Goal: Task Accomplishment & Management: Manage account settings

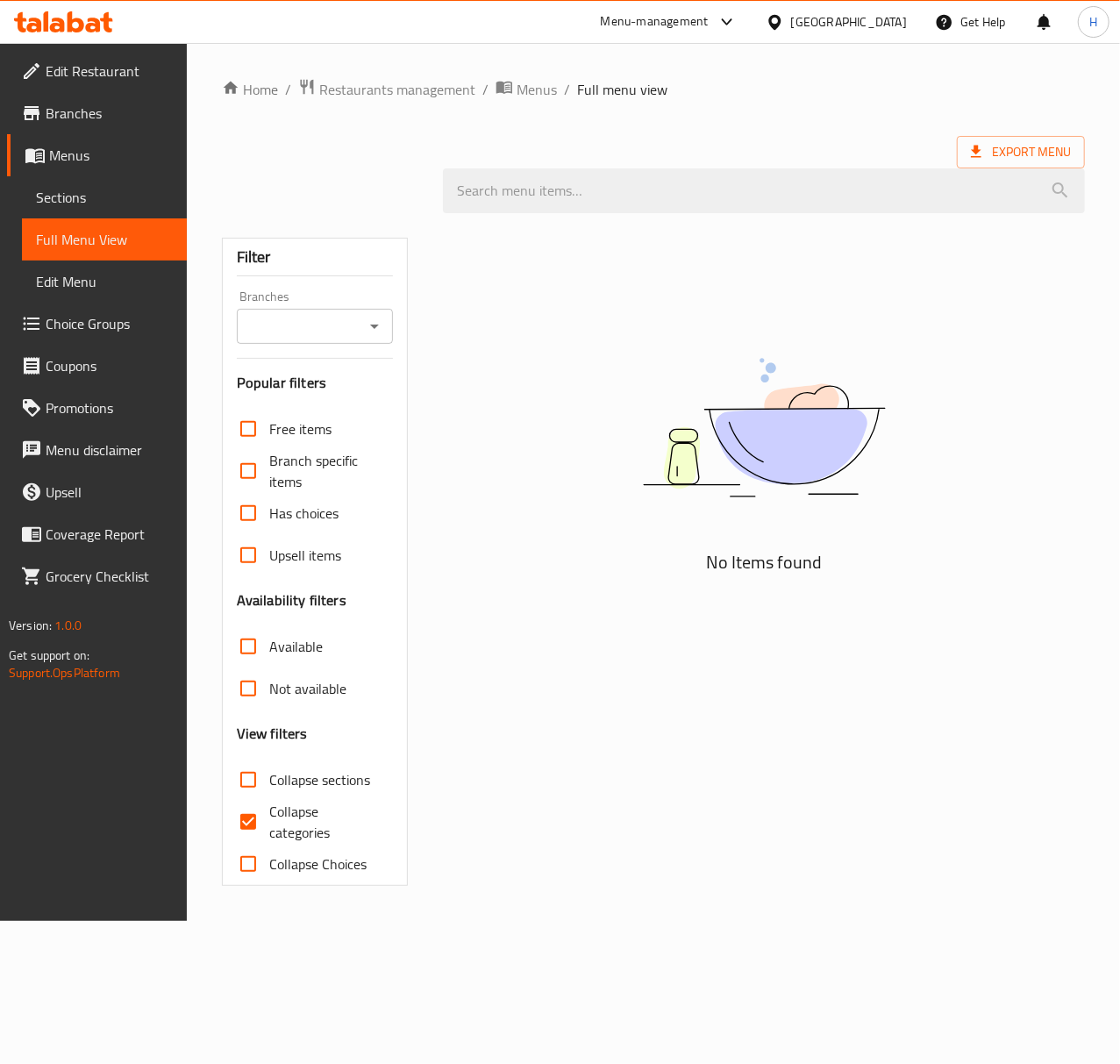
click at [109, 202] on span "Sections" at bounding box center [104, 197] width 137 height 21
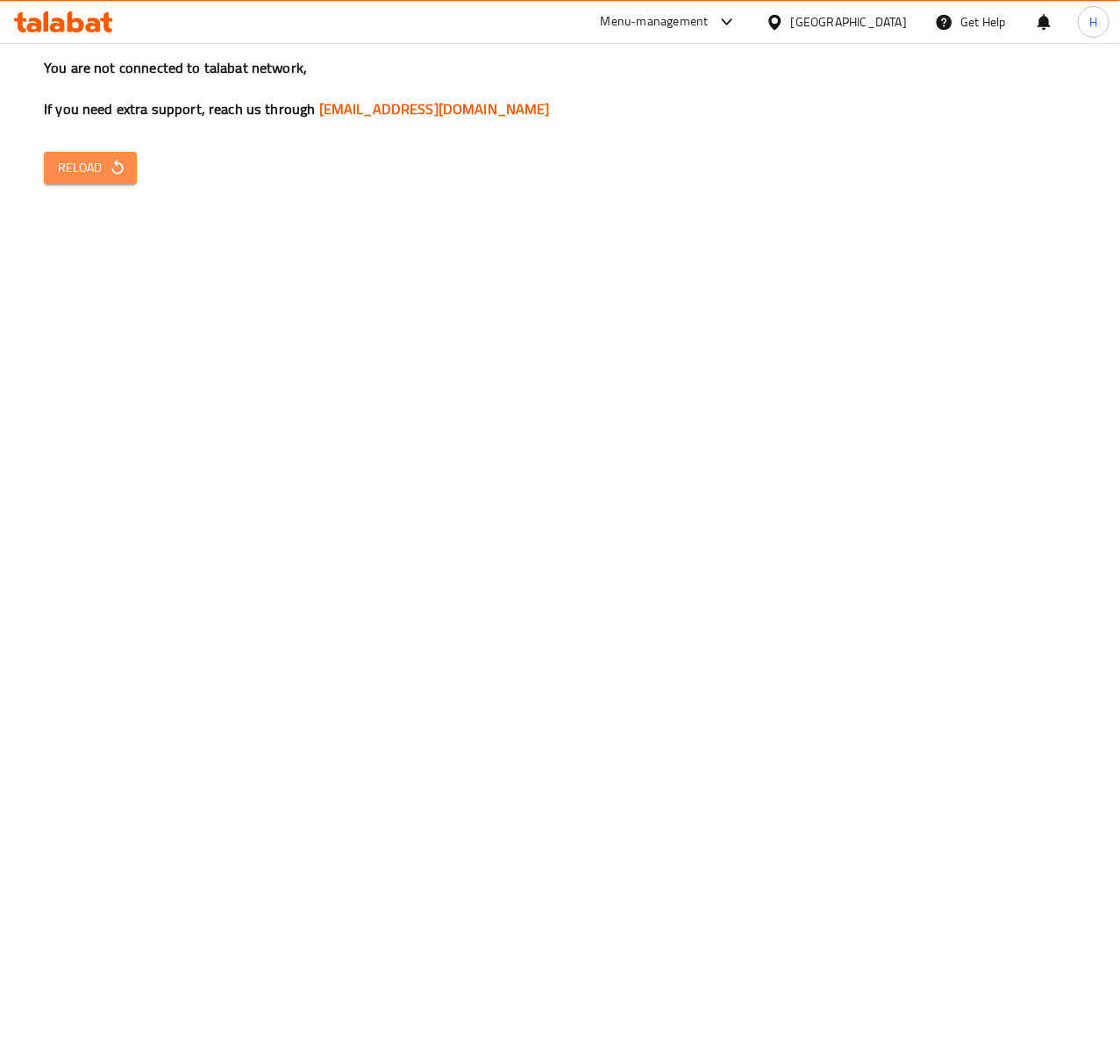
click at [111, 170] on icon "button" at bounding box center [117, 167] width 18 height 18
click at [99, 166] on span "Reload" at bounding box center [90, 167] width 65 height 22
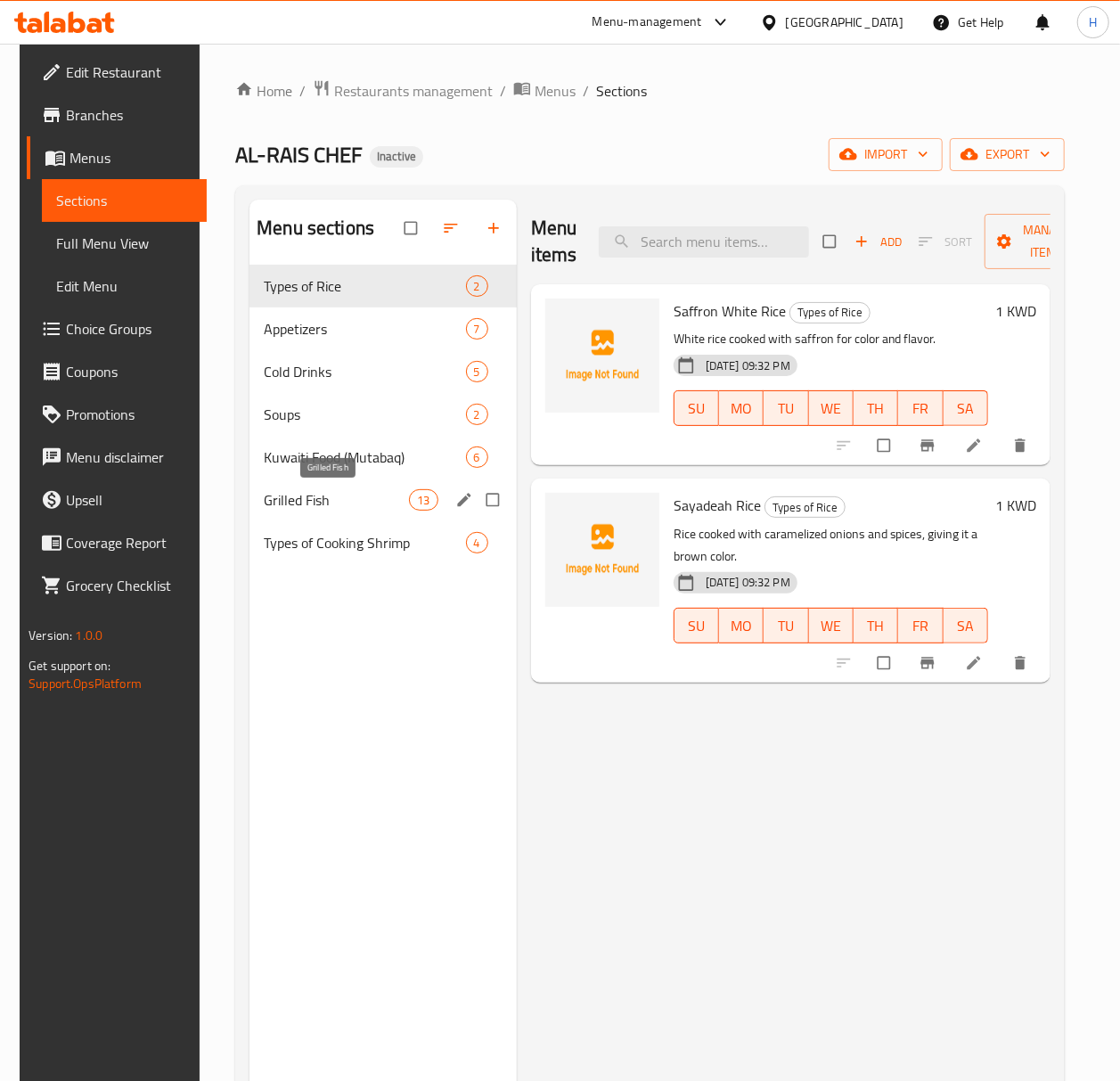
click at [319, 502] on span "Grilled Fish" at bounding box center [336, 499] width 145 height 21
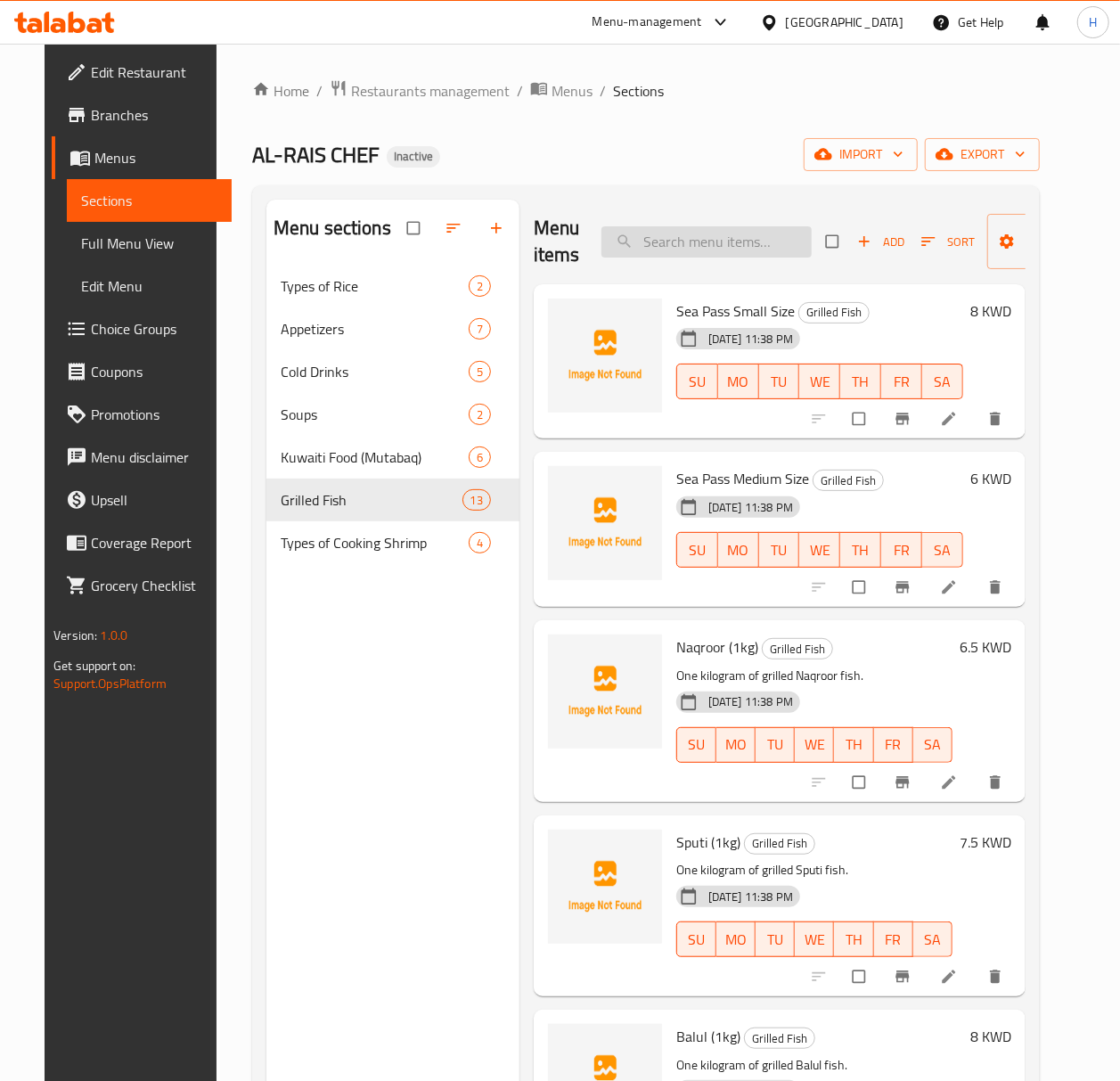
click at [666, 237] on input "search" at bounding box center [707, 242] width 210 height 32
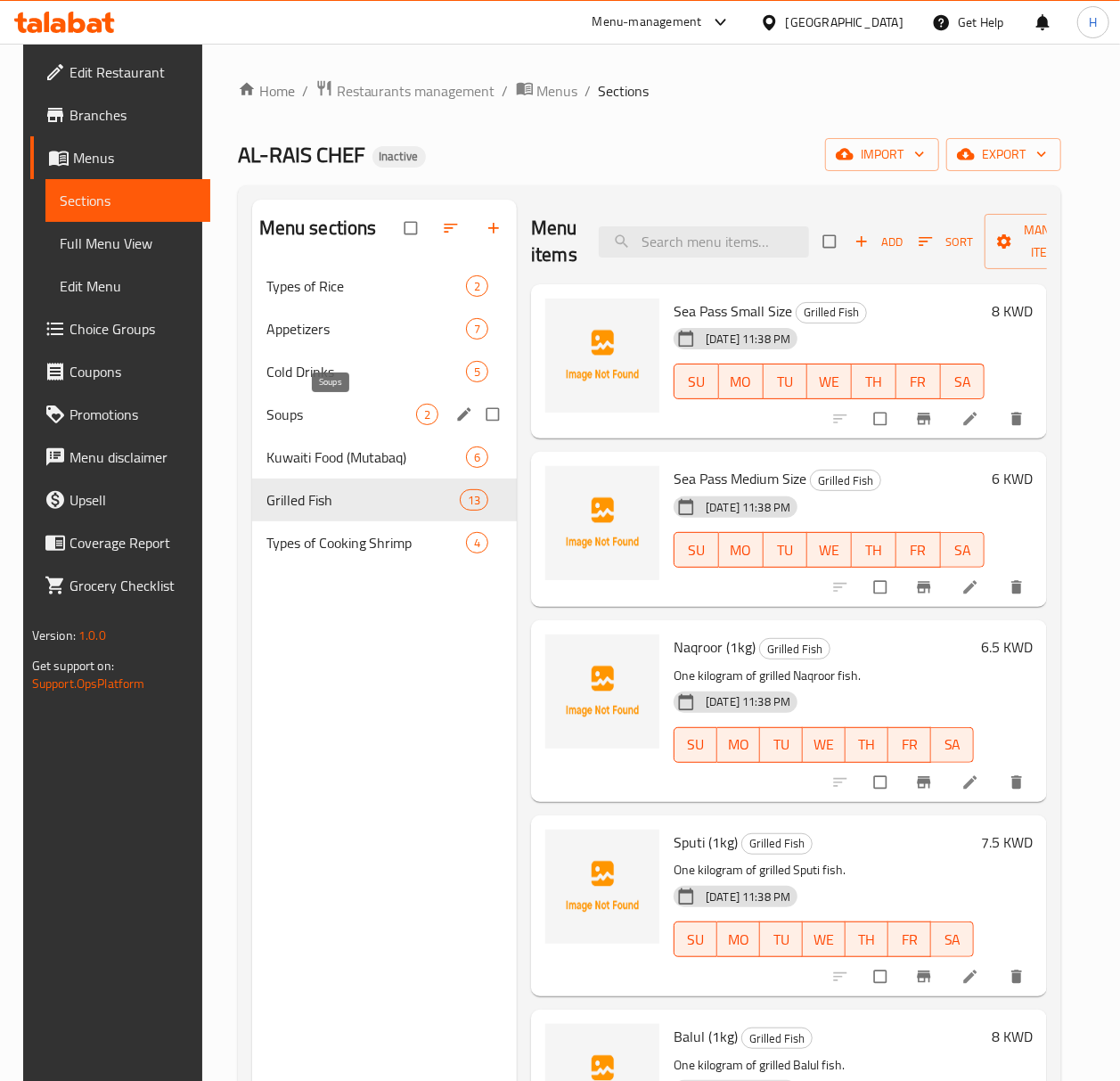
click at [353, 421] on span "Soups" at bounding box center [341, 414] width 150 height 21
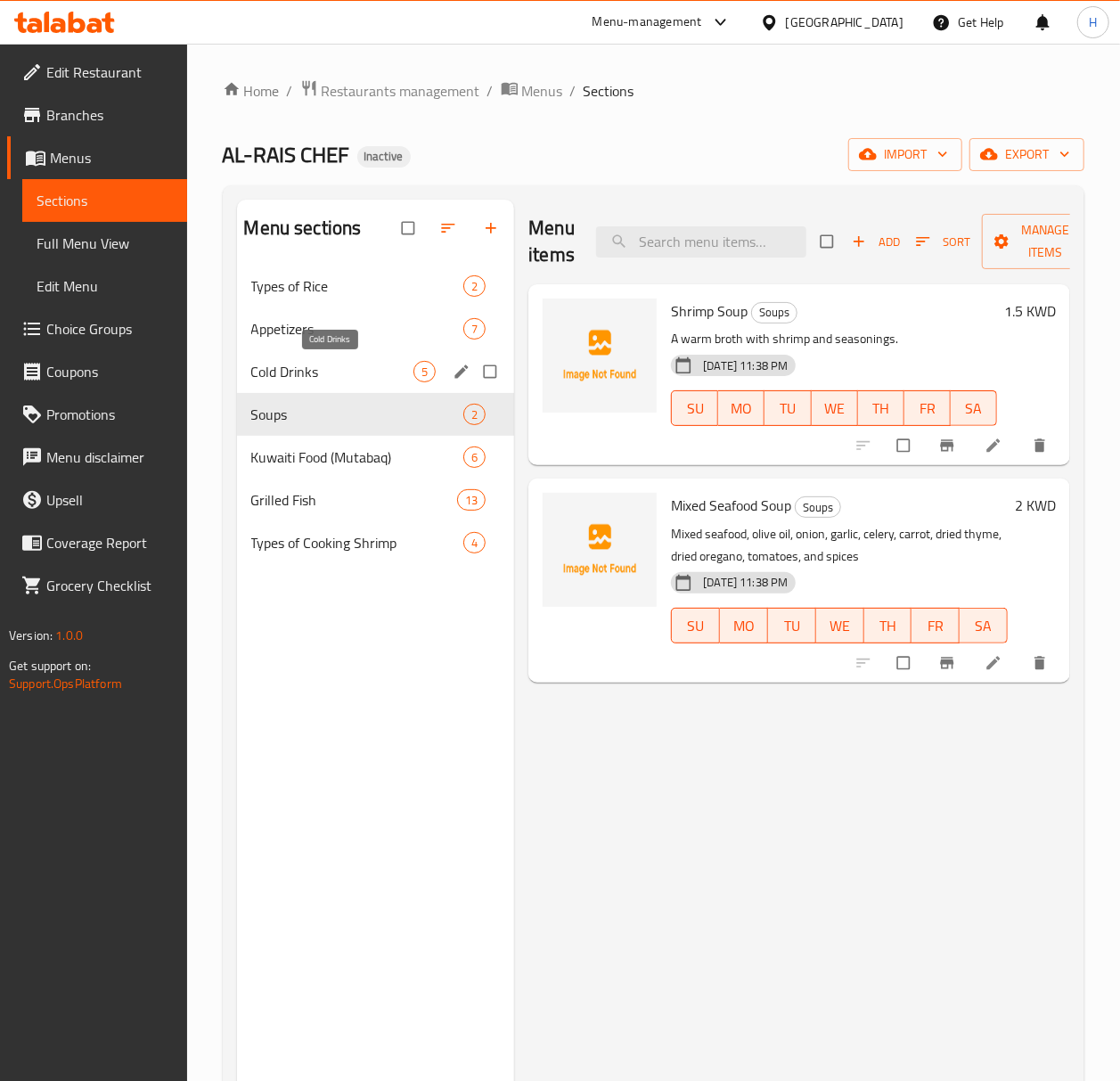
click at [342, 380] on span "Cold Drinks" at bounding box center [332, 371] width 163 height 21
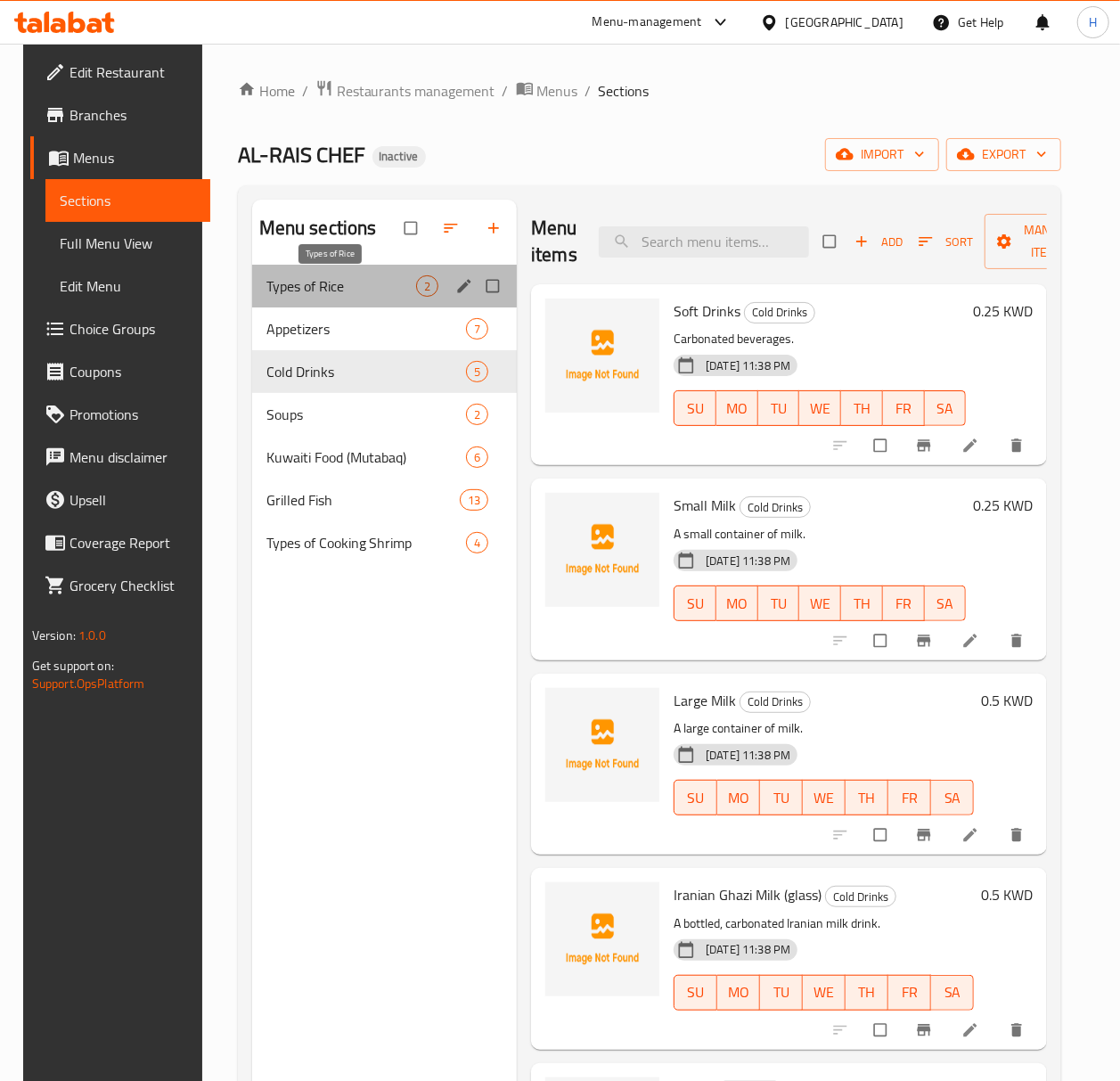
click at [343, 286] on span "Types of Rice" at bounding box center [341, 286] width 150 height 21
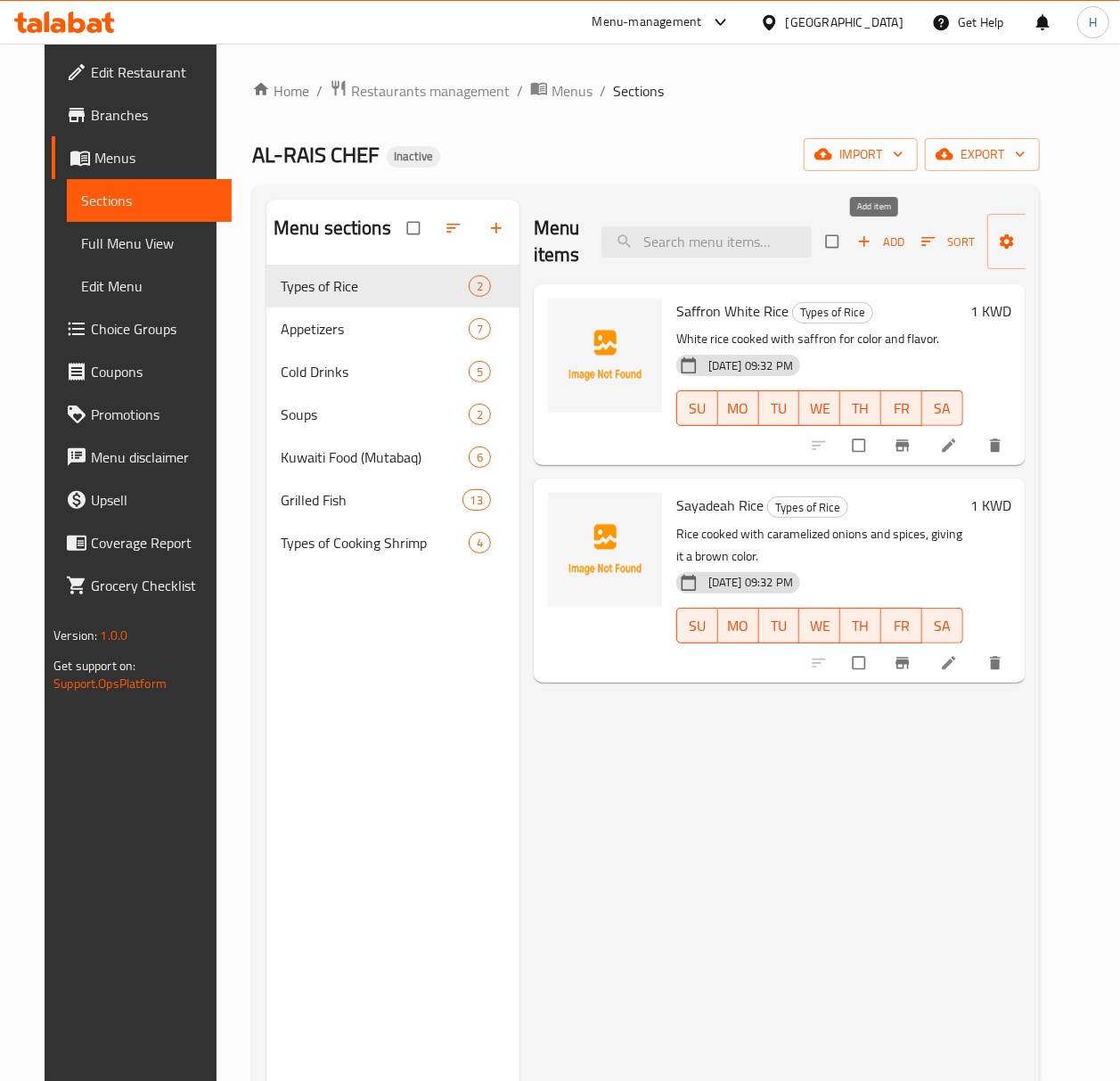
click at [861, 240] on icon "button" at bounding box center [864, 242] width 18 height 18
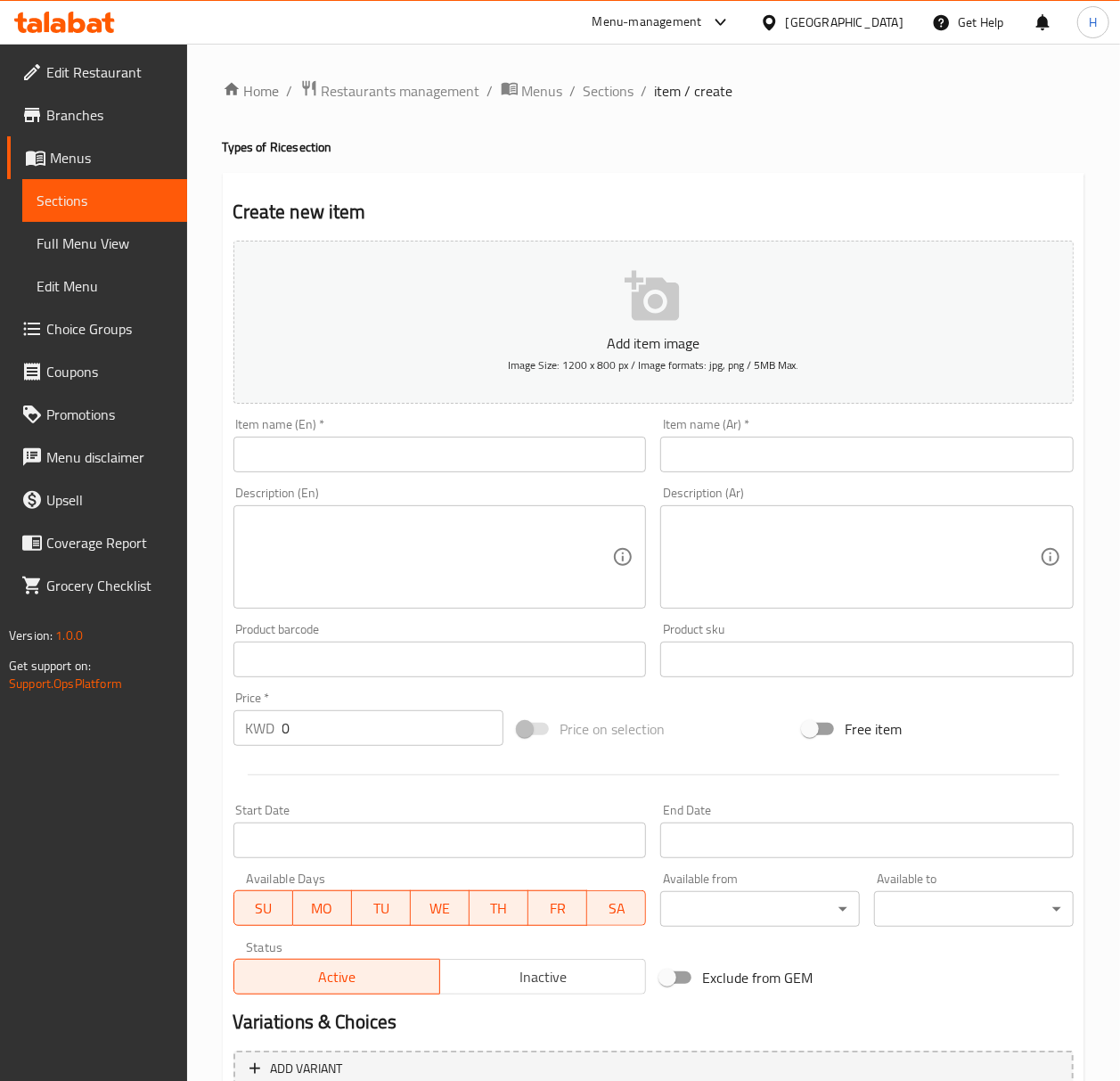
click at [378, 463] on input "text" at bounding box center [440, 454] width 413 height 35
paste input "muttapq Rice"
type input "muttapq Rice"
click at [763, 465] on input "text" at bounding box center [867, 454] width 413 height 35
type input "H"
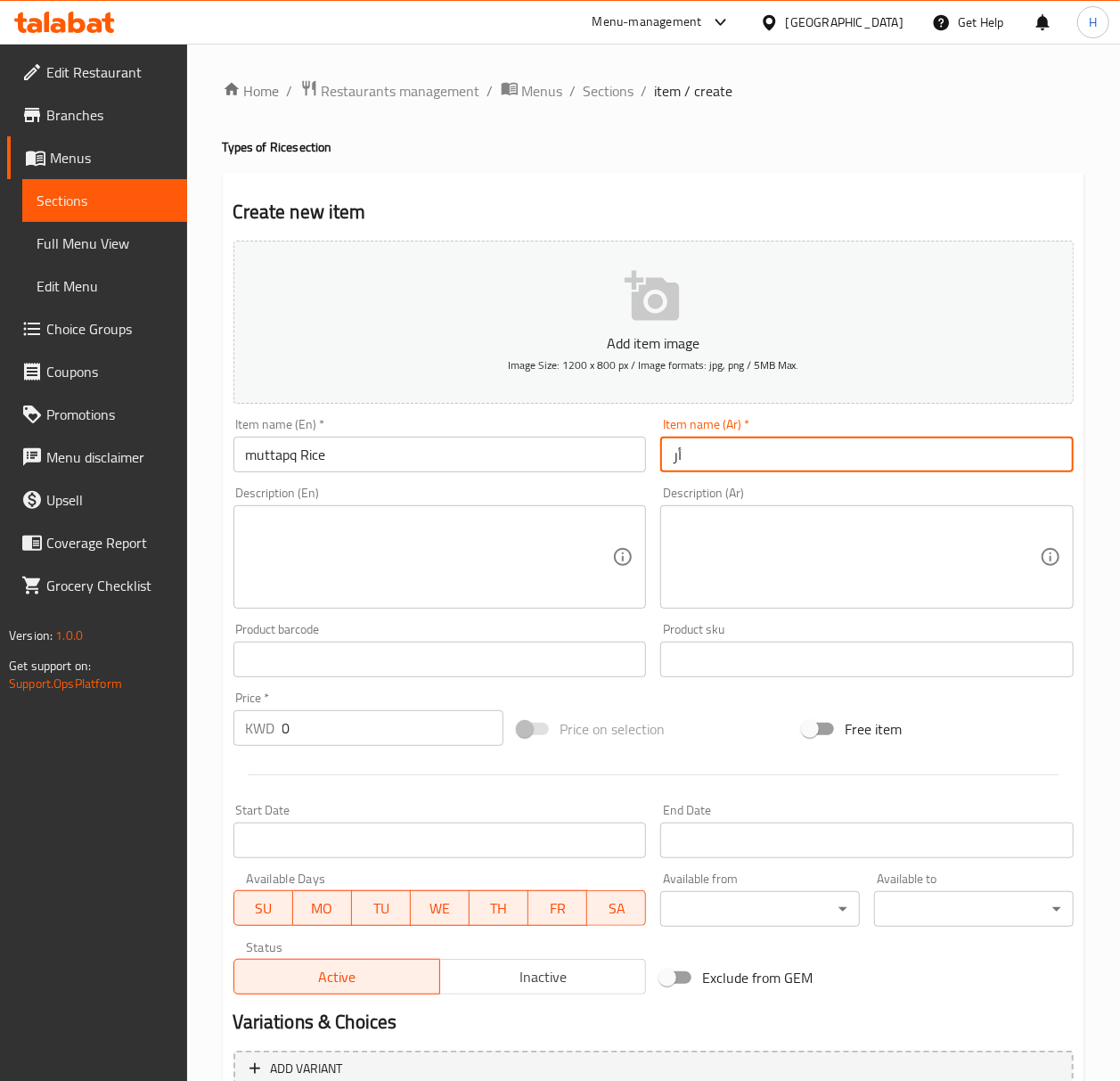
type input "أ"
type input "عيش مطبق"
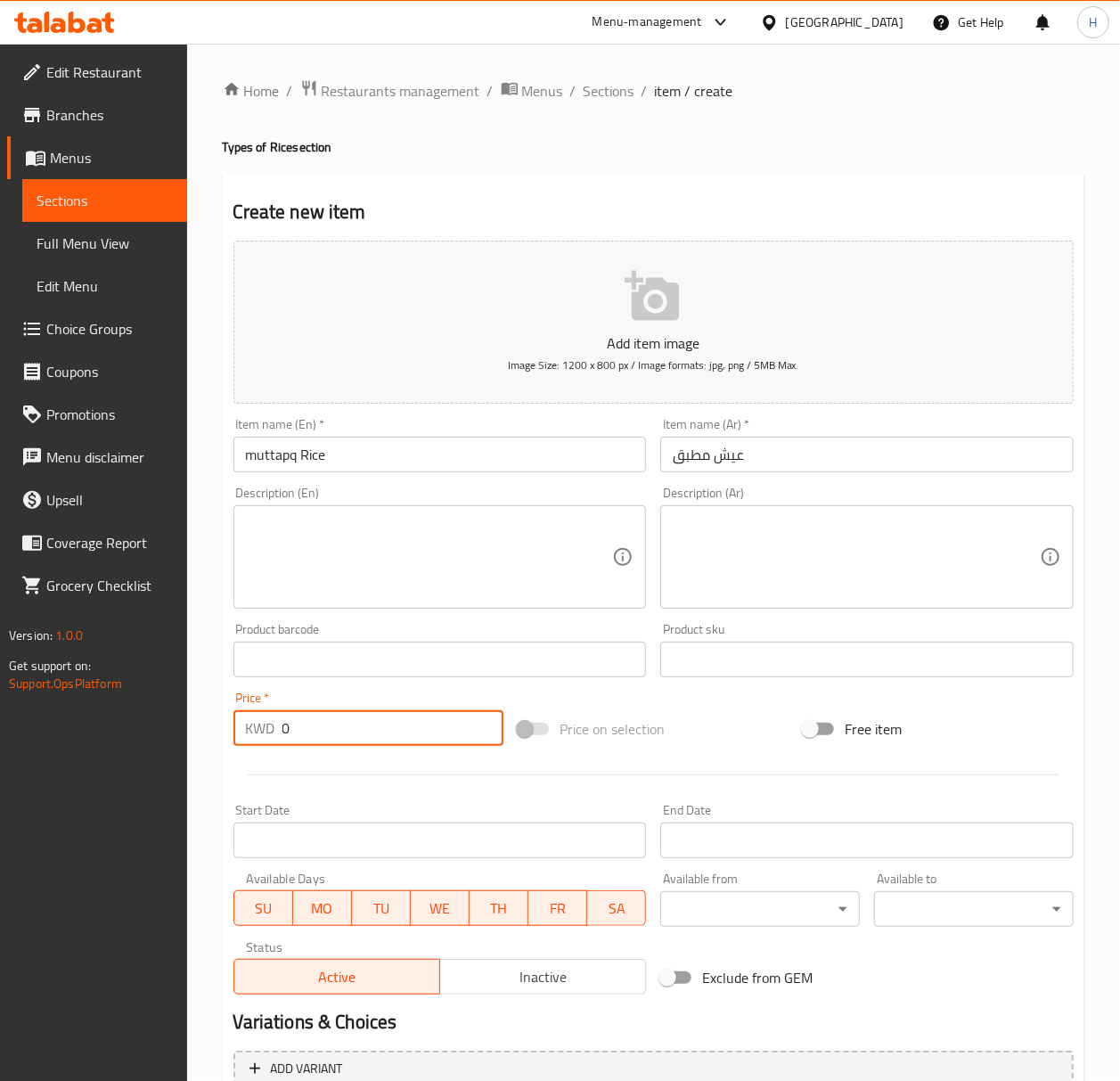
drag, startPoint x: 297, startPoint y: 726, endPoint x: 280, endPoint y: 734, distance: 18.8
click at [280, 734] on div "KWD 0 Price *" at bounding box center [370, 728] width 271 height 35
type input "1"
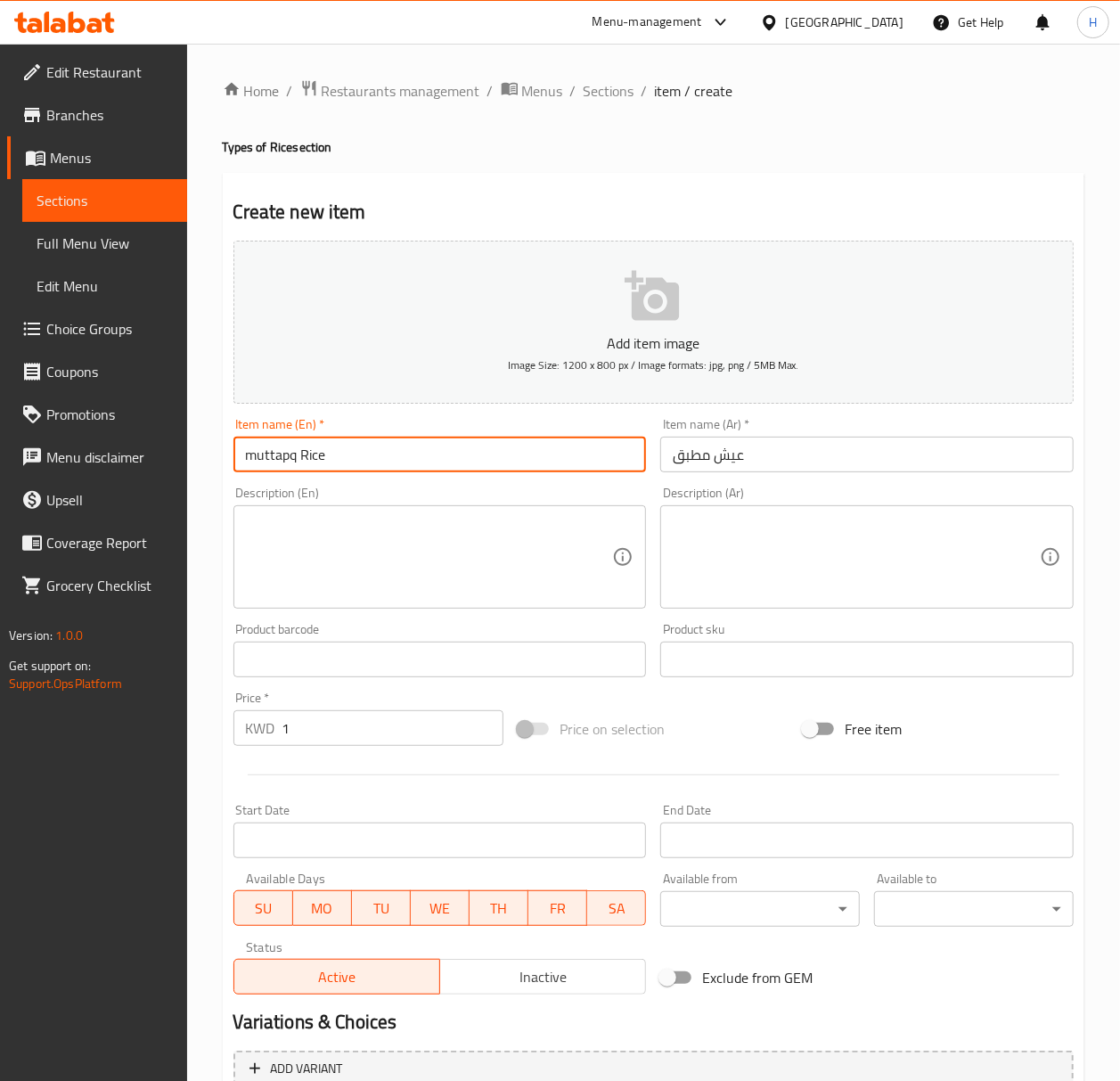
click at [282, 460] on input "muttapq Rice" at bounding box center [440, 454] width 413 height 35
click at [282, 461] on input "muttapq Rice" at bounding box center [440, 454] width 413 height 35
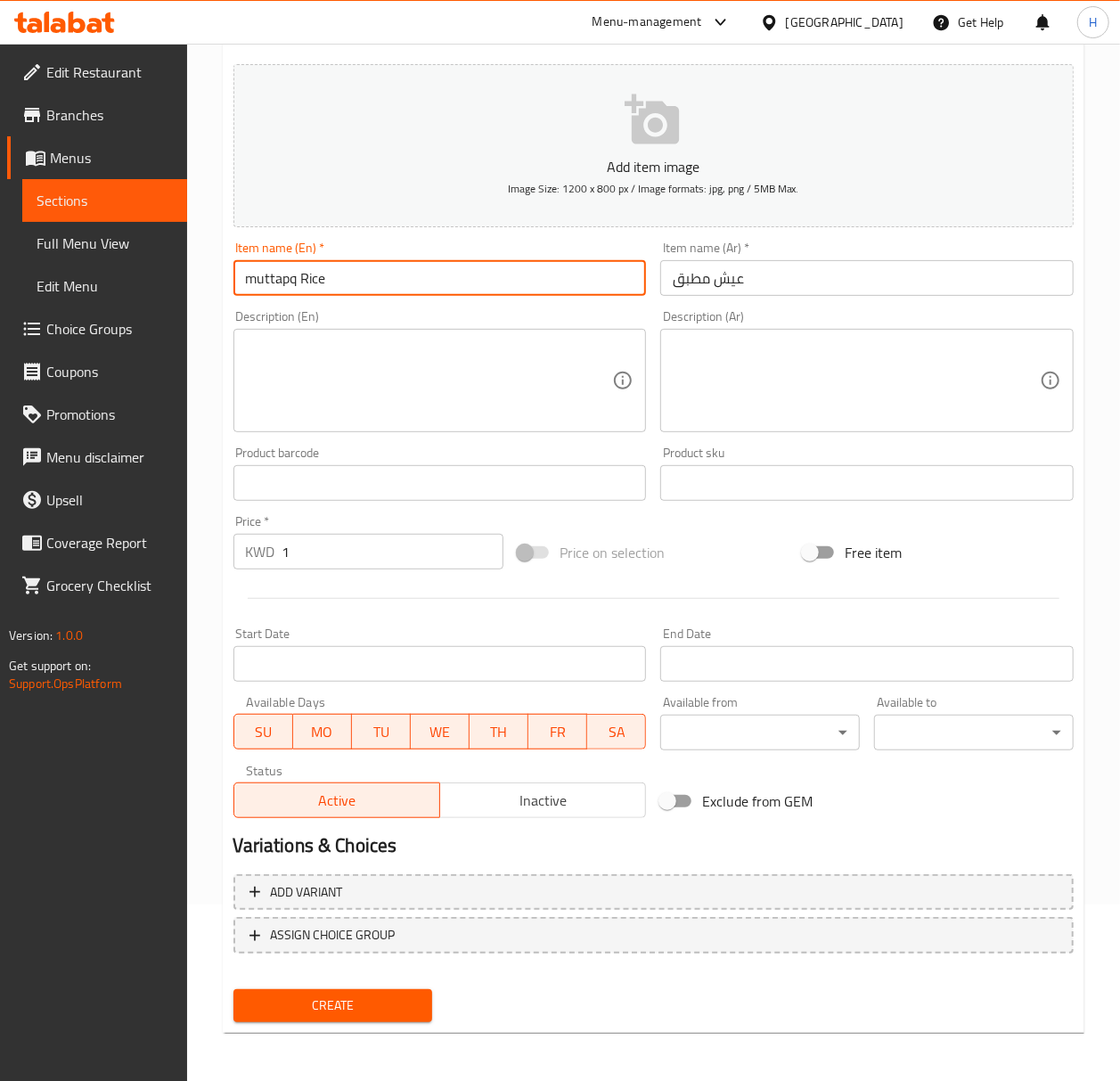
click at [371, 996] on span "Create" at bounding box center [332, 1006] width 171 height 22
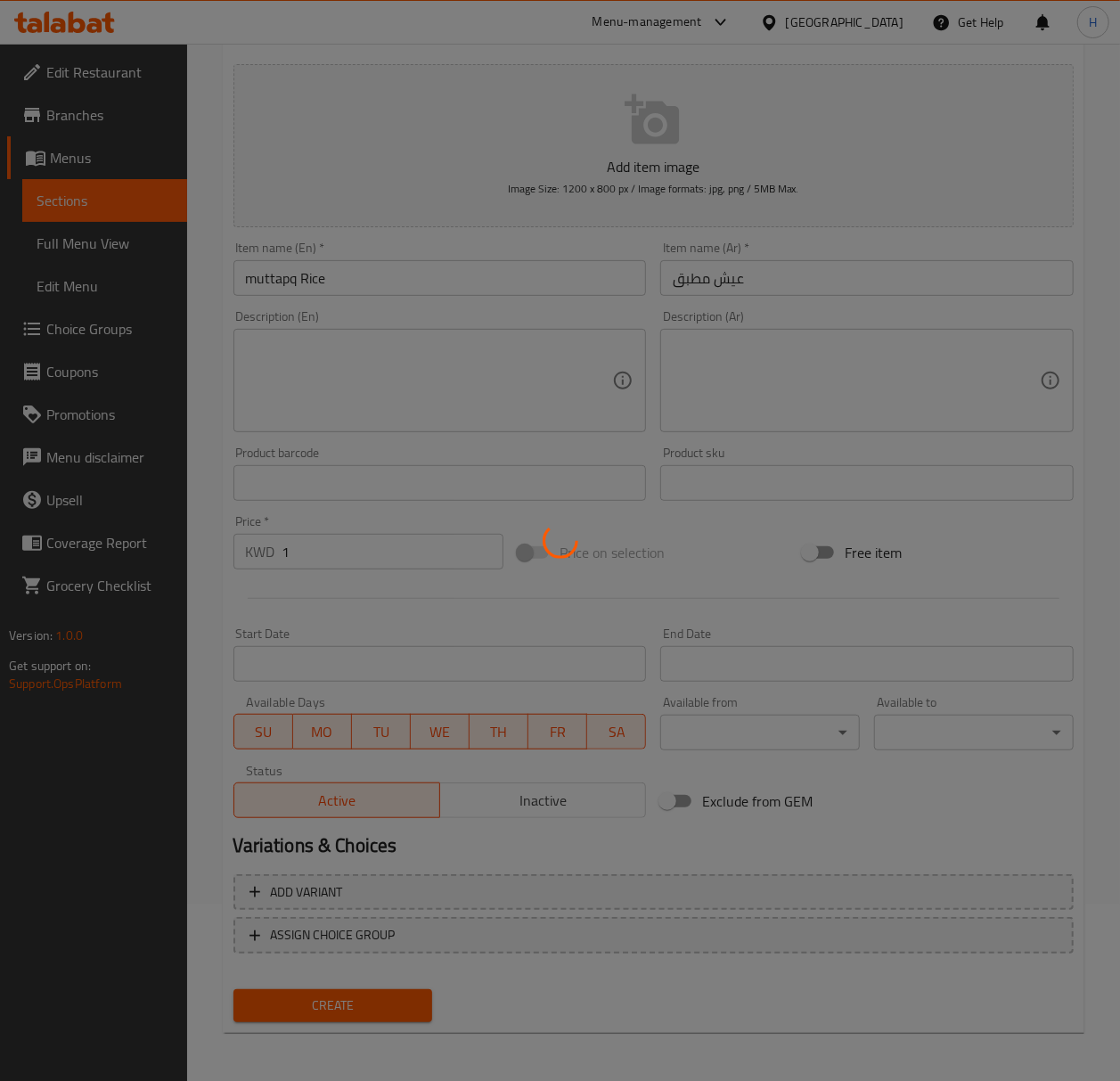
type input "0"
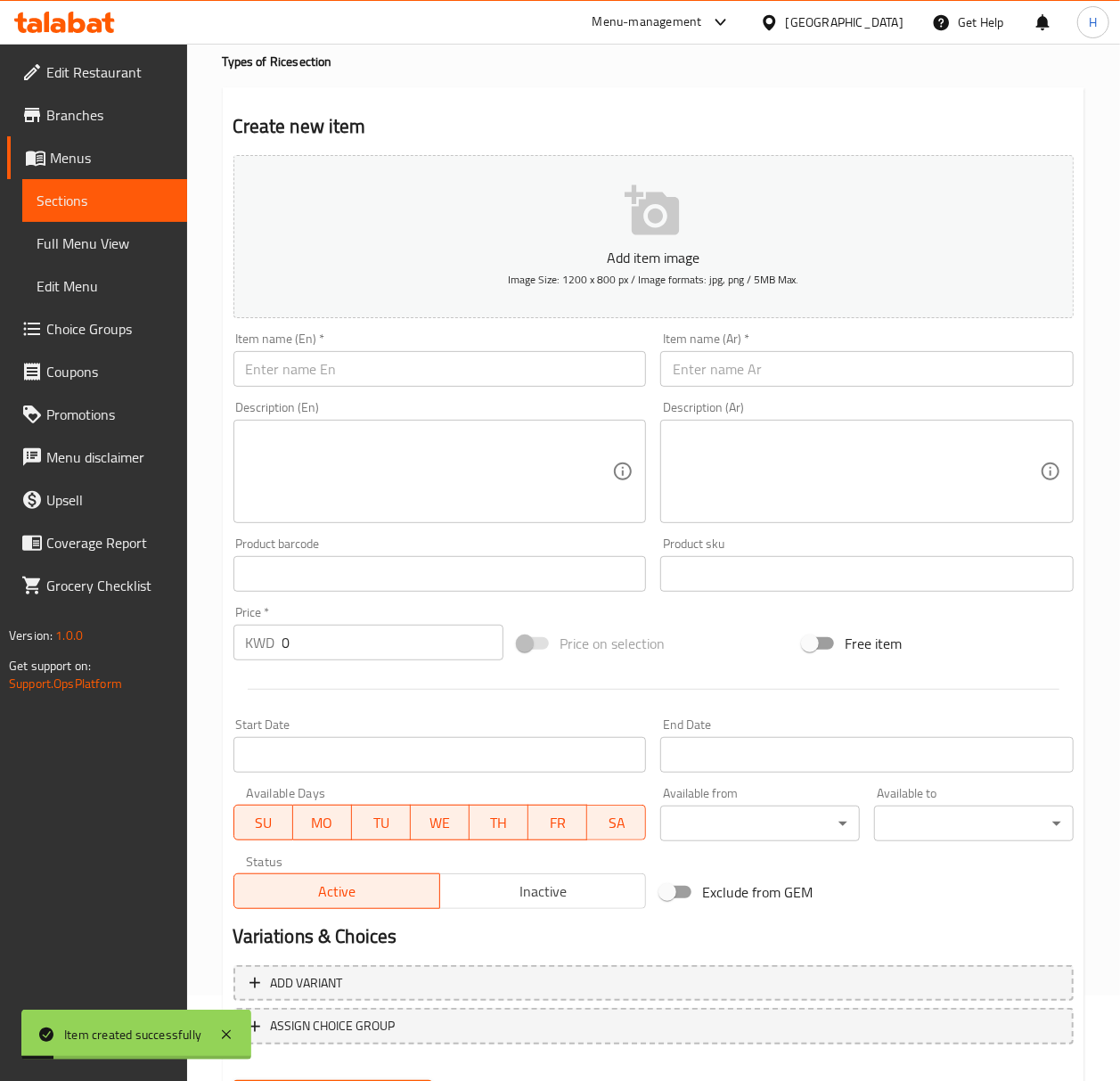
scroll to position [0, 0]
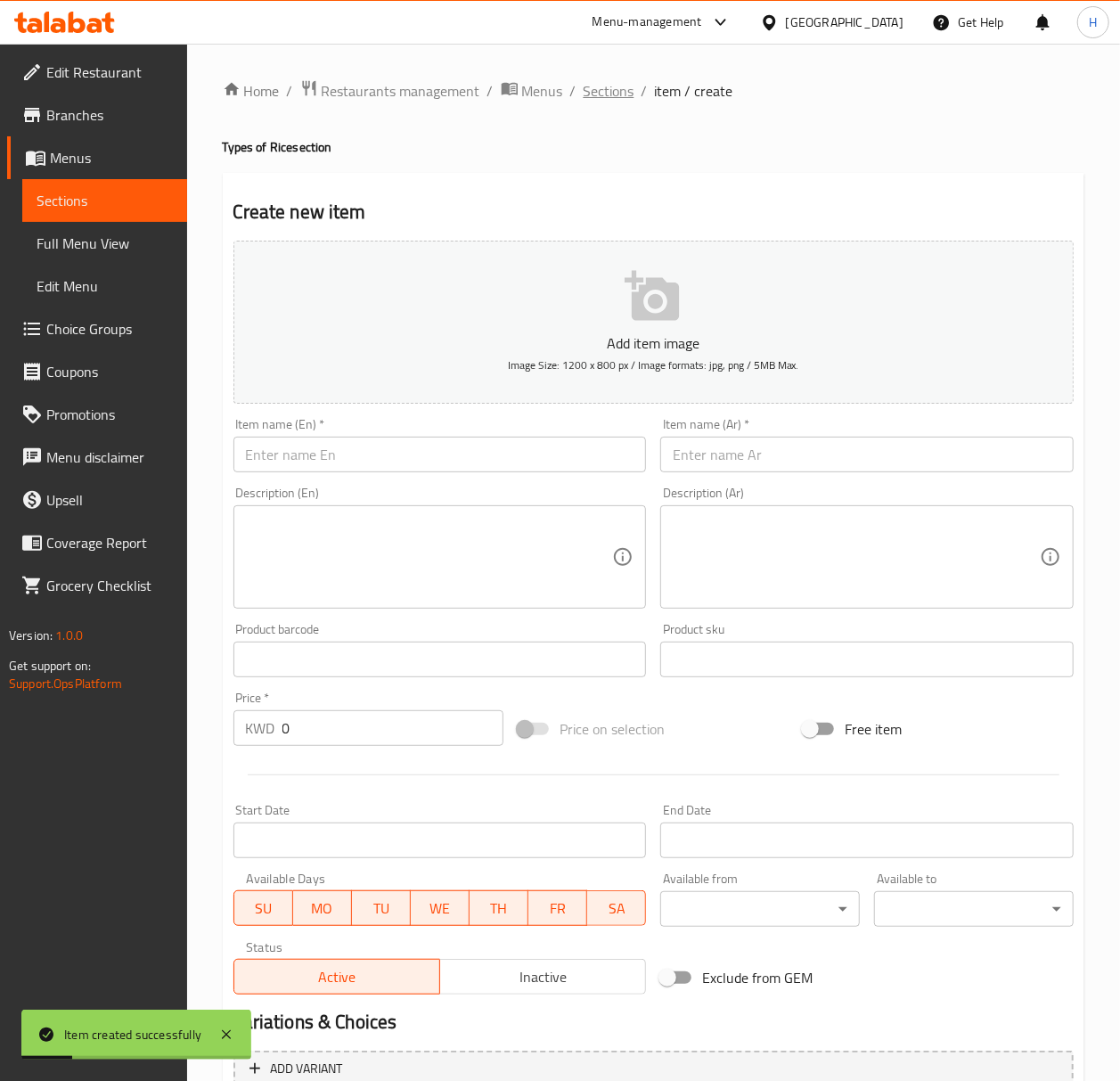
click at [619, 100] on span "Sections" at bounding box center [608, 91] width 51 height 21
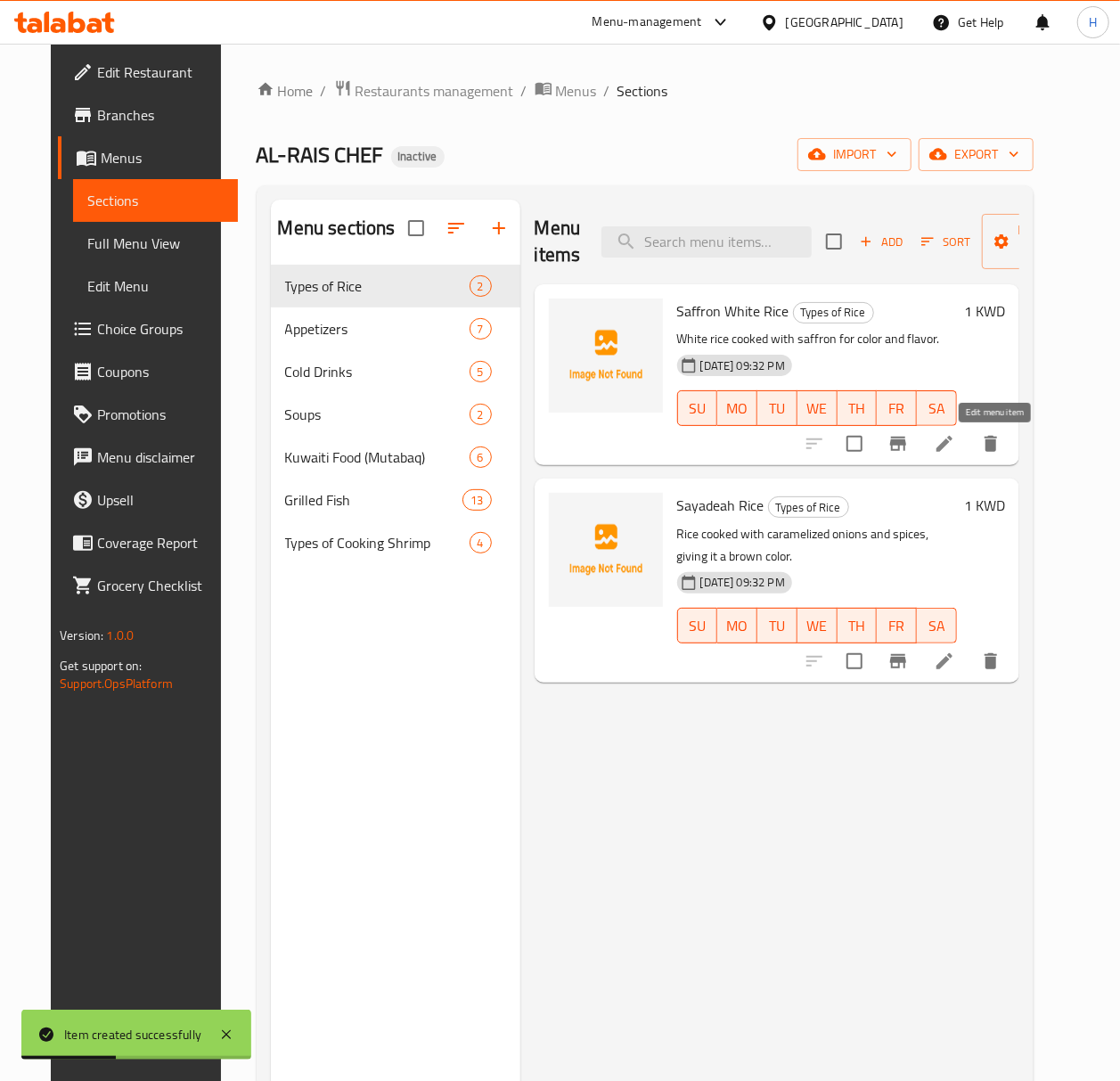
click at [955, 454] on icon at bounding box center [944, 444] width 21 height 21
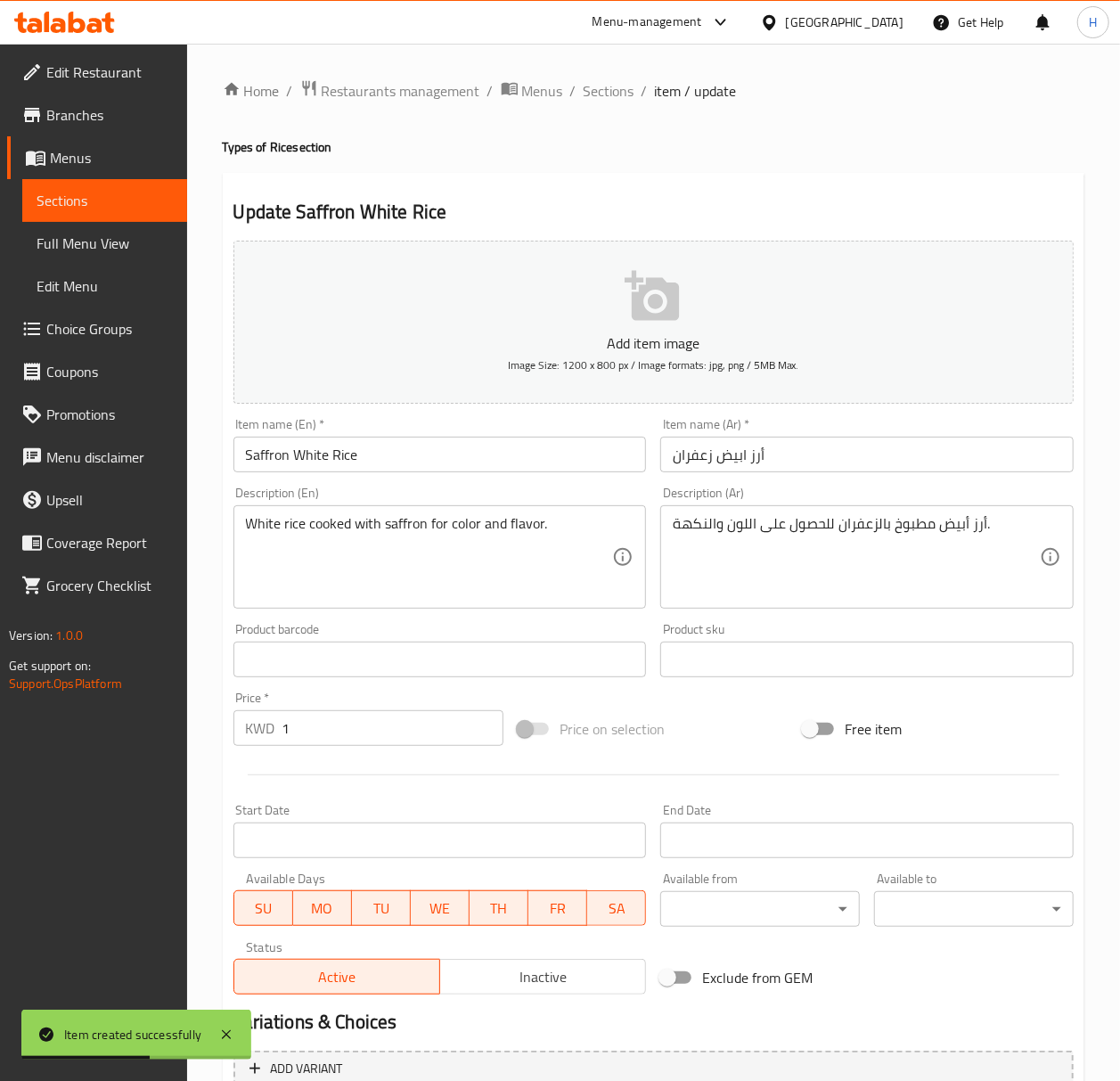
click at [755, 463] on input "أرز ابيض زعفران" at bounding box center [867, 454] width 413 height 35
drag, startPoint x: 755, startPoint y: 463, endPoint x: 810, endPoint y: 499, distance: 65.7
click at [755, 465] on input "أرز ابيض زعفران" at bounding box center [867, 454] width 413 height 35
click at [777, 461] on input "أرز ابيض زعفران" at bounding box center [867, 454] width 413 height 35
drag, startPoint x: 775, startPoint y: 461, endPoint x: 761, endPoint y: 461, distance: 14.0
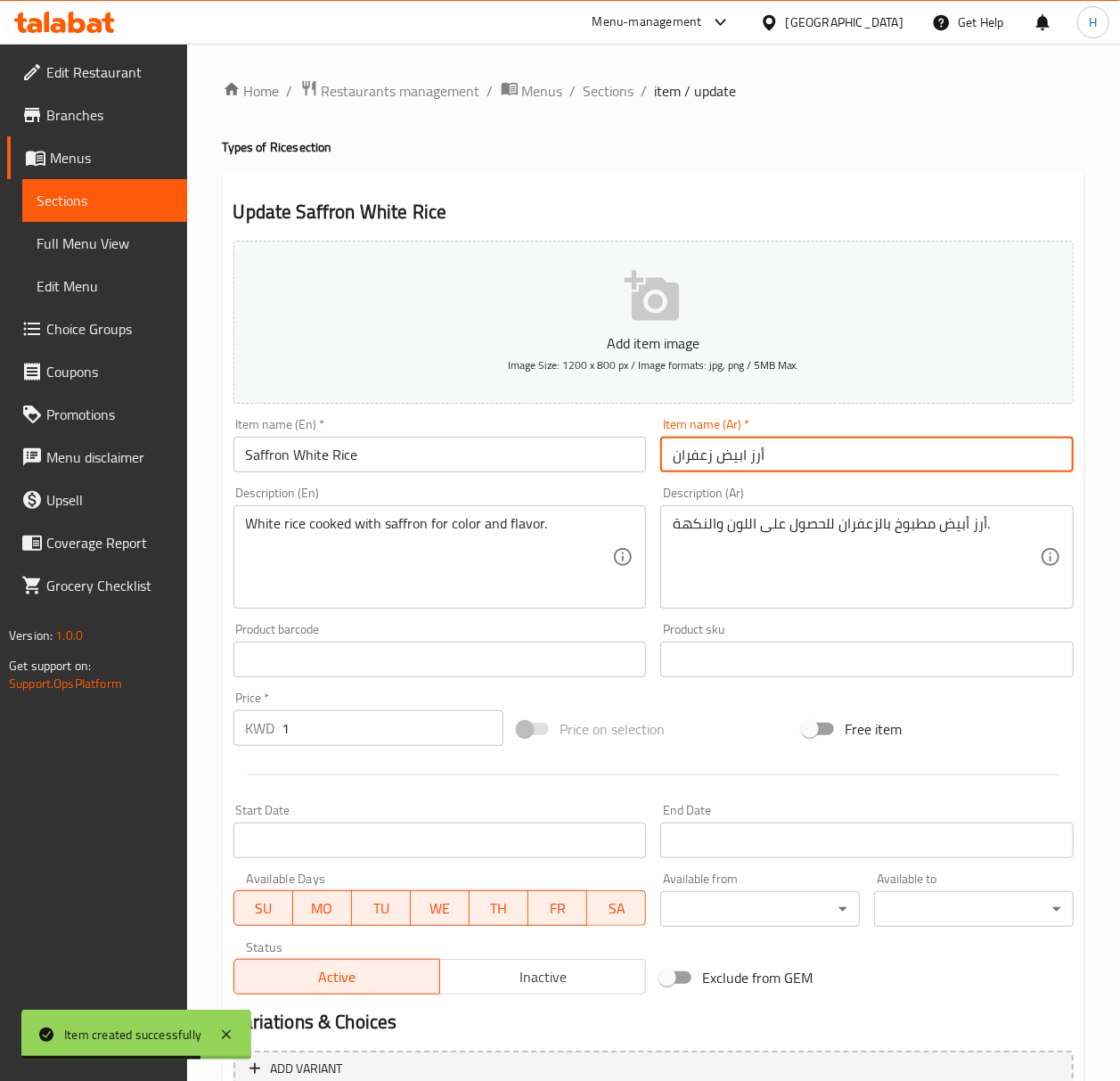
click at [761, 461] on input "أرز ابيض زعفران" at bounding box center [867, 454] width 413 height 35
click at [746, 461] on input "أرز ابيض زعفران" at bounding box center [867, 454] width 413 height 35
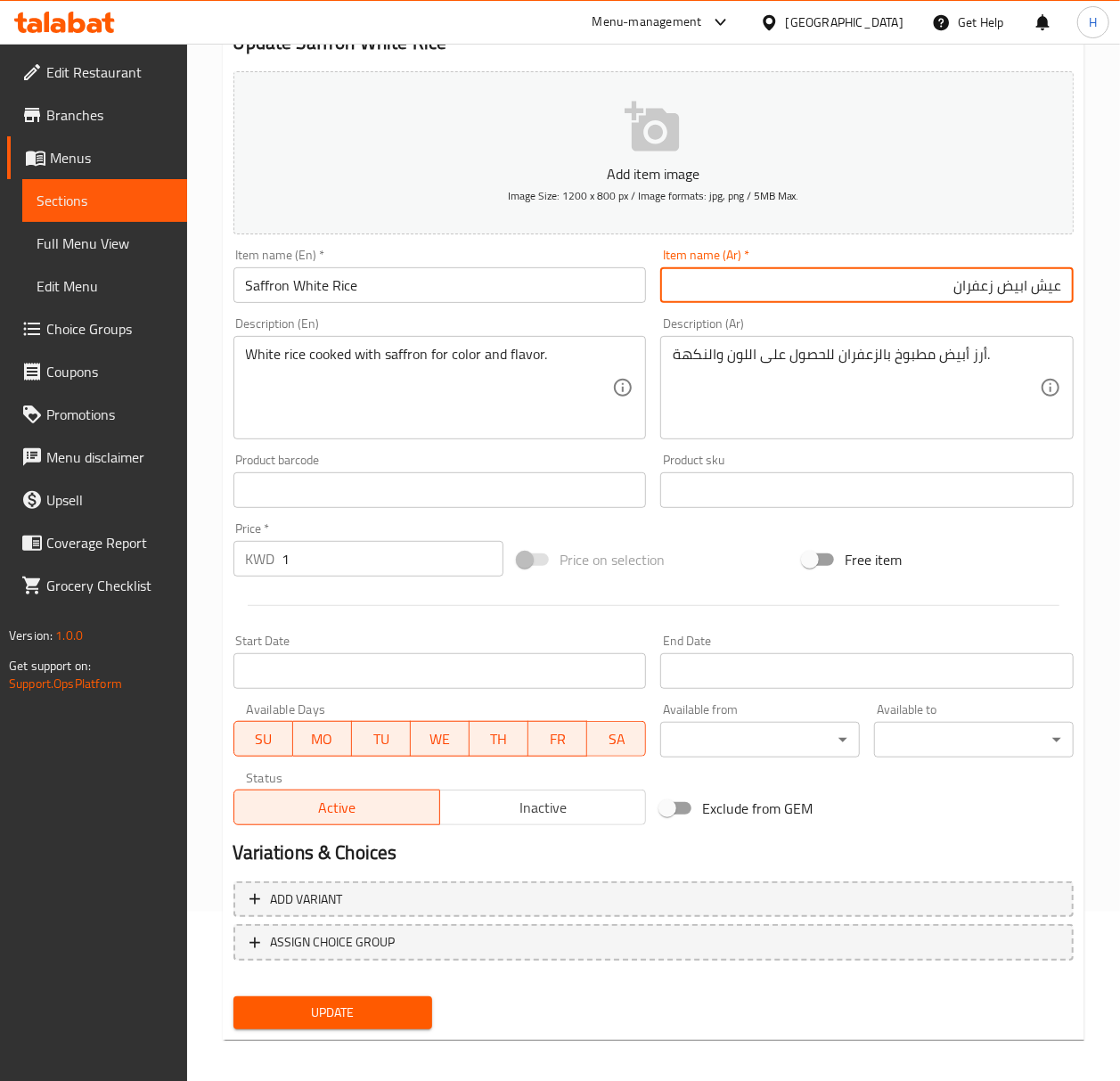
scroll to position [177, 0]
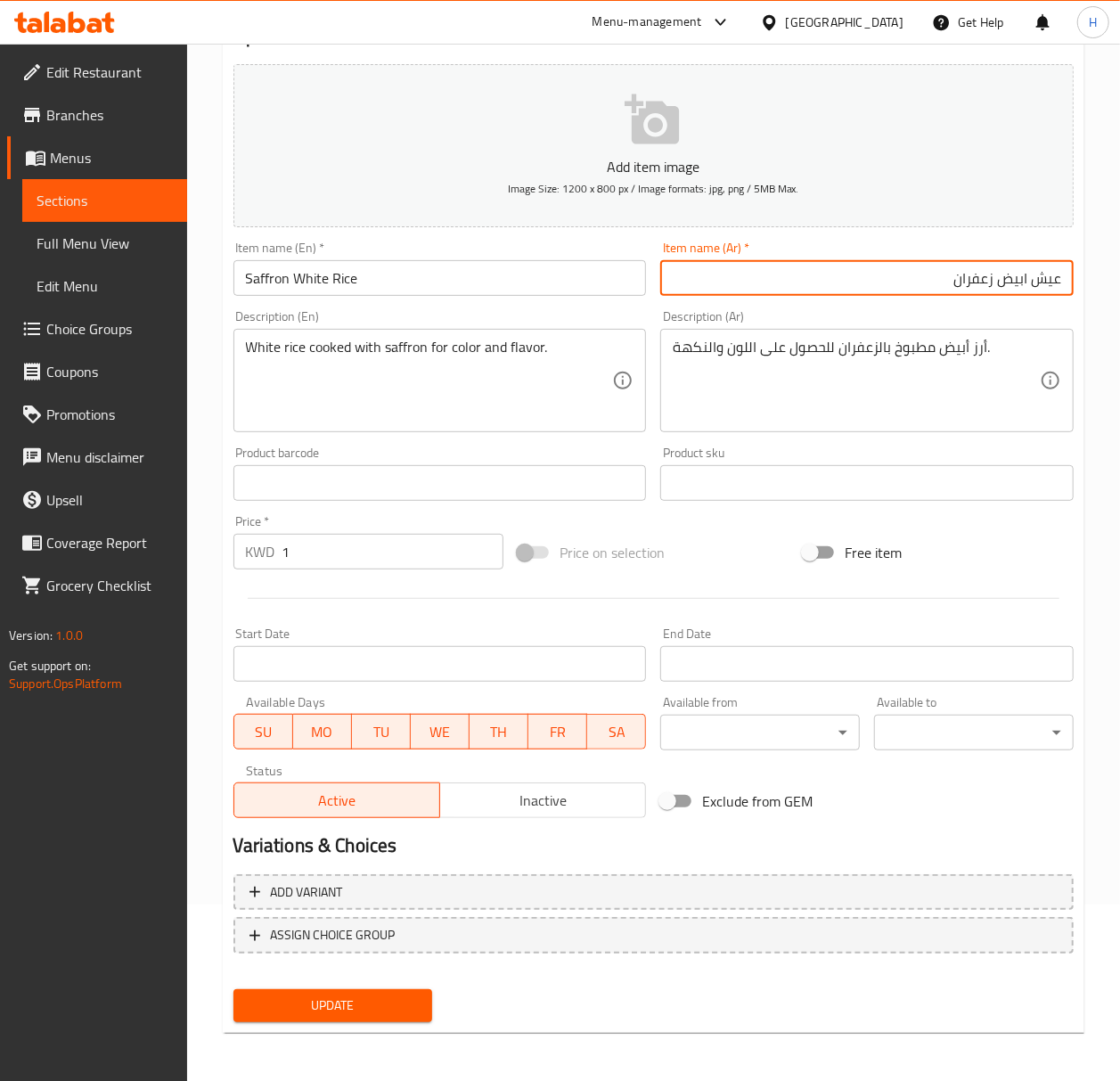
drag, startPoint x: 950, startPoint y: 276, endPoint x: 960, endPoint y: 342, distance: 66.8
click at [950, 278] on input "عيش ابيض زعفران" at bounding box center [867, 278] width 413 height 35
type input "عيش ابيض زعفران"
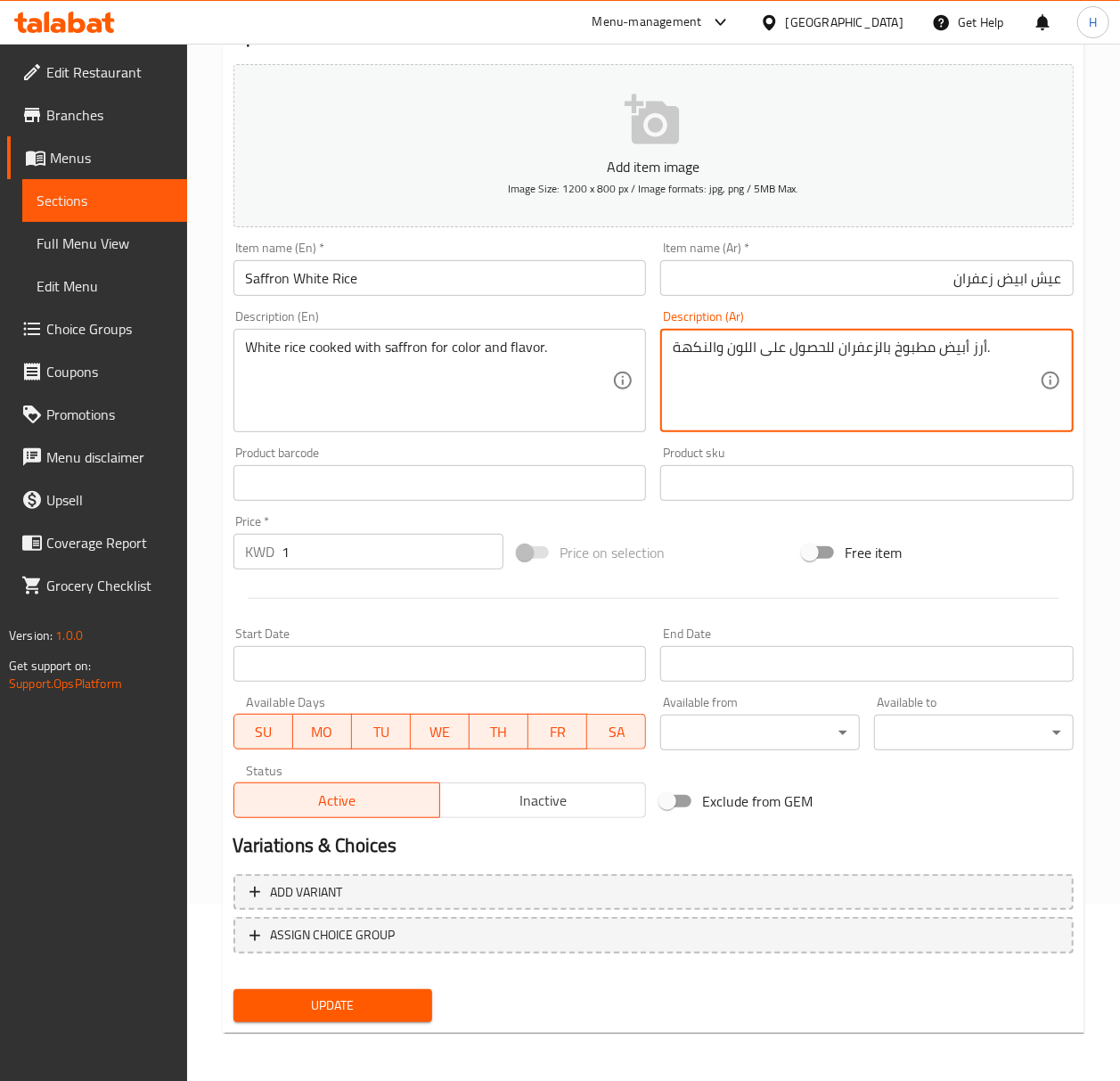
drag, startPoint x: 905, startPoint y: 394, endPoint x: 913, endPoint y: 411, distance: 18.8
drag, startPoint x: 995, startPoint y: 393, endPoint x: 920, endPoint y: 434, distance: 85.5
click at [995, 394] on textarea "أرز أبيض مطبوخ بالزعفران للحصول على اللون والنكهة." at bounding box center [856, 381] width 368 height 85
click at [353, 999] on span "Update" at bounding box center [332, 1006] width 171 height 22
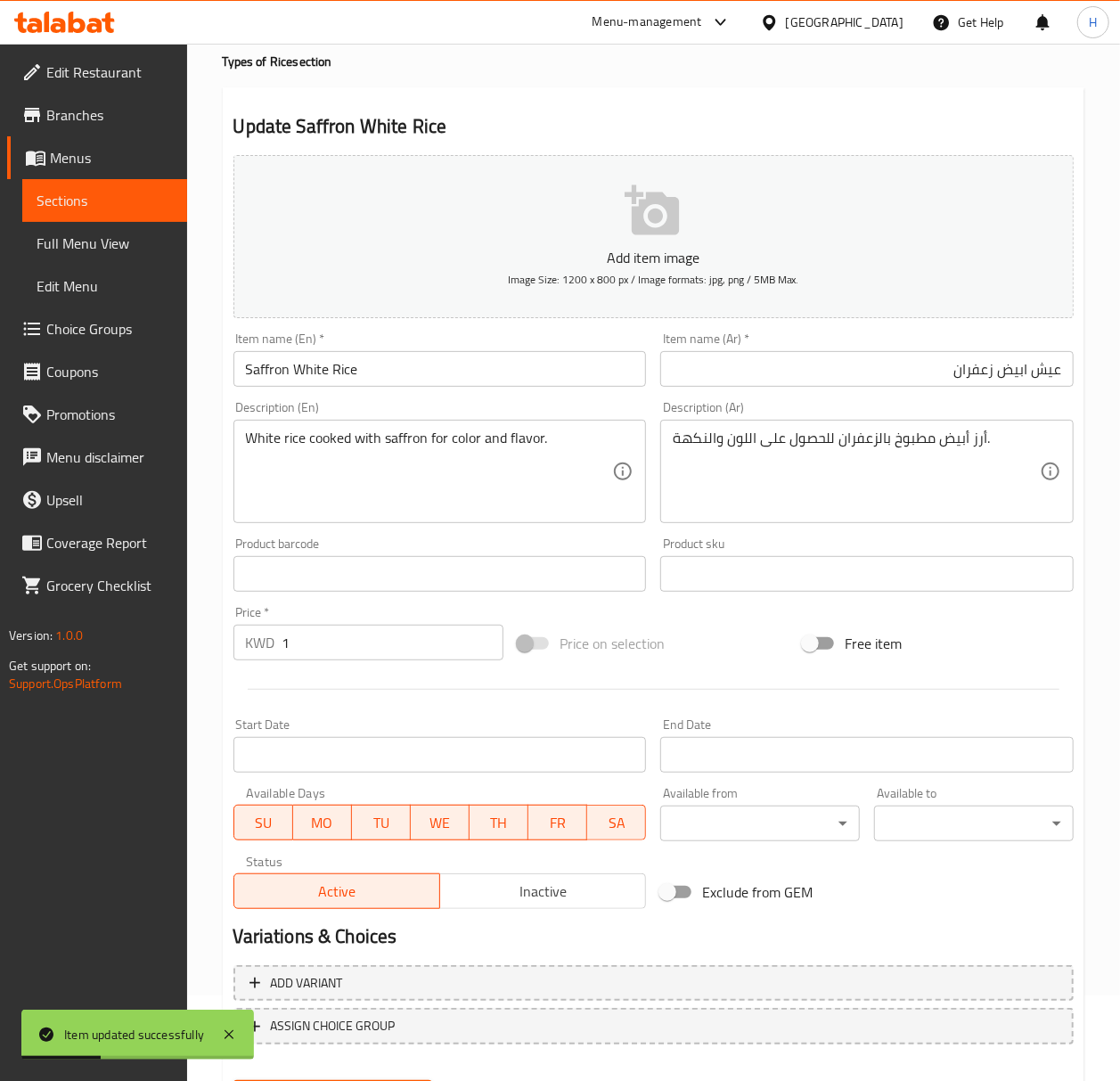
scroll to position [0, 0]
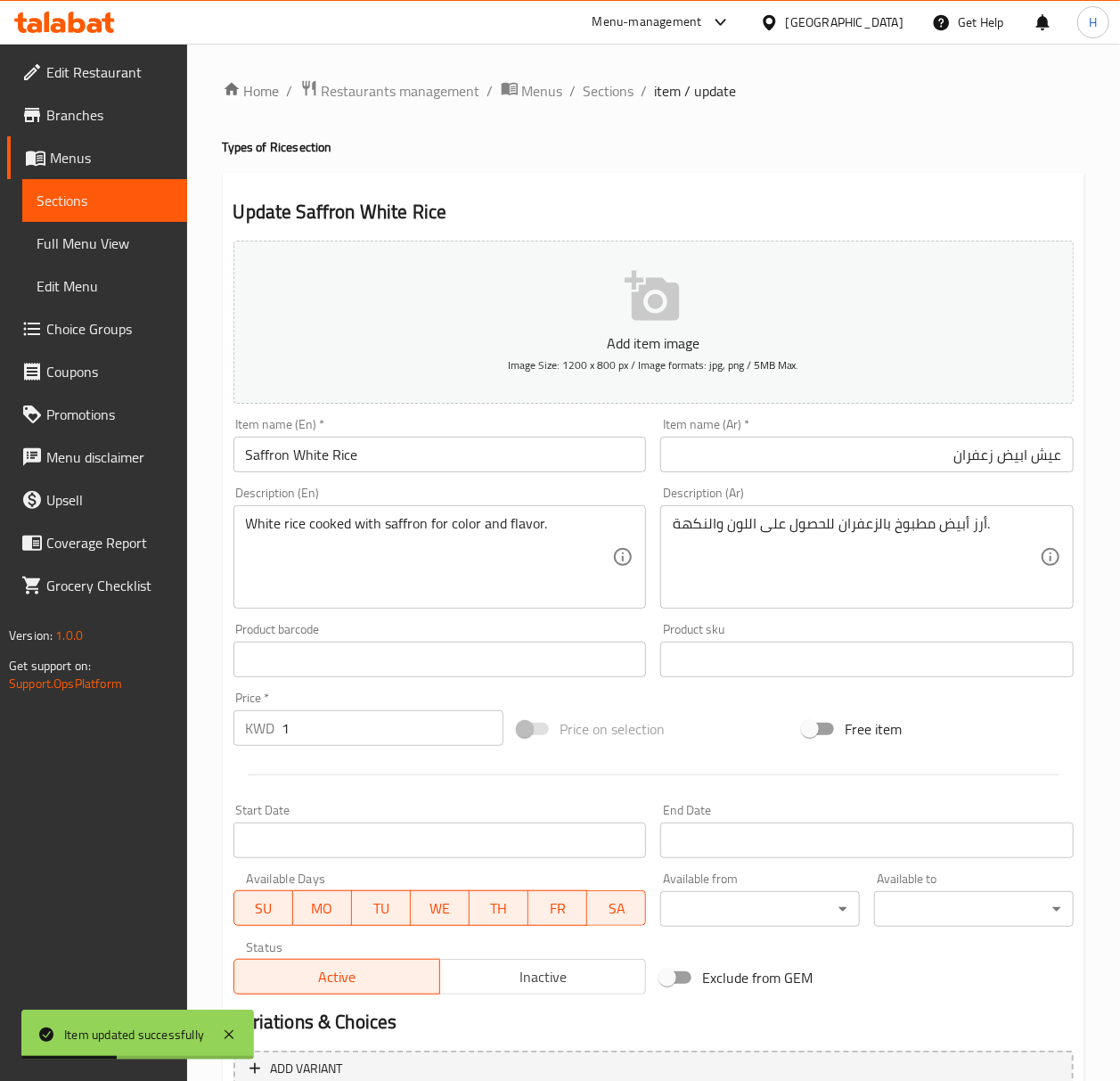
drag, startPoint x: 589, startPoint y: 95, endPoint x: 624, endPoint y: 182, distance: 93.8
click at [589, 95] on span "Sections" at bounding box center [608, 91] width 51 height 21
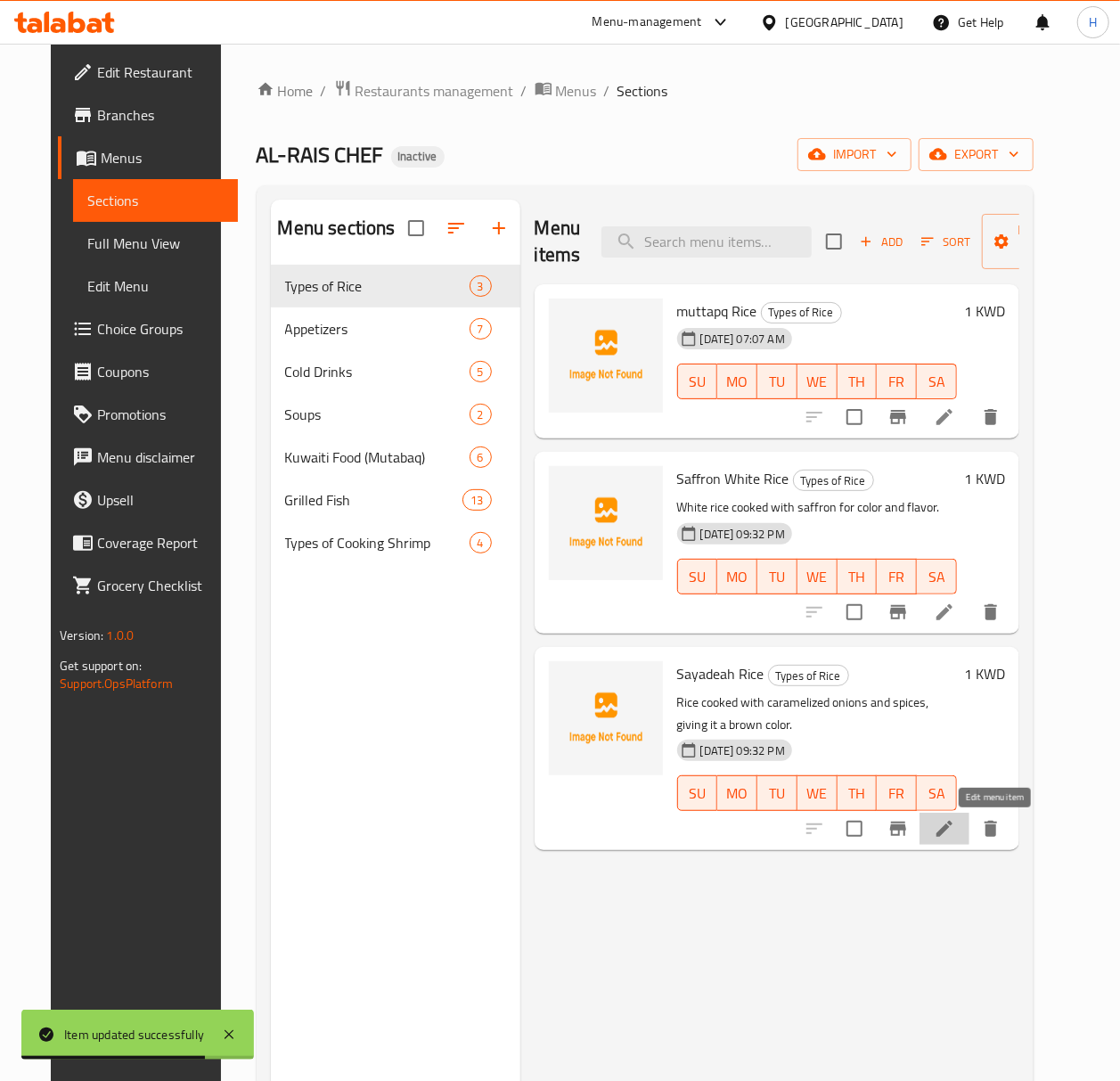
click at [955, 828] on icon at bounding box center [944, 829] width 21 height 21
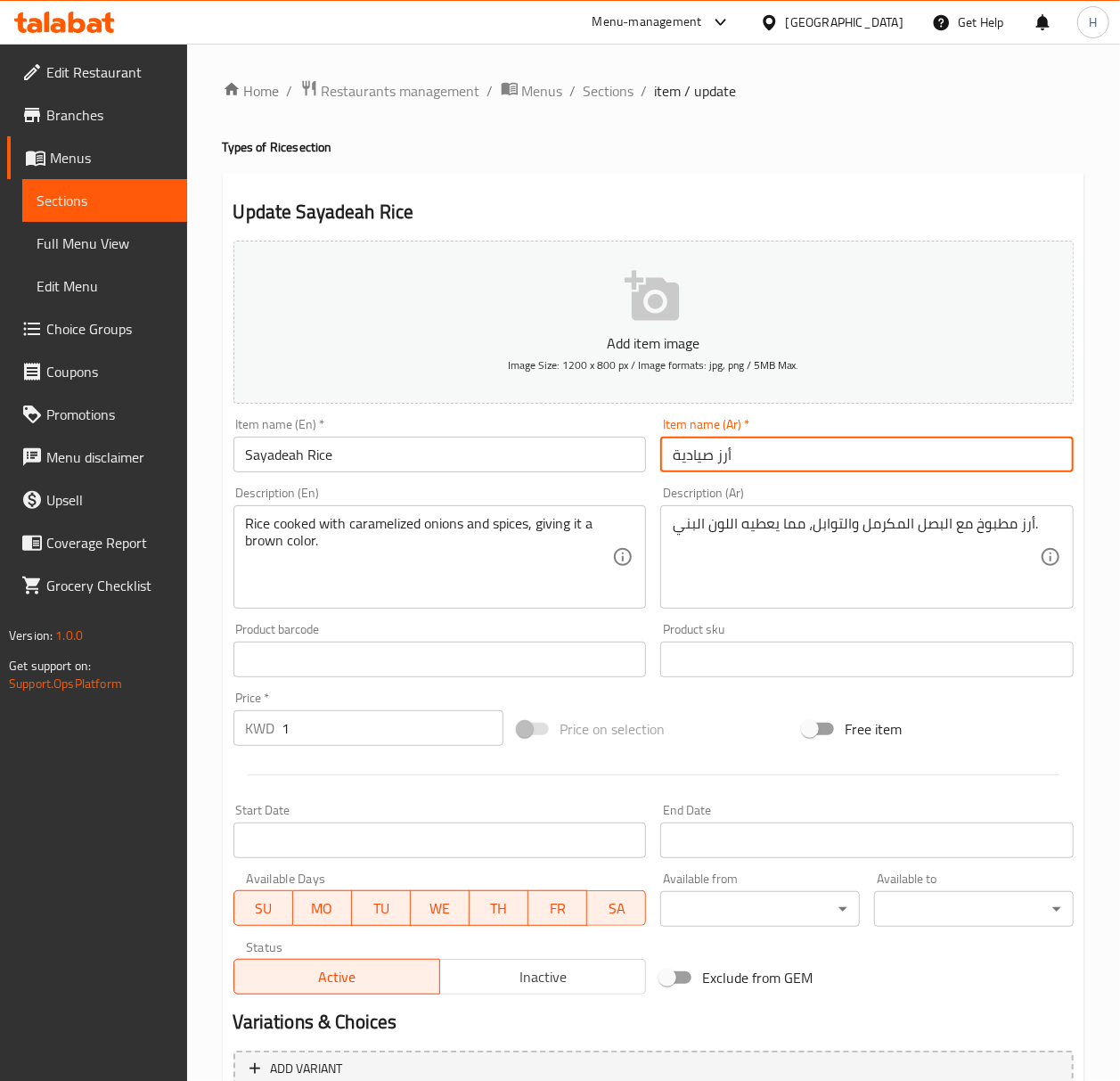
drag, startPoint x: 732, startPoint y: 457, endPoint x: 718, endPoint y: 461, distance: 14.6
click at [718, 461] on input "أرز صيادية" at bounding box center [867, 454] width 413 height 35
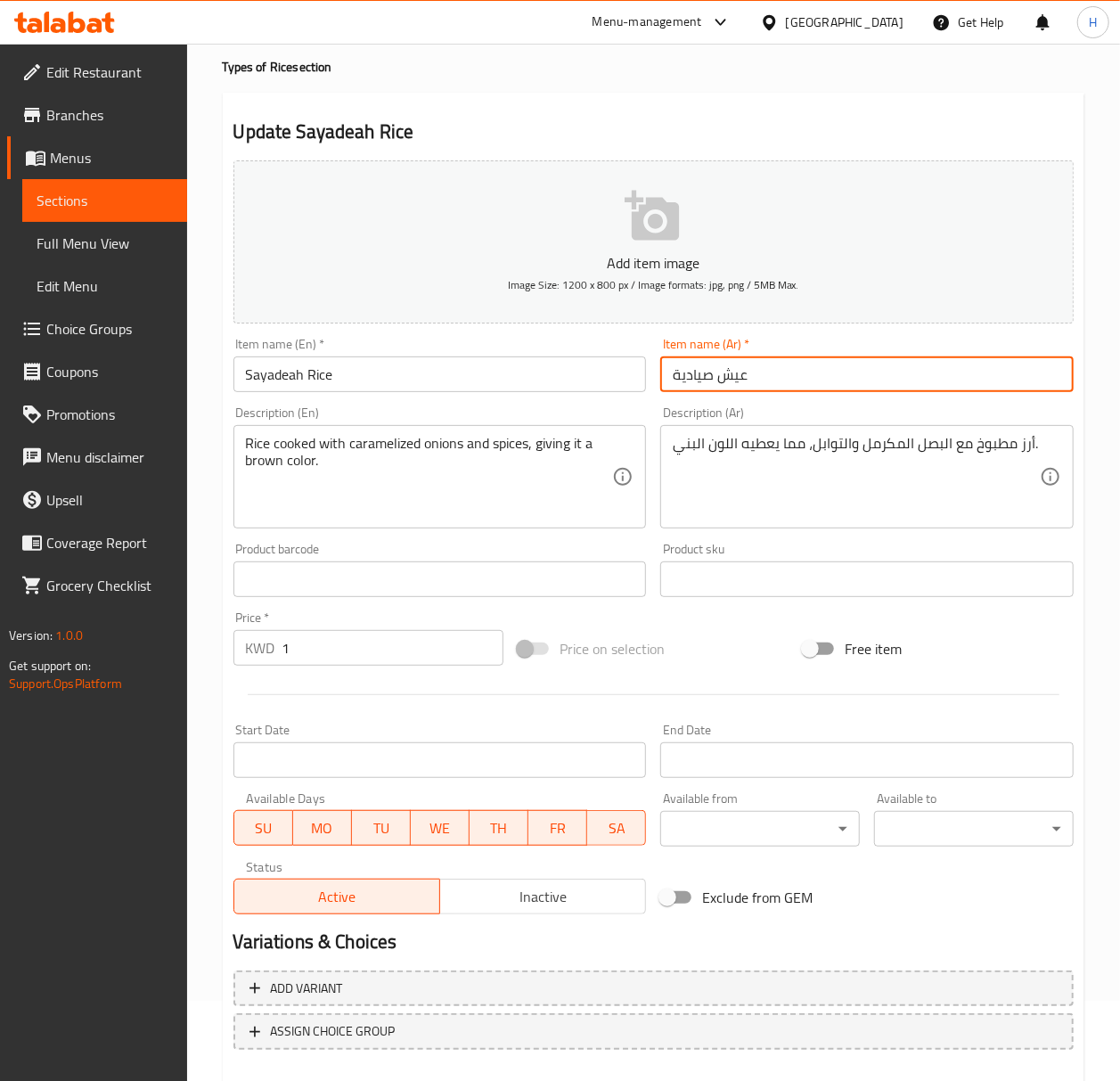
scroll to position [177, 0]
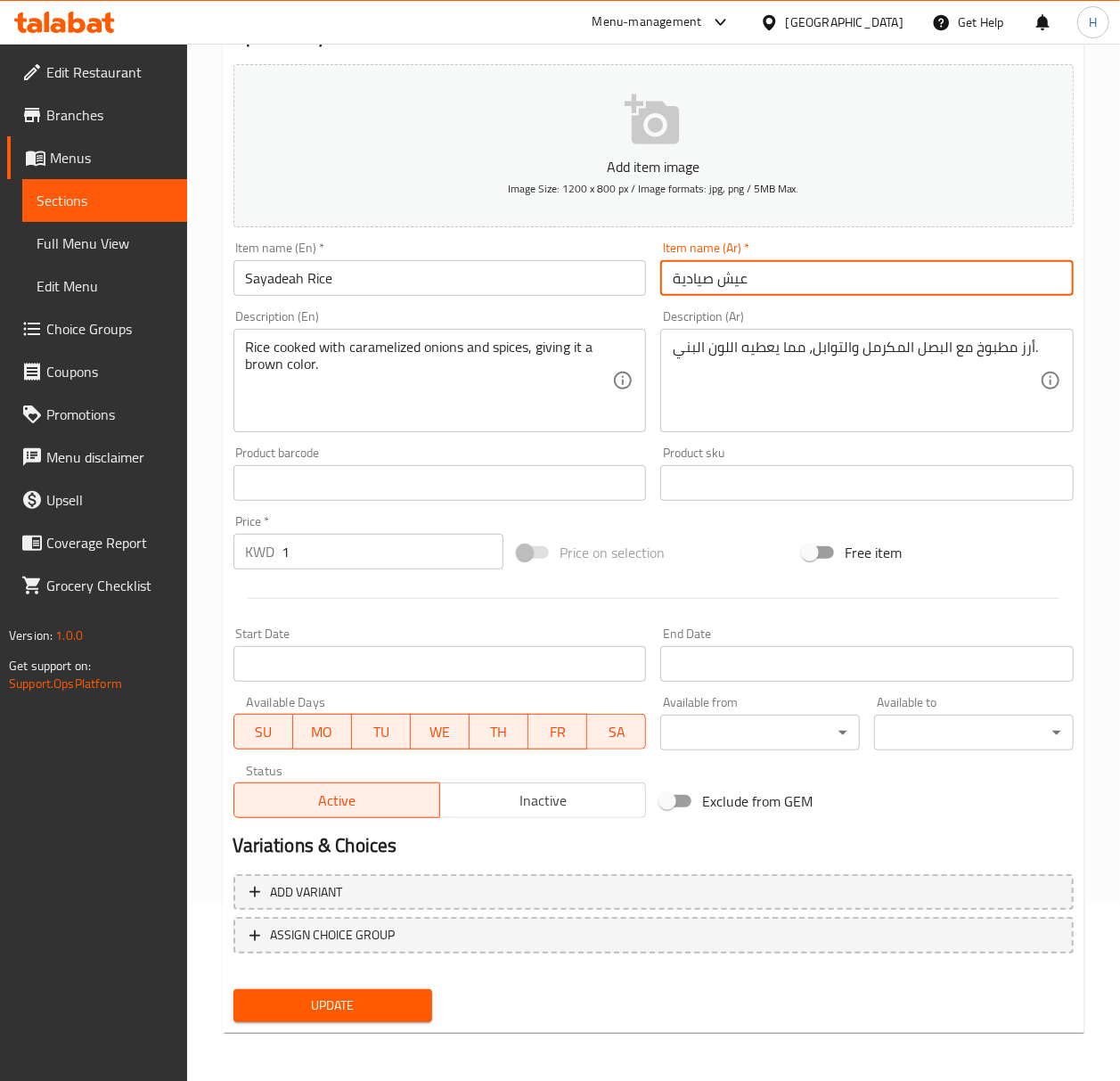
type input "عيش صيادية"
click at [366, 999] on span "Update" at bounding box center [332, 1006] width 171 height 22
click at [349, 1012] on span "Update" at bounding box center [332, 1006] width 171 height 22
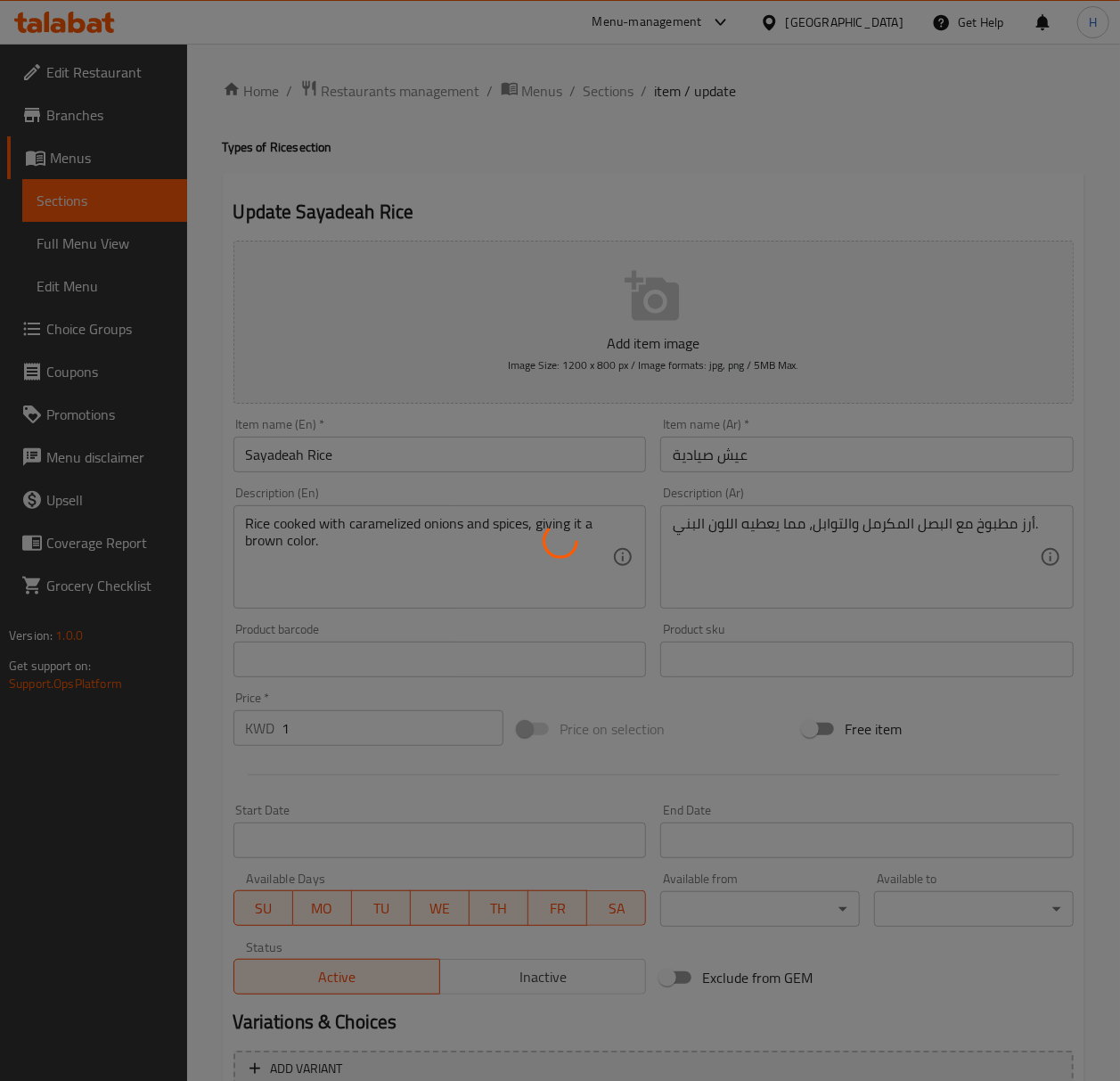
scroll to position [0, 0]
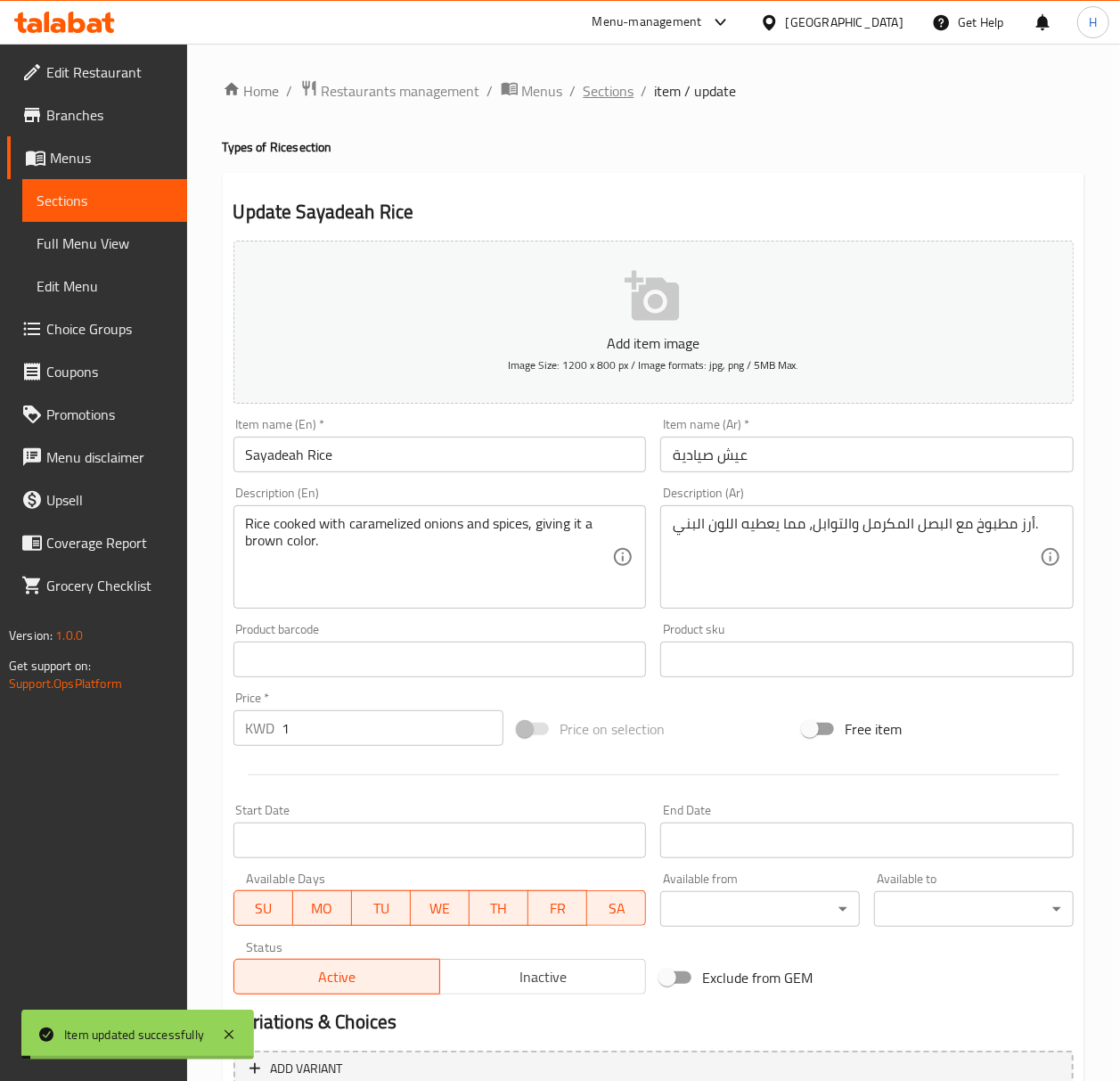
click at [611, 93] on span "Sections" at bounding box center [608, 91] width 51 height 21
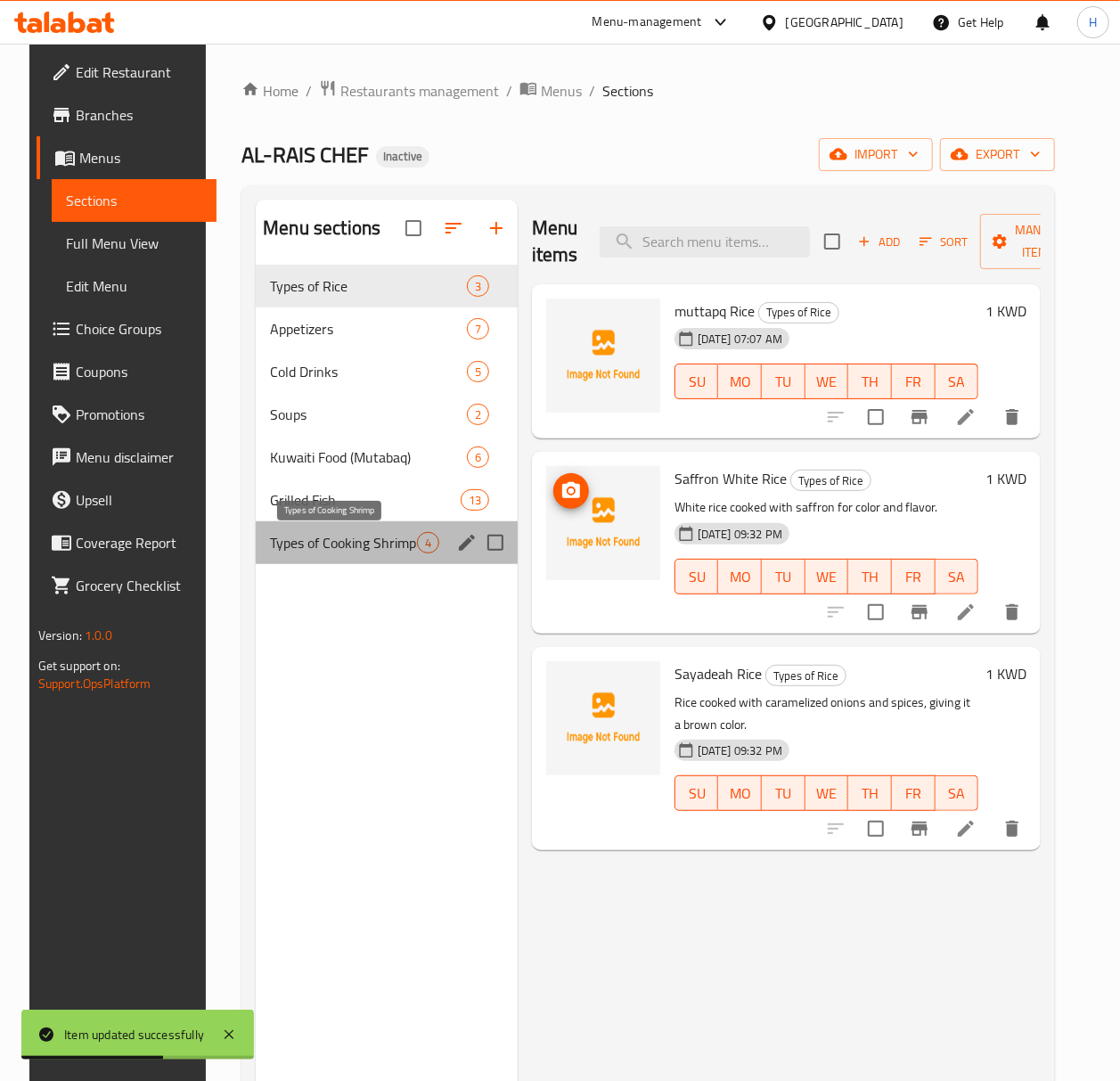
drag, startPoint x: 315, startPoint y: 550, endPoint x: 424, endPoint y: 554, distance: 109.1
click at [315, 551] on span "Types of Cooking Shrimp" at bounding box center [344, 542] width 147 height 21
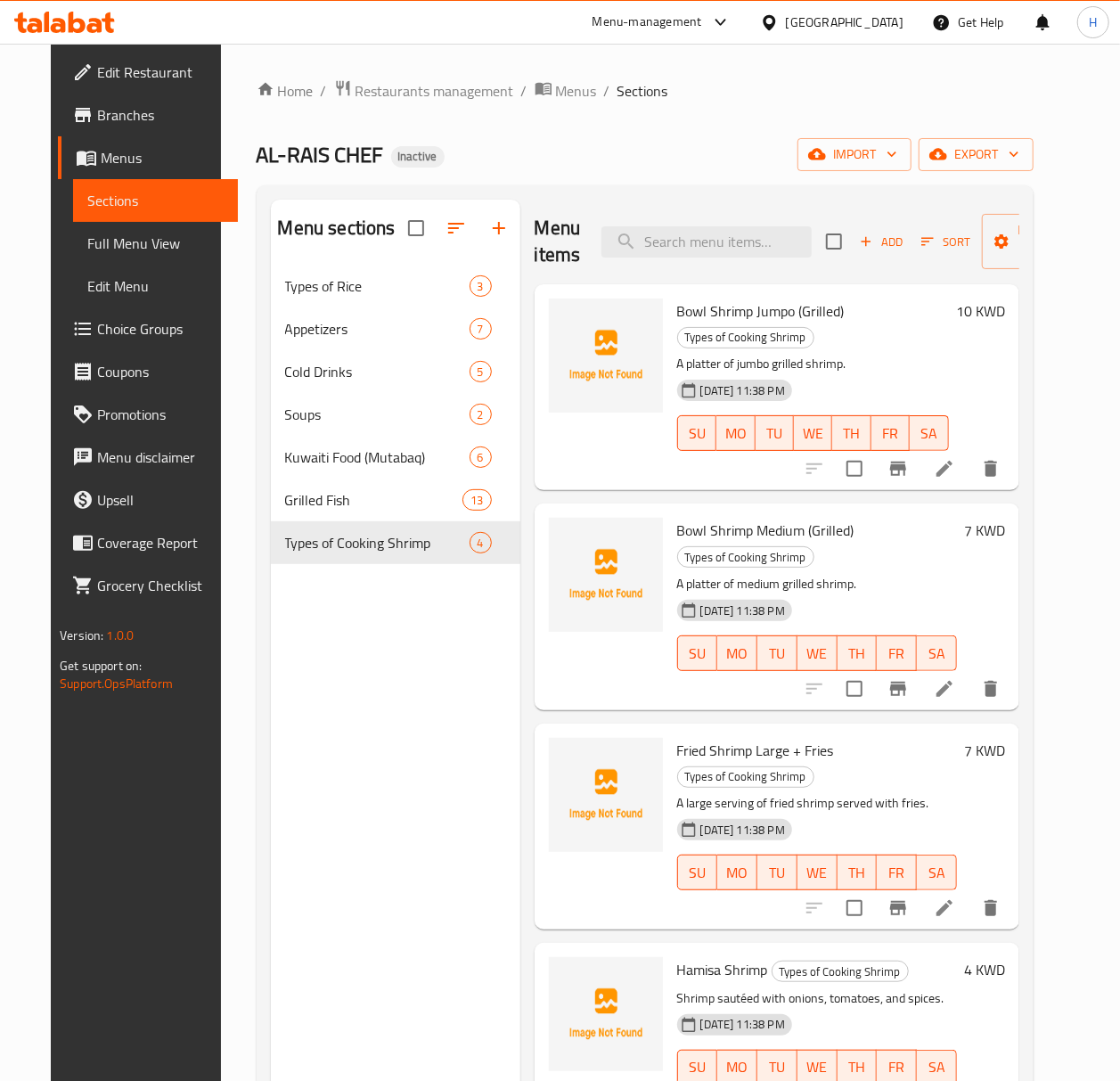
click at [955, 458] on icon at bounding box center [944, 469] width 21 height 21
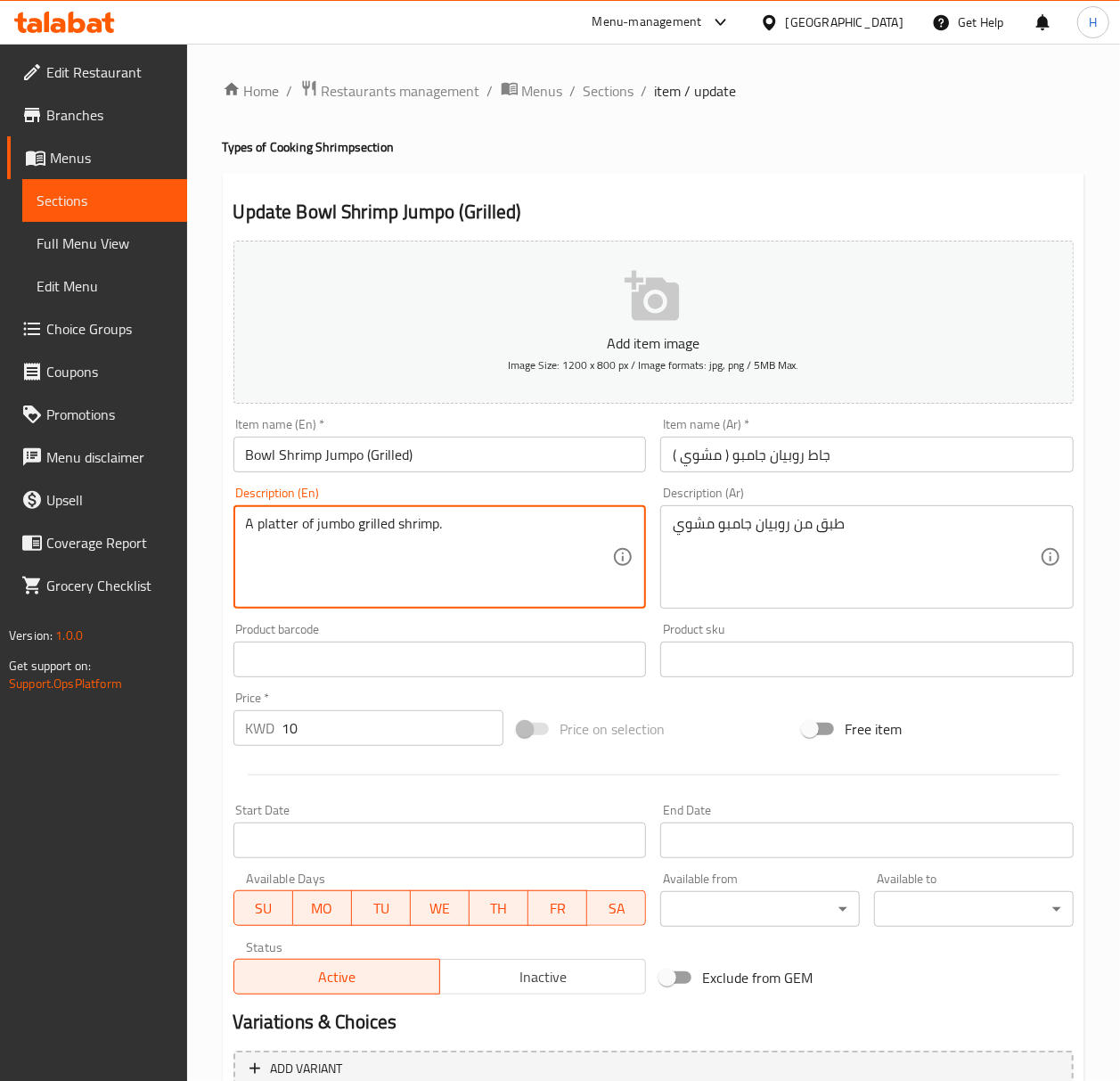
click at [380, 533] on textarea "A platter of jumbo grilled shrimp." at bounding box center [430, 557] width 368 height 85
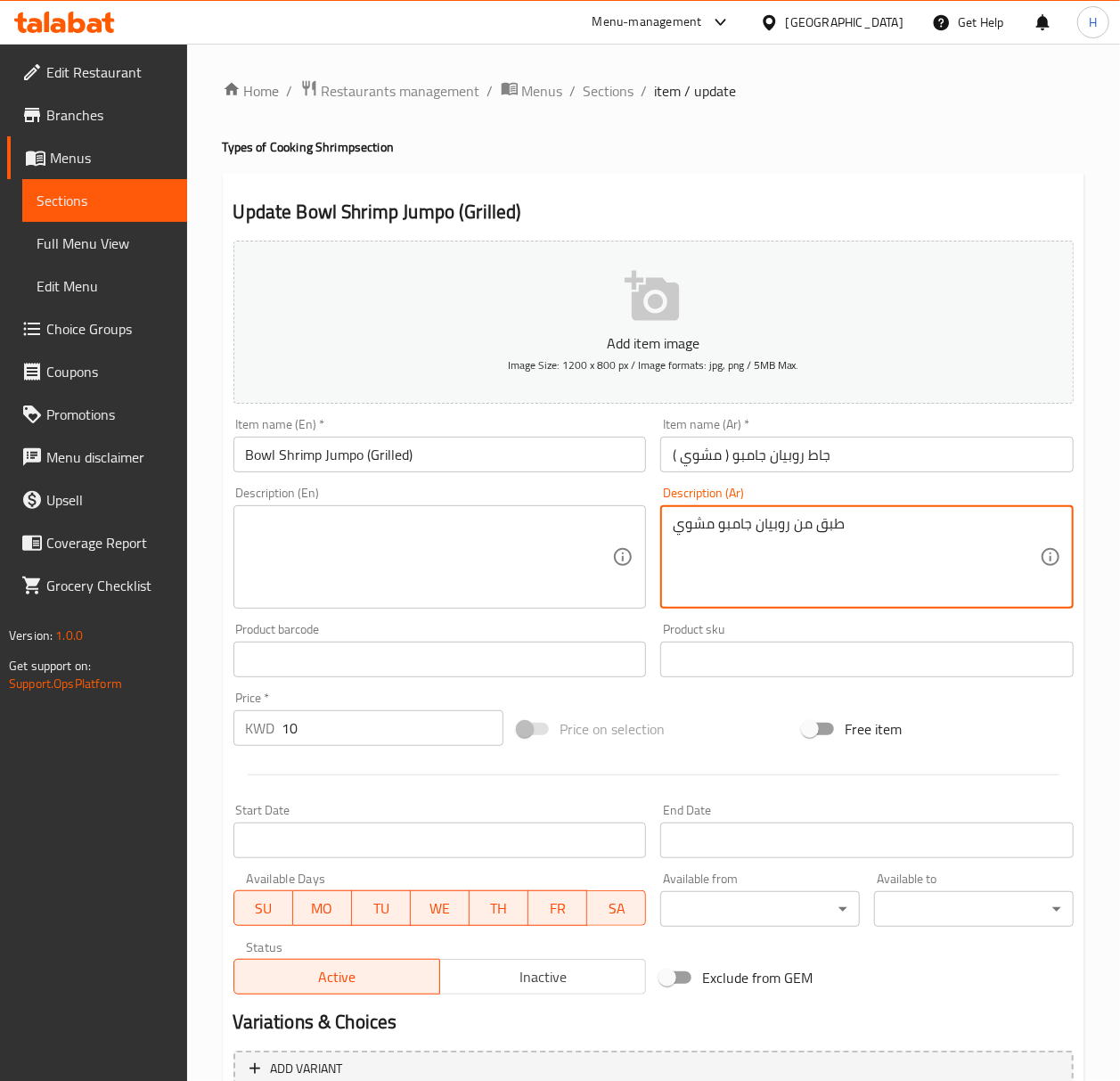
click at [691, 528] on textarea "طبق من روبيان جامبو مشوي" at bounding box center [856, 557] width 368 height 85
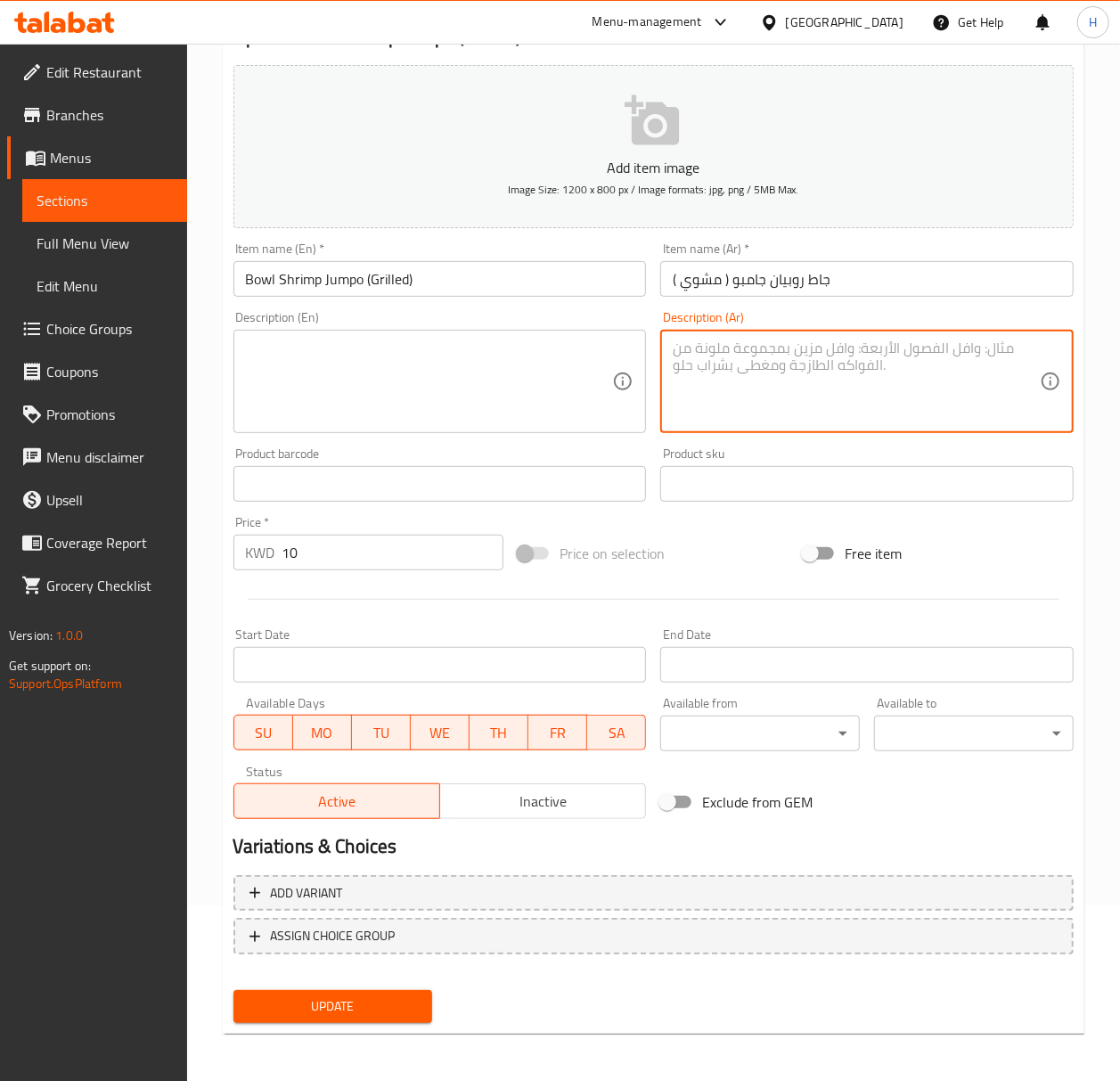
scroll to position [177, 0]
click at [301, 1007] on span "Update" at bounding box center [332, 1006] width 171 height 22
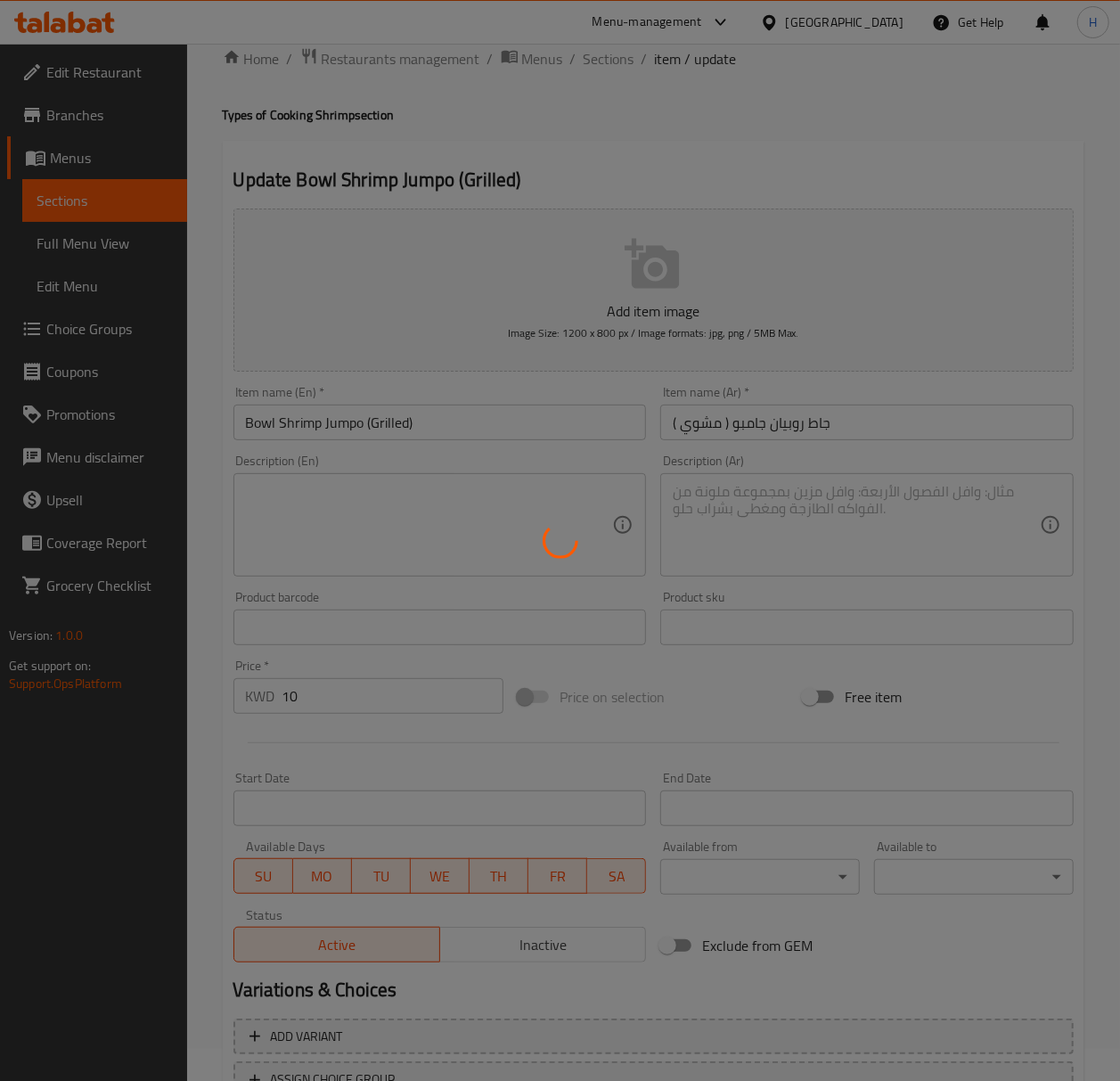
scroll to position [0, 0]
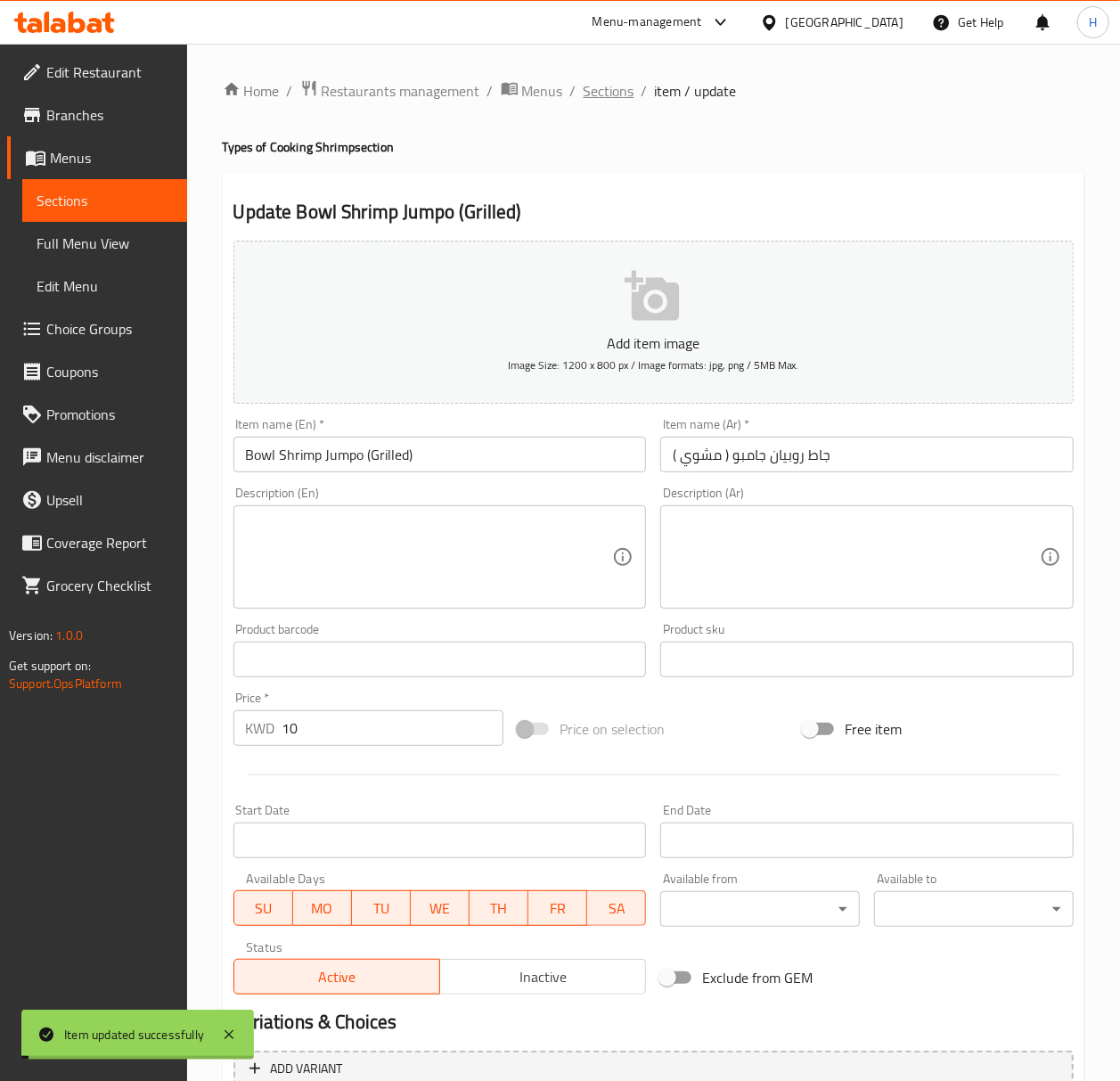
click at [594, 84] on span "Sections" at bounding box center [608, 91] width 51 height 21
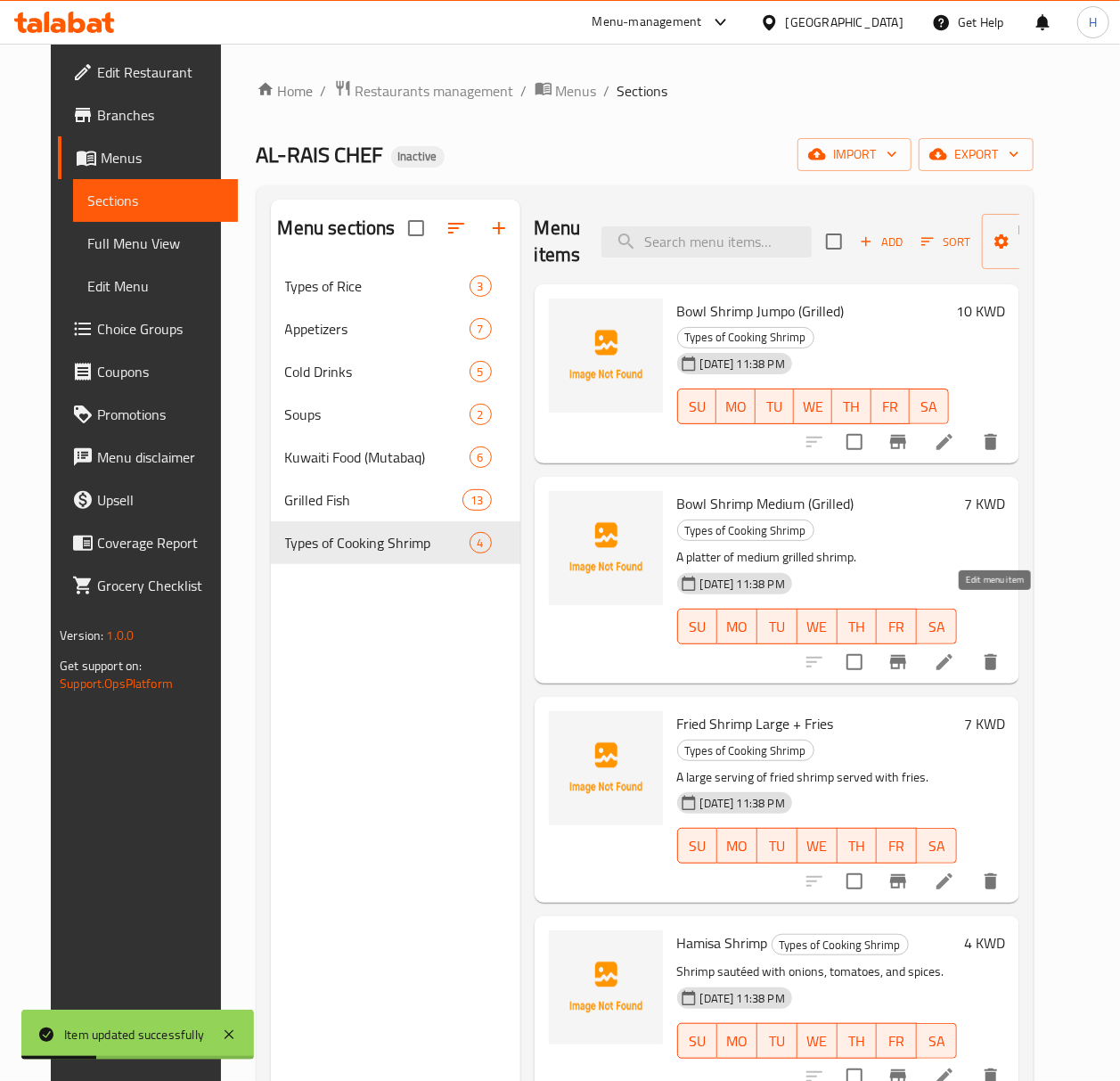
click at [953, 654] on icon at bounding box center [944, 662] width 16 height 16
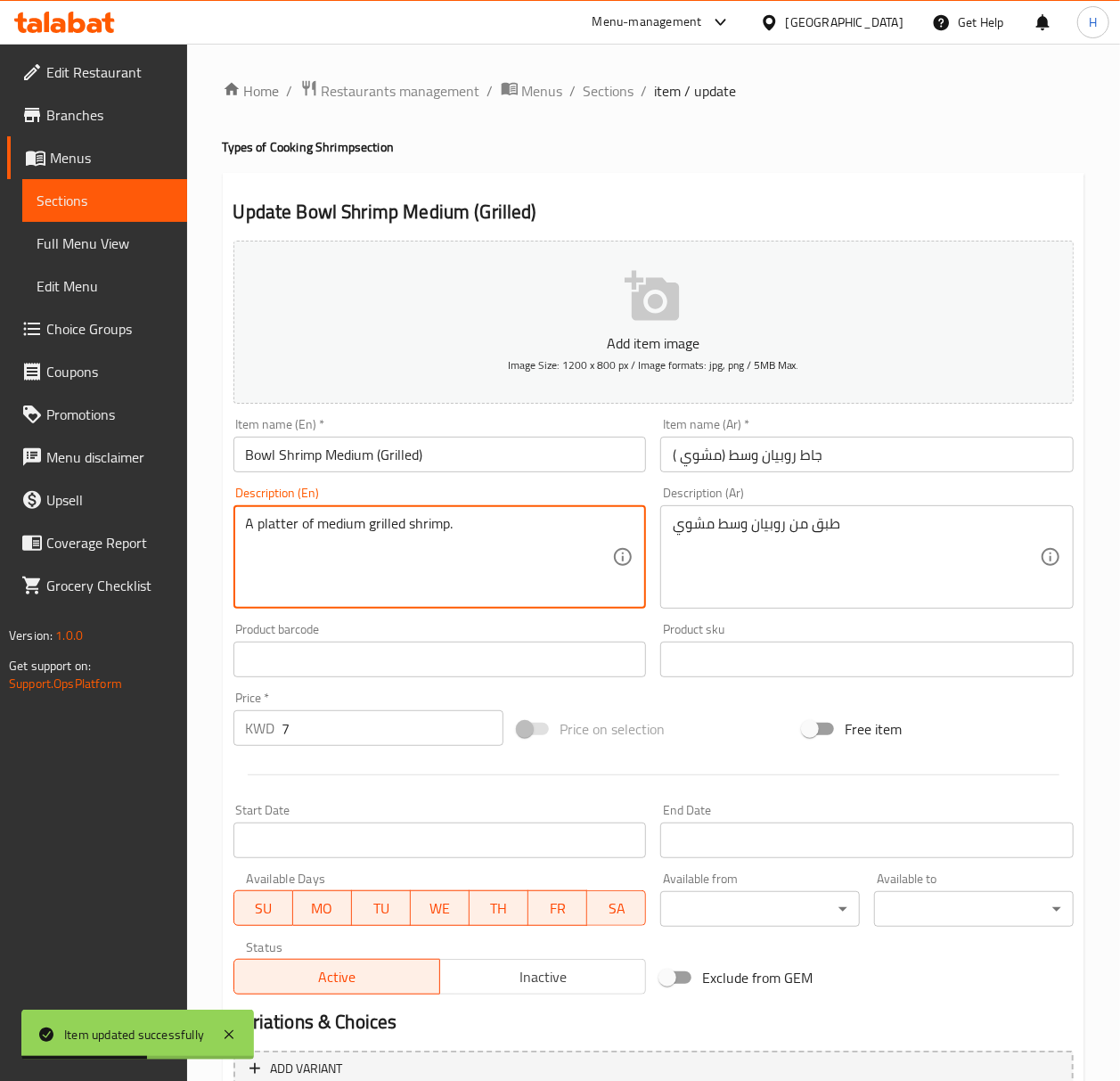
click at [428, 528] on textarea "A platter of medium grilled shrimp." at bounding box center [430, 557] width 368 height 85
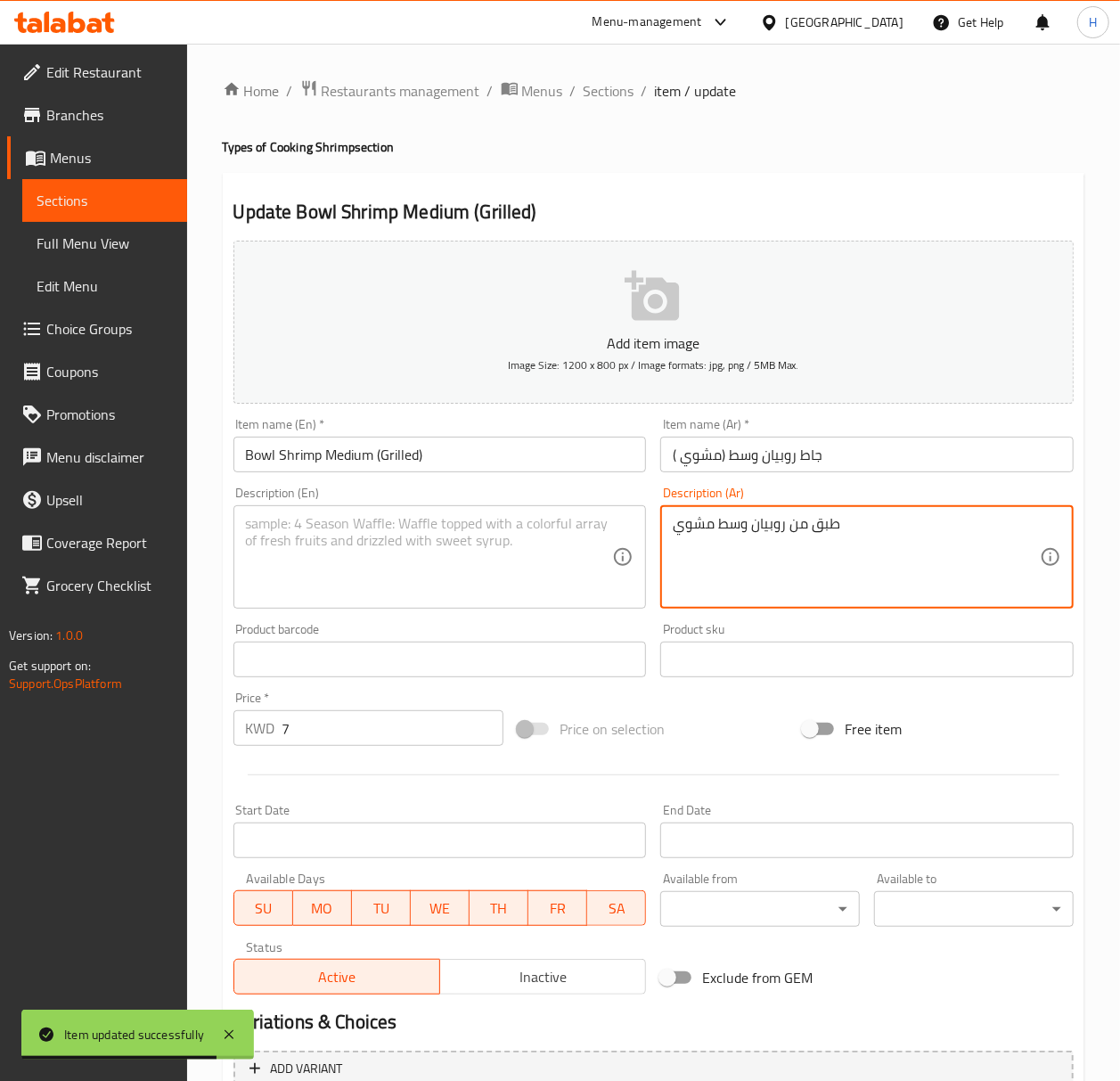
click at [725, 520] on textarea "طبق من روبيان وسط مشوي" at bounding box center [856, 557] width 368 height 85
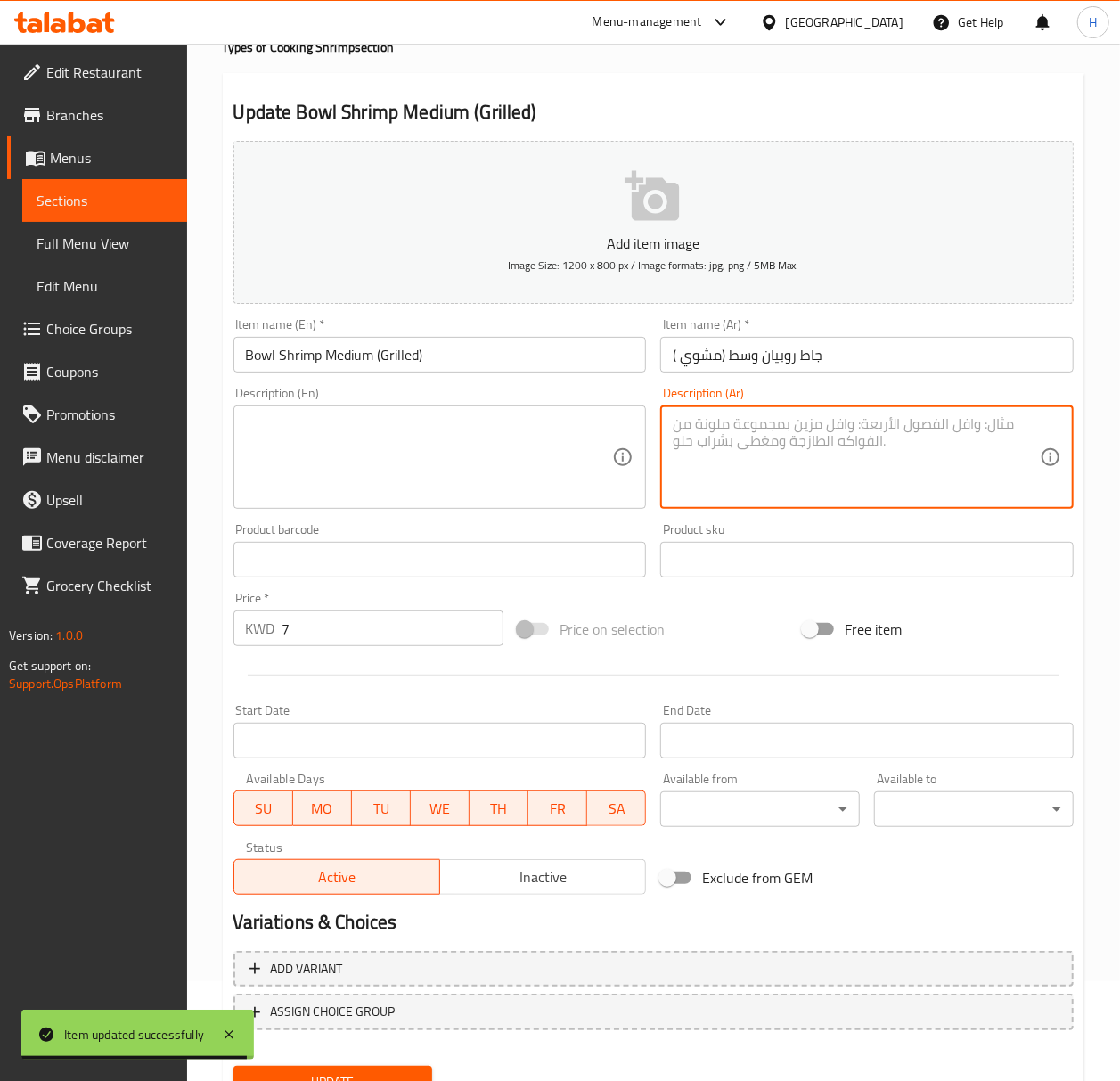
scroll to position [177, 0]
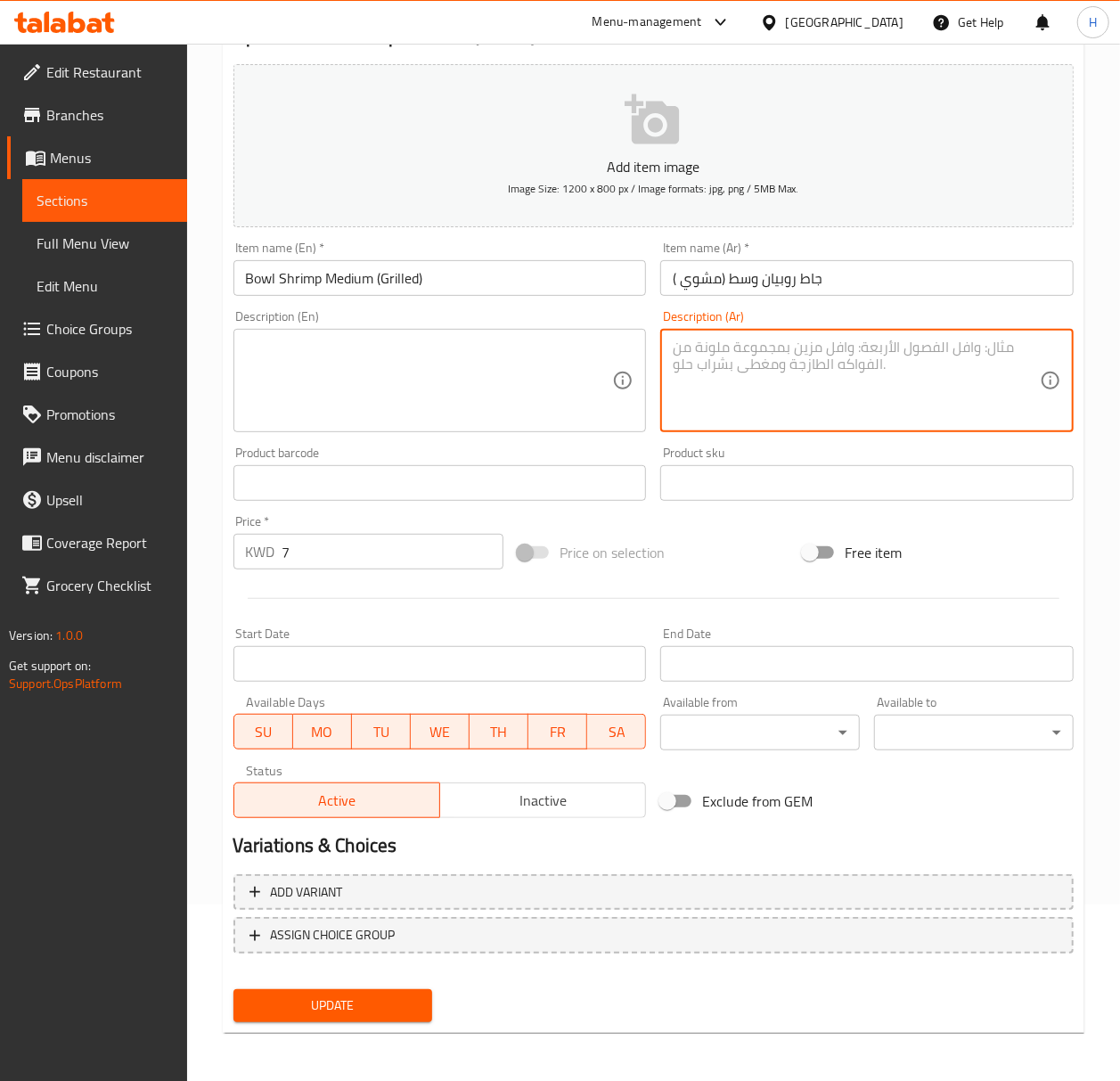
click at [354, 1012] on span "Update" at bounding box center [332, 1006] width 171 height 22
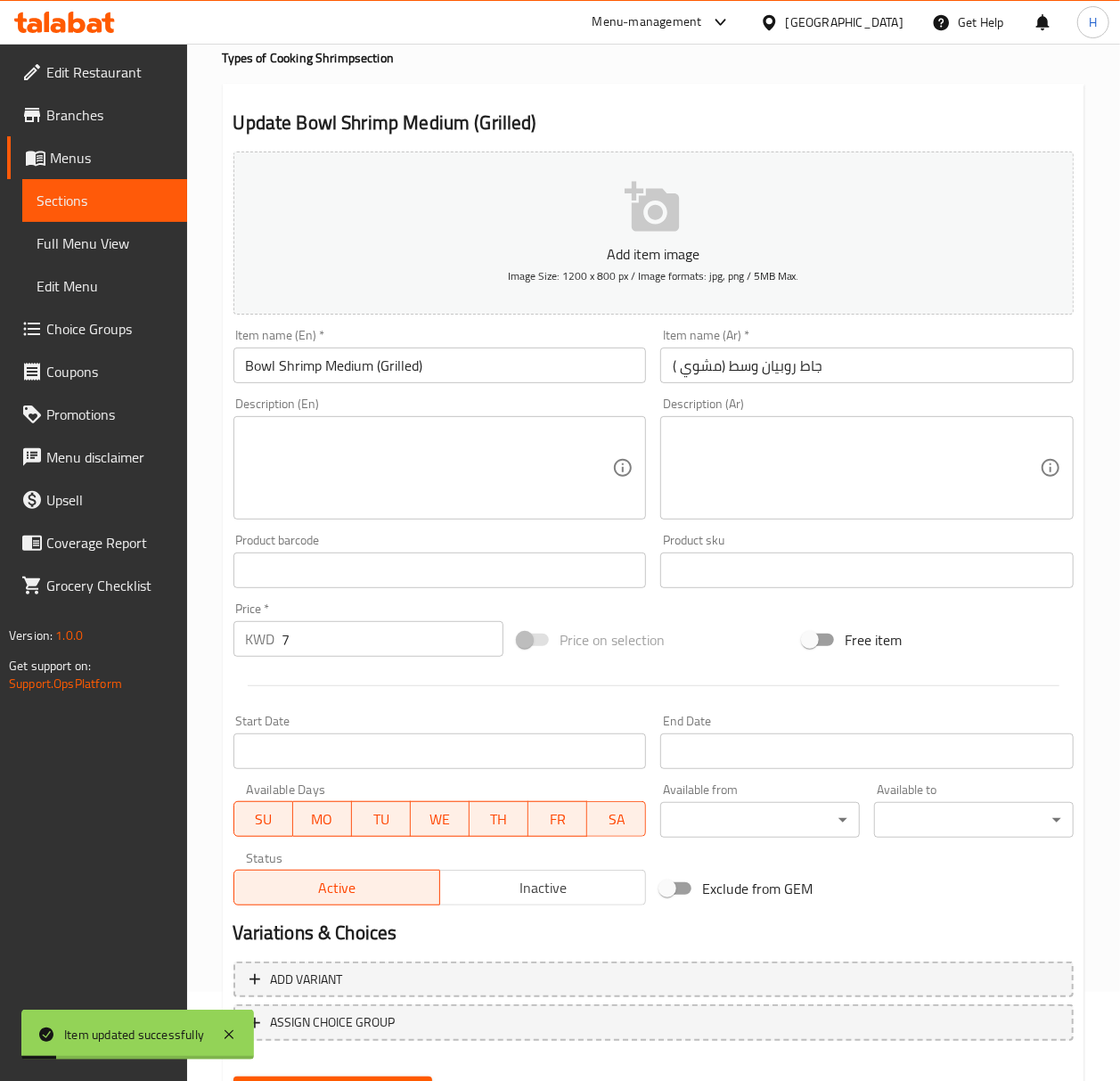
scroll to position [0, 0]
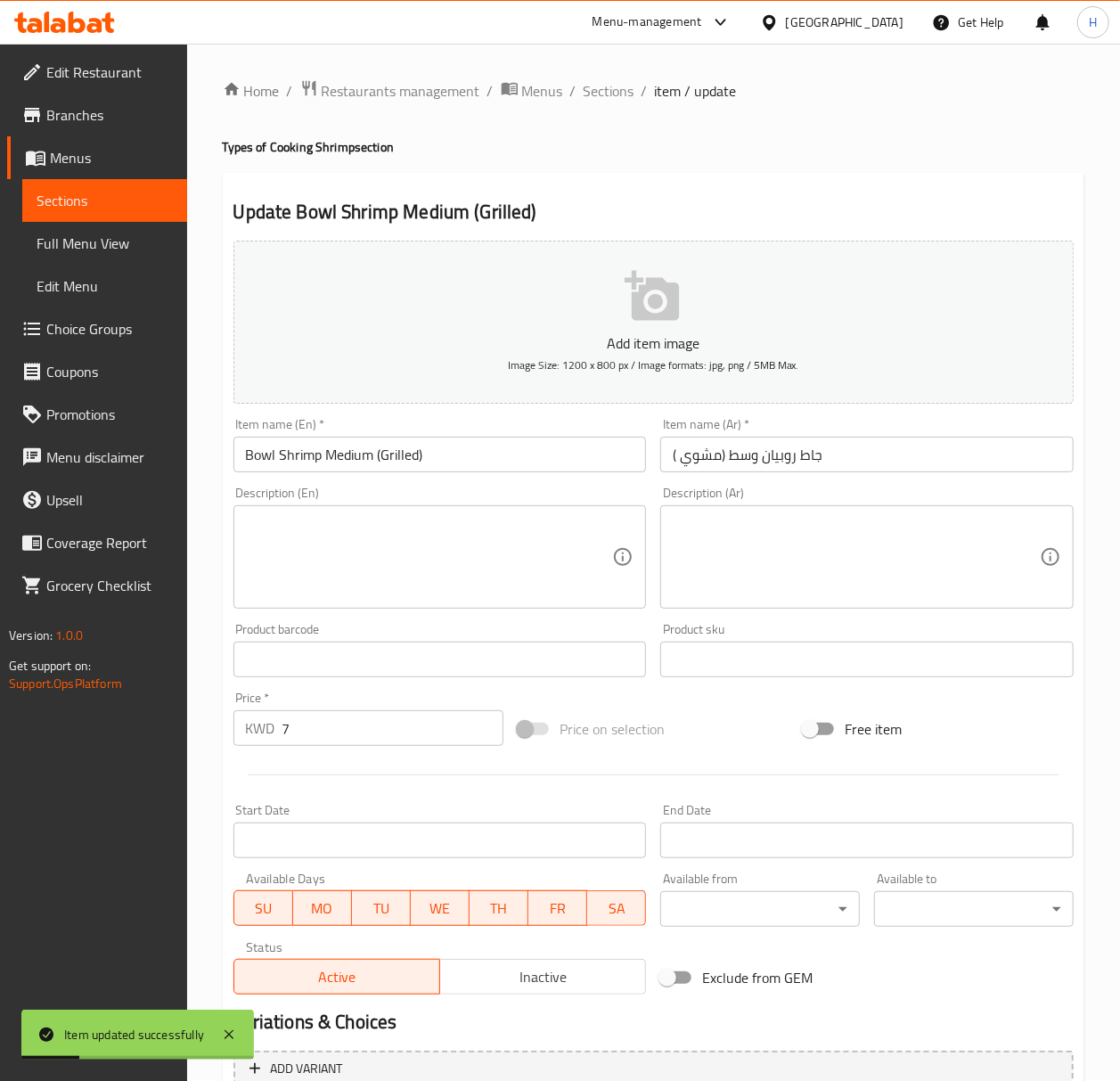
drag, startPoint x: 609, startPoint y: 89, endPoint x: 638, endPoint y: 127, distance: 47.8
click at [611, 90] on span "Sections" at bounding box center [608, 91] width 51 height 21
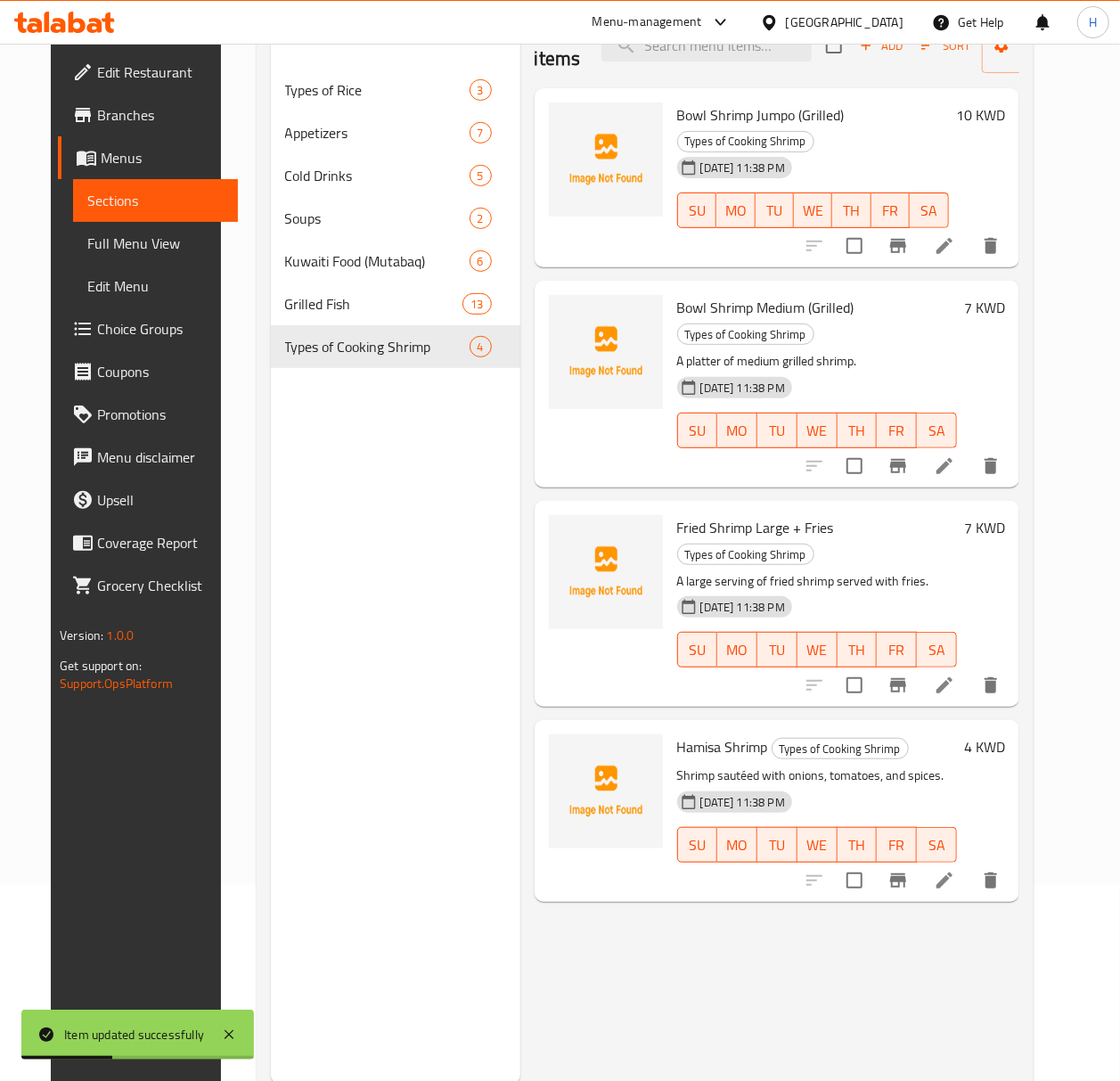
scroll to position [250, 0]
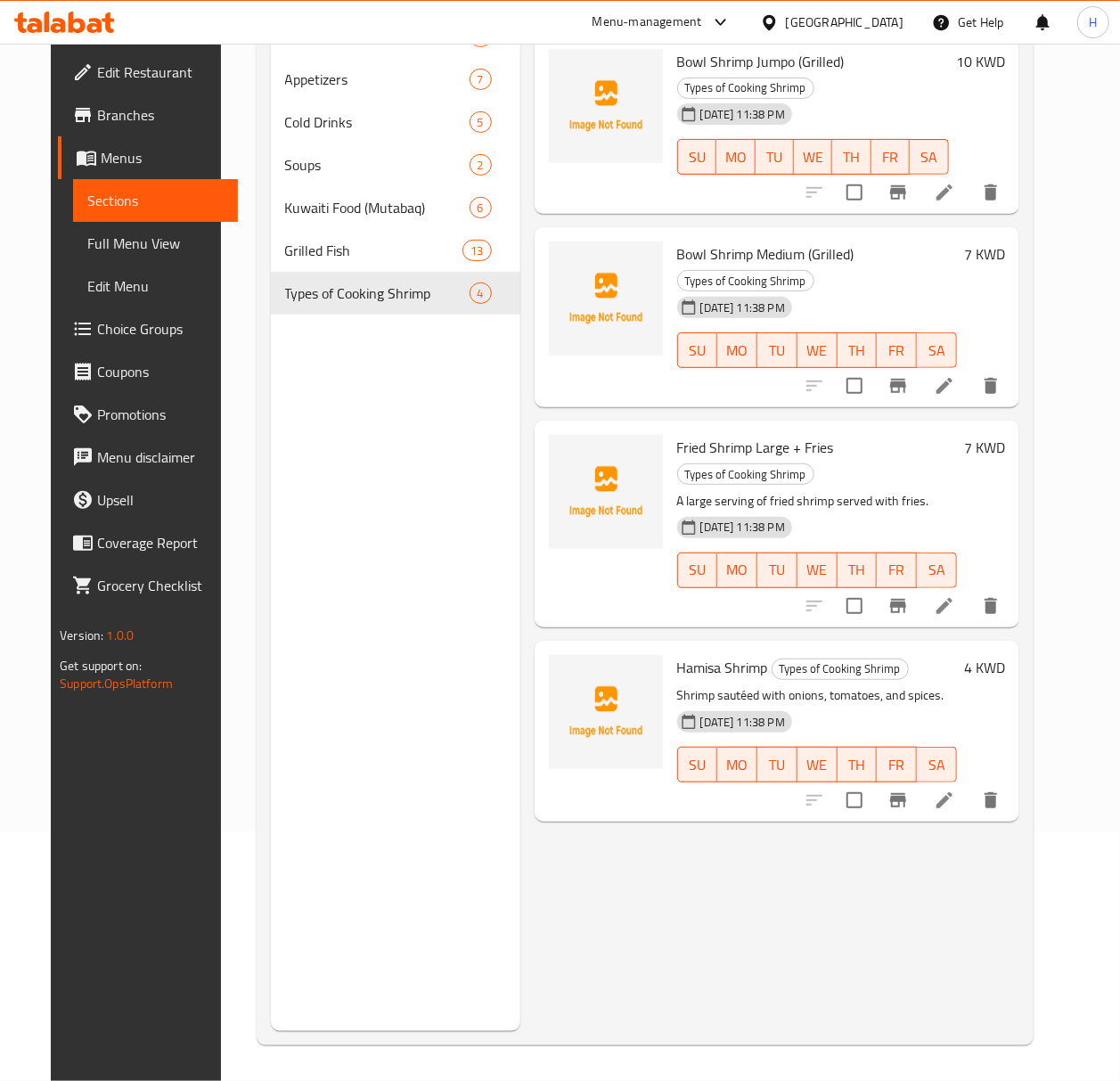
click at [955, 595] on icon at bounding box center [944, 605] width 21 height 21
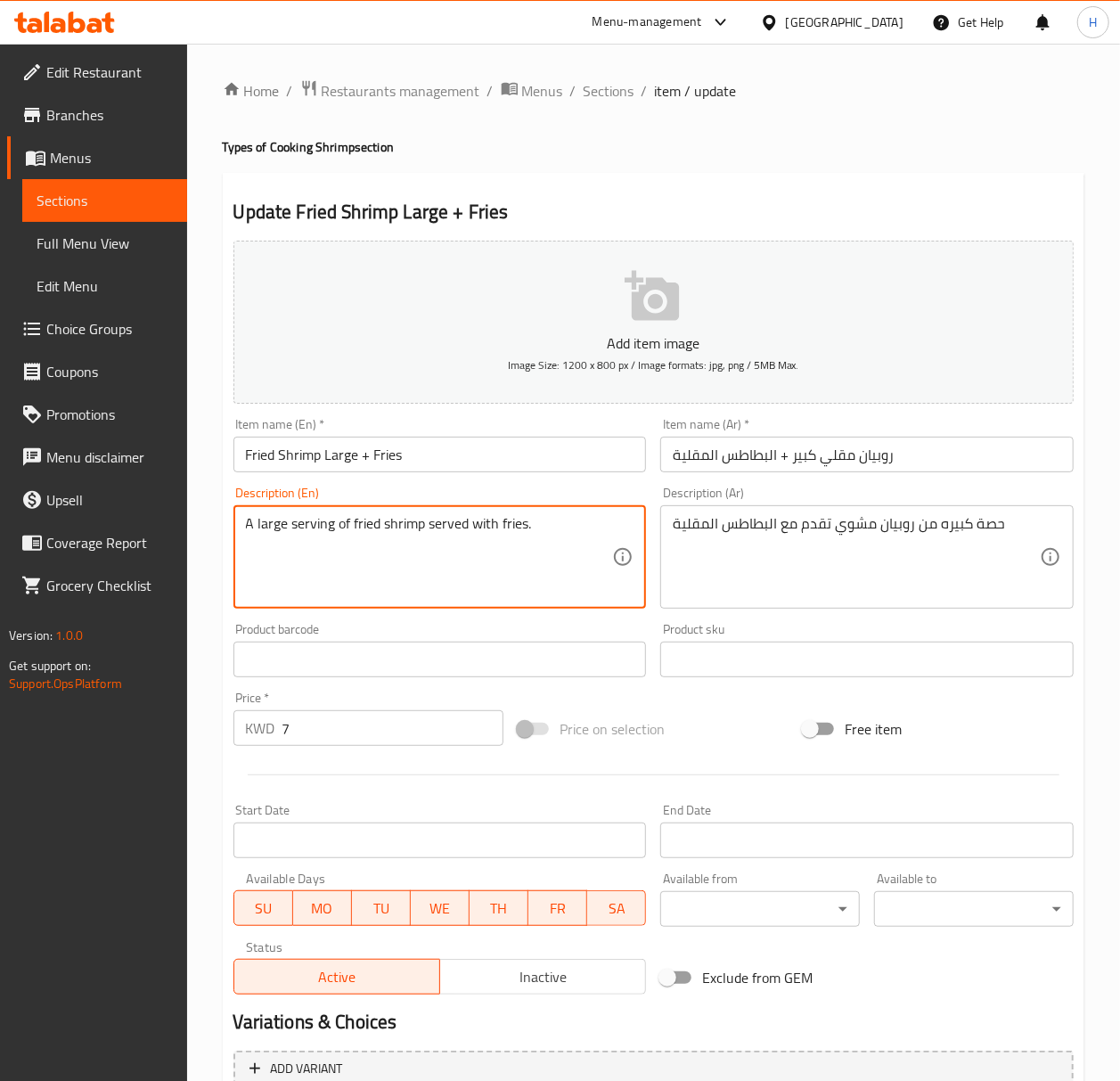
click at [393, 528] on textarea "A large serving of fried shrimp served with fries." at bounding box center [430, 557] width 368 height 85
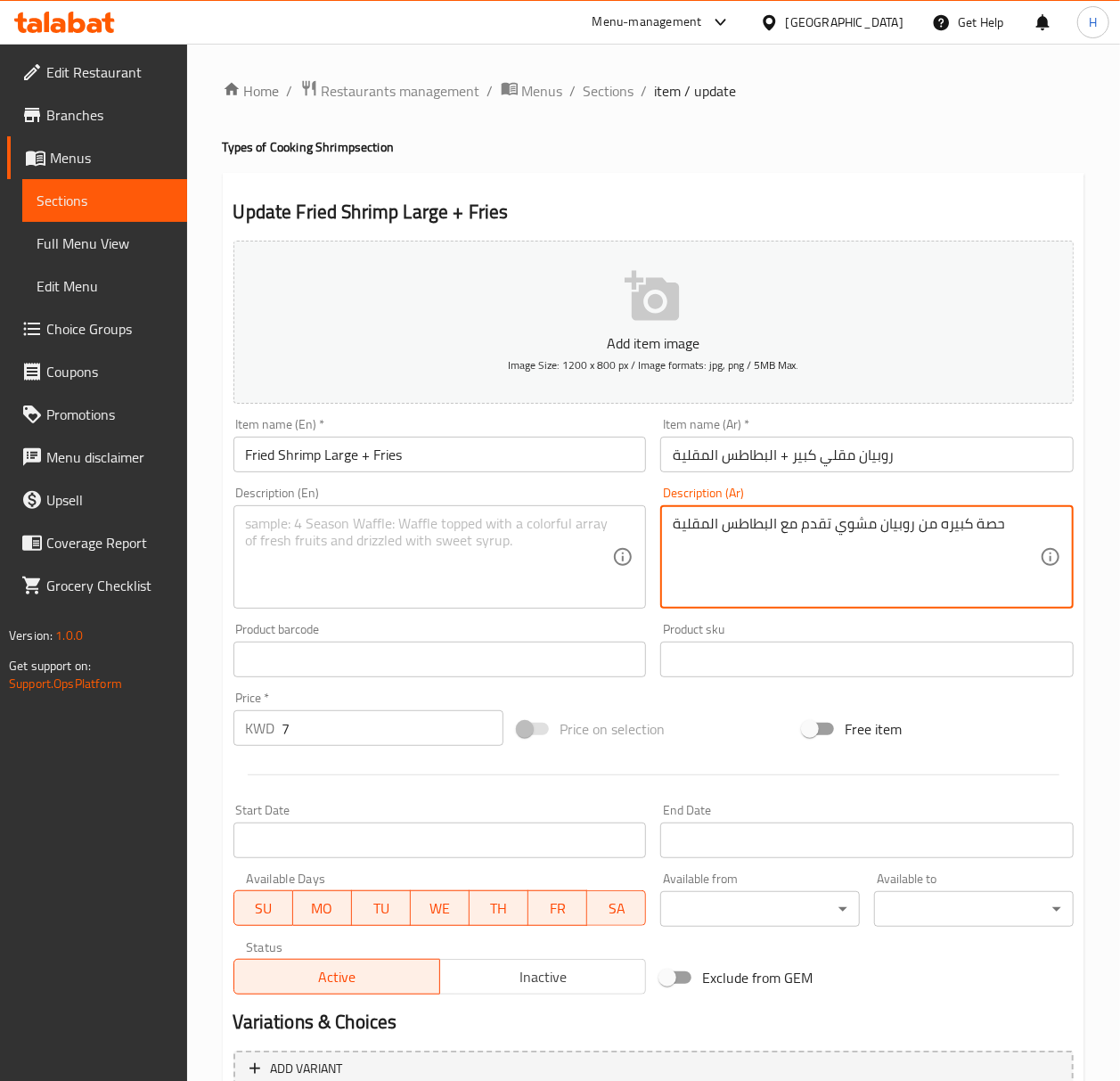
click at [739, 529] on textarea "حصة كبيره من روبيان مشوي تقدم مع البطاطس المقلية" at bounding box center [856, 557] width 368 height 85
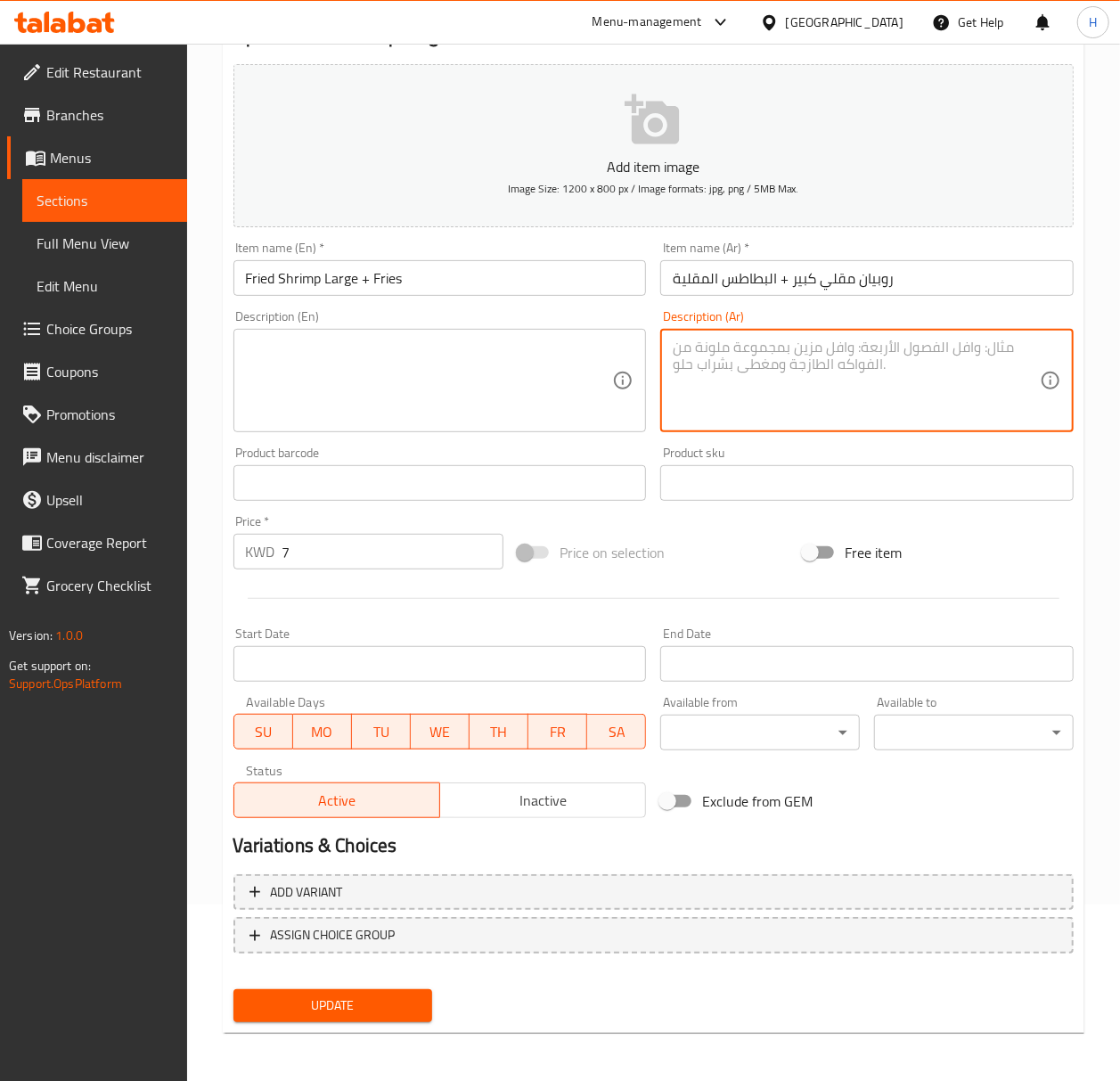
click at [319, 1004] on span "Update" at bounding box center [332, 1006] width 171 height 22
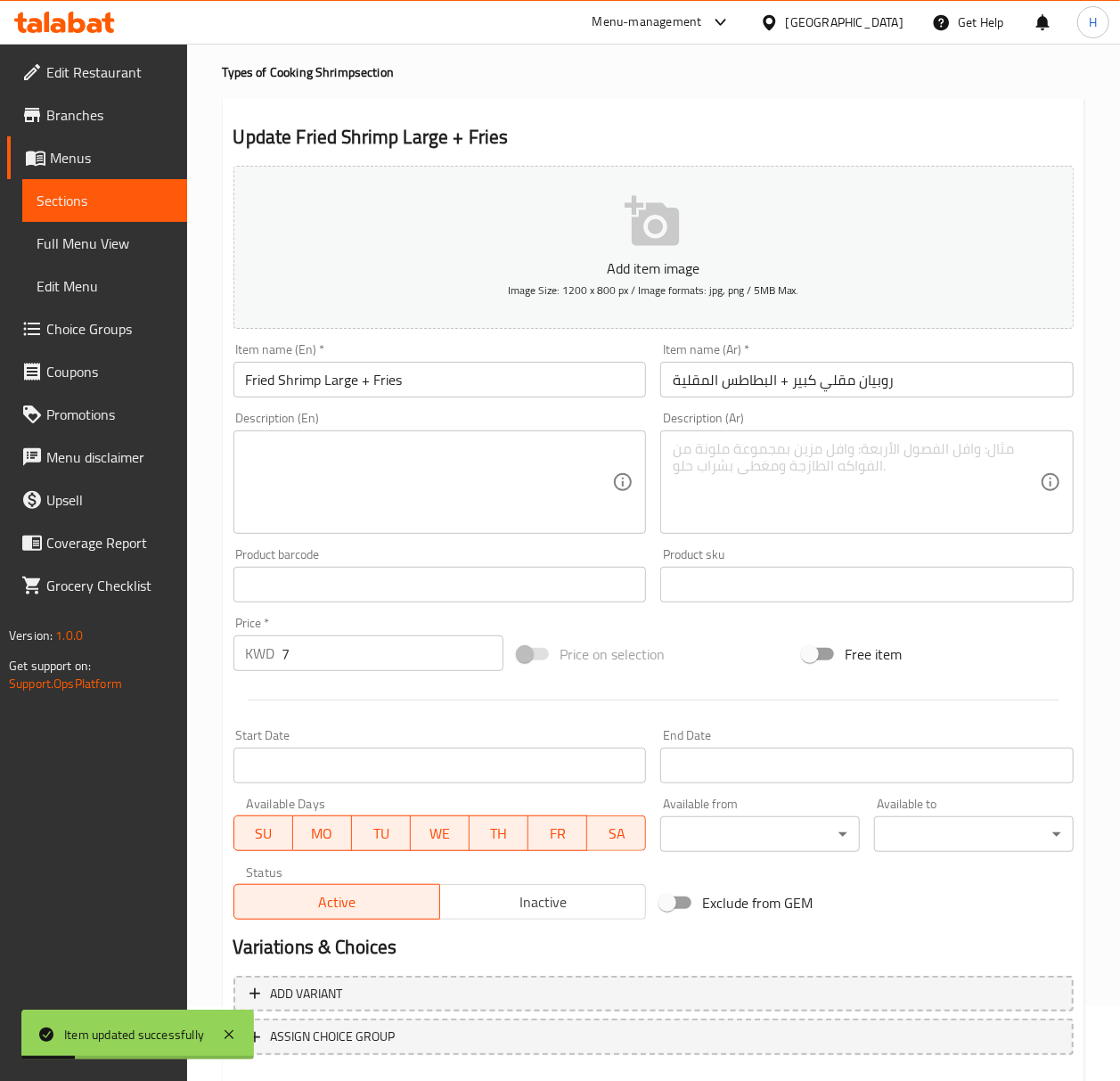
scroll to position [0, 0]
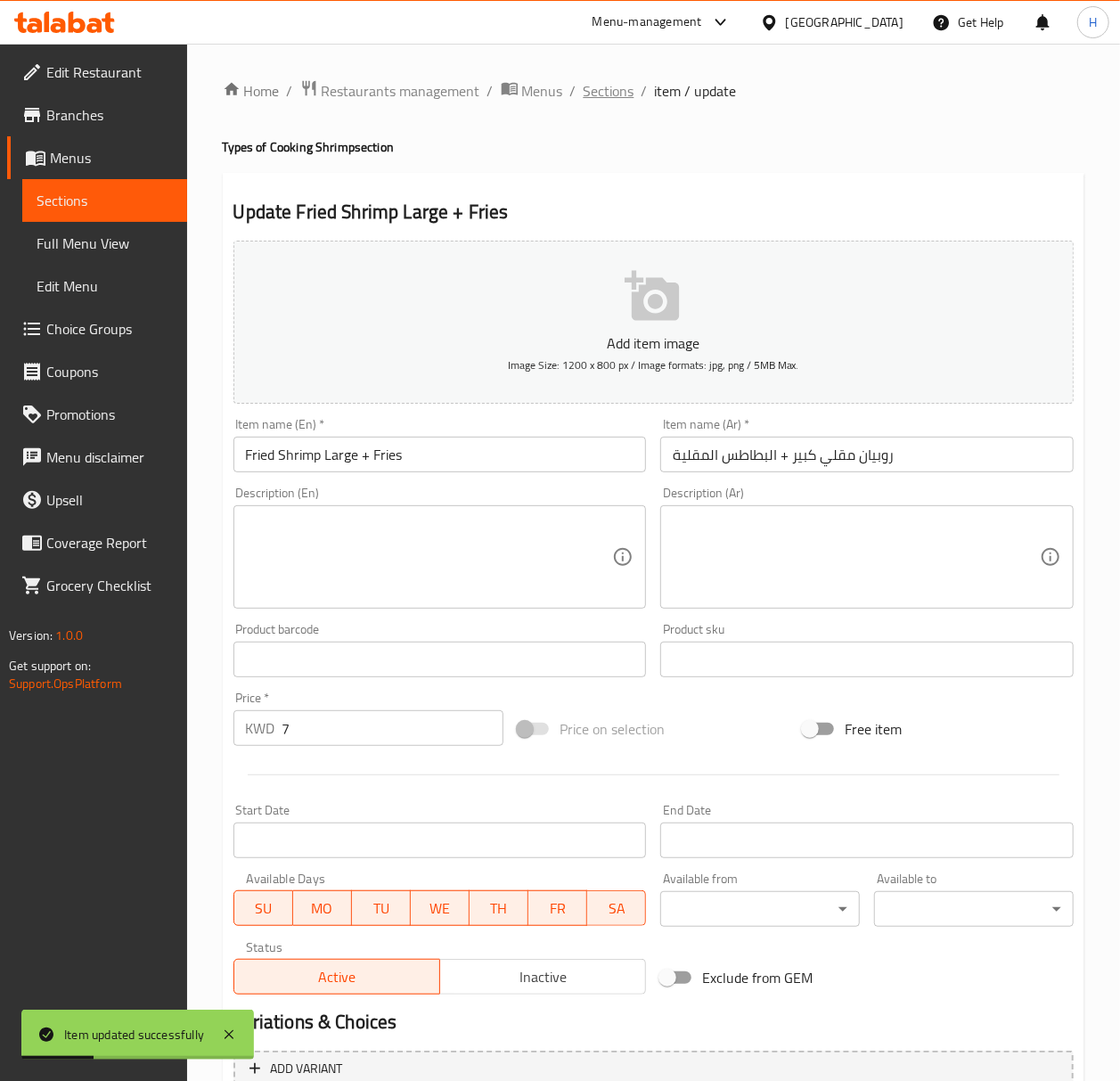
click at [595, 86] on span "Sections" at bounding box center [608, 91] width 51 height 21
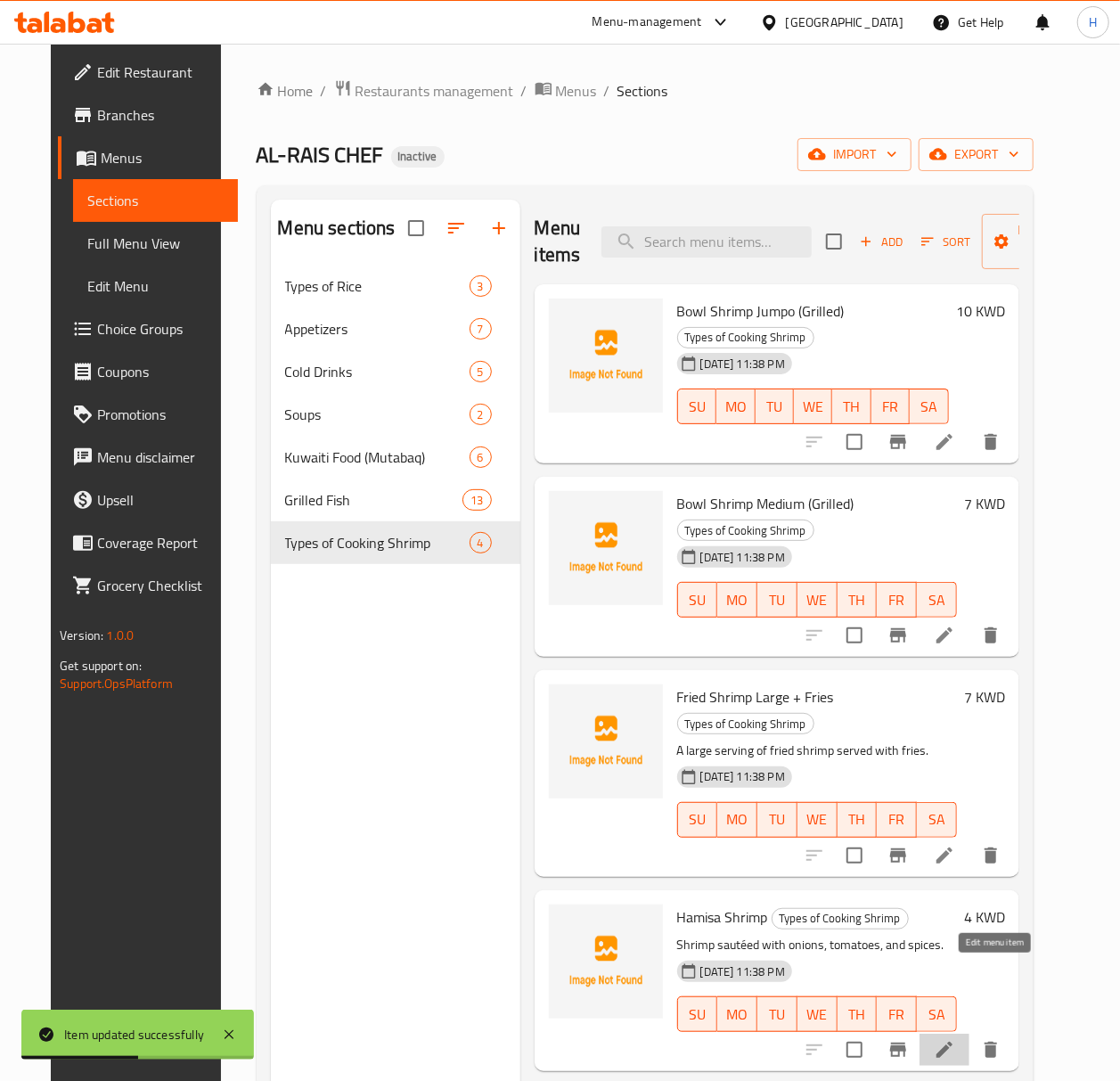
click at [955, 1039] on icon at bounding box center [944, 1049] width 21 height 21
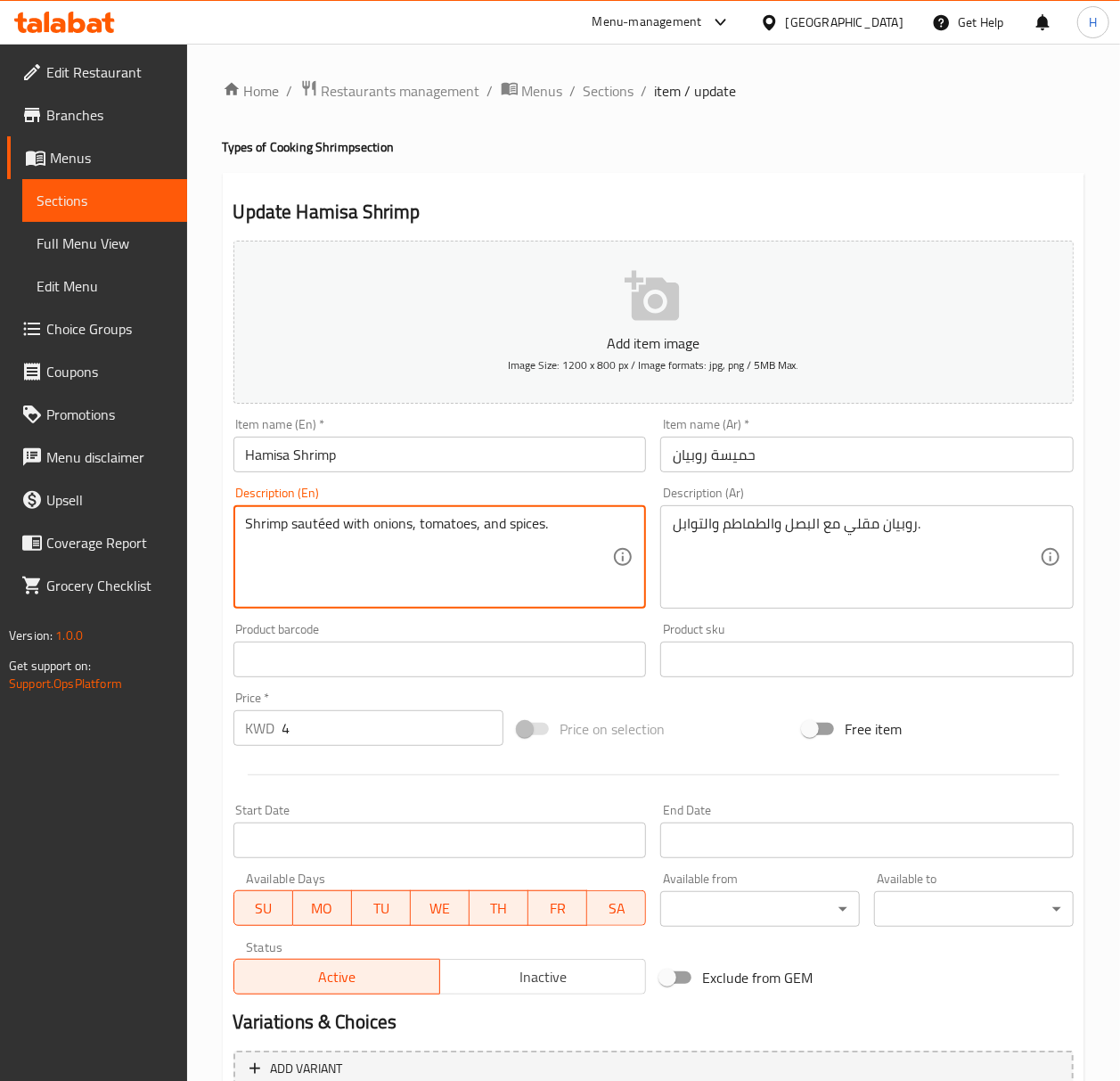
click at [322, 532] on textarea "Shrimp sautéed with onions, tomatoes, and spices." at bounding box center [430, 557] width 368 height 85
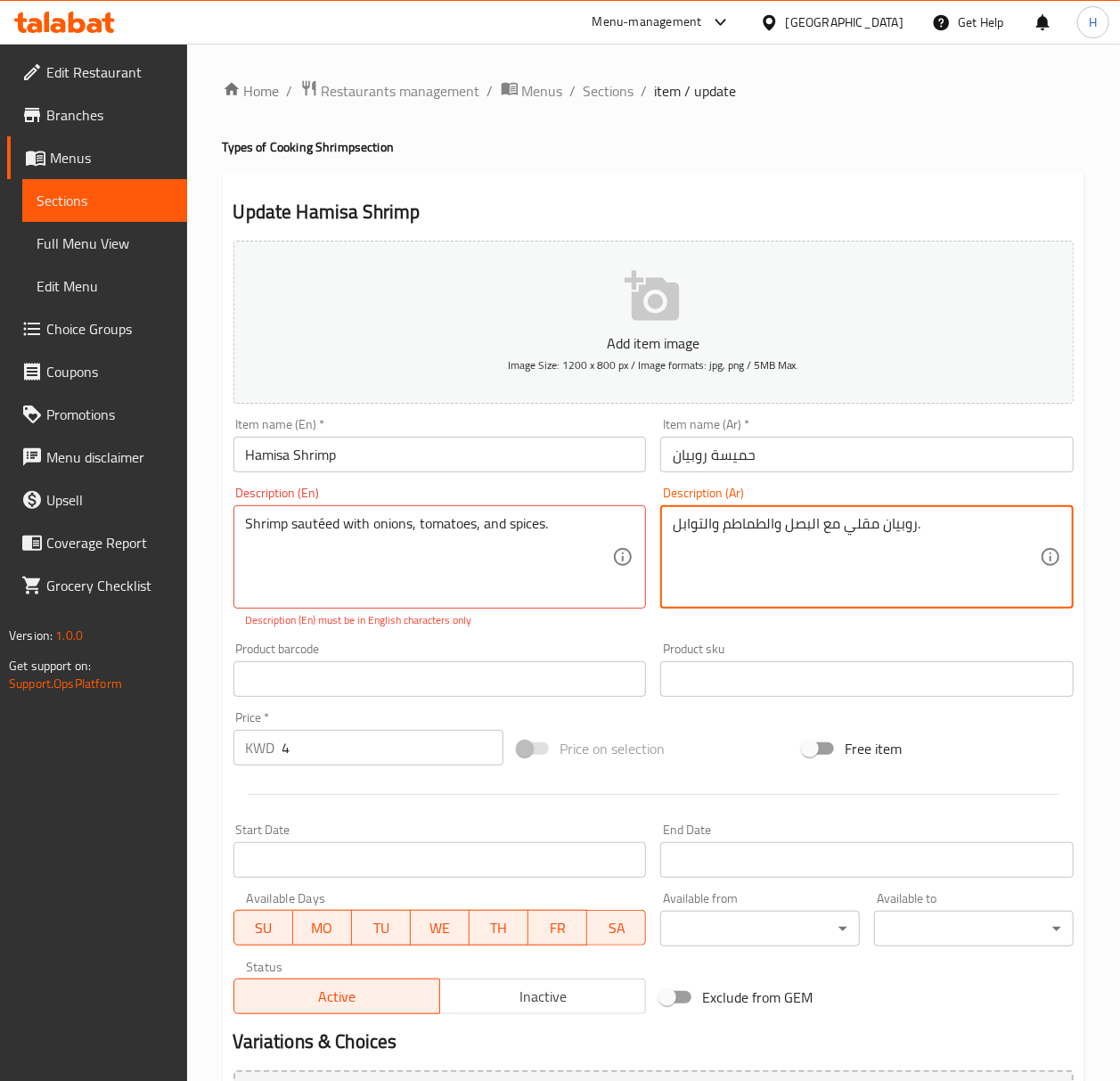
click at [867, 531] on textarea "روبيان مقلي مع البصل والطماطم والتوابل." at bounding box center [856, 557] width 368 height 85
paste textarea "سوتيه"
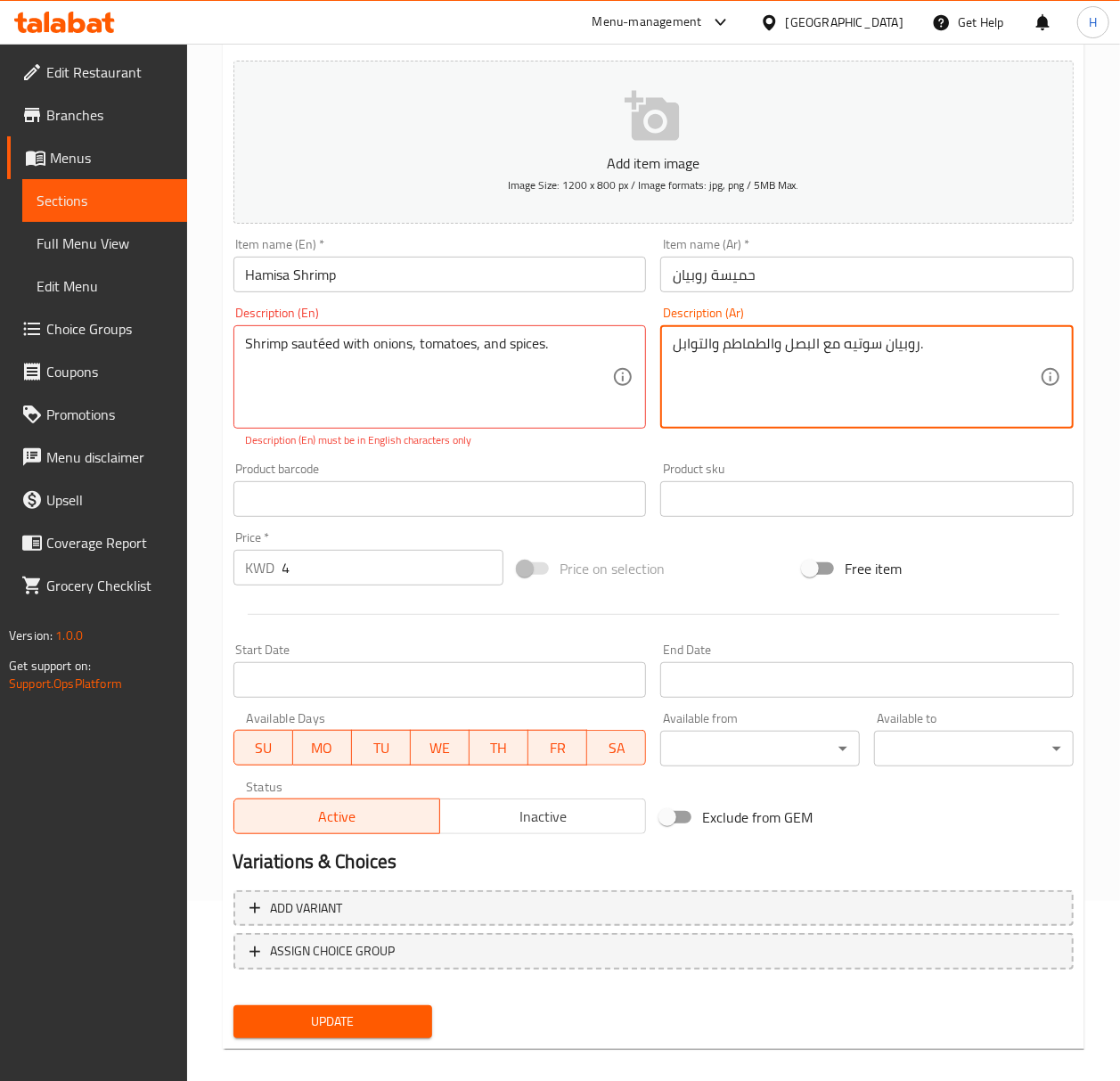
scroll to position [197, 0]
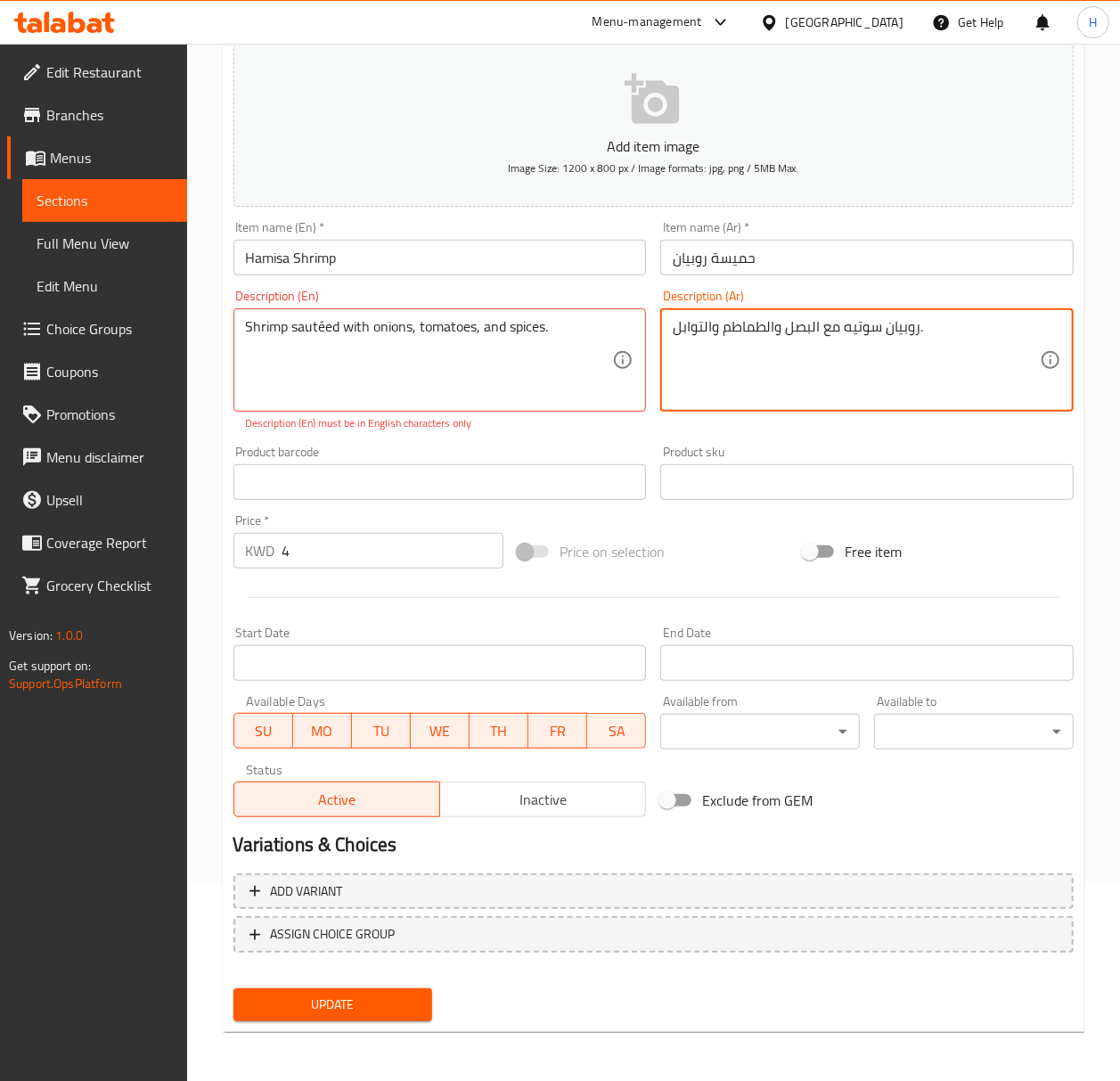
type textarea "روبيان سوتيه مع البصل والطماطم والتوابل."
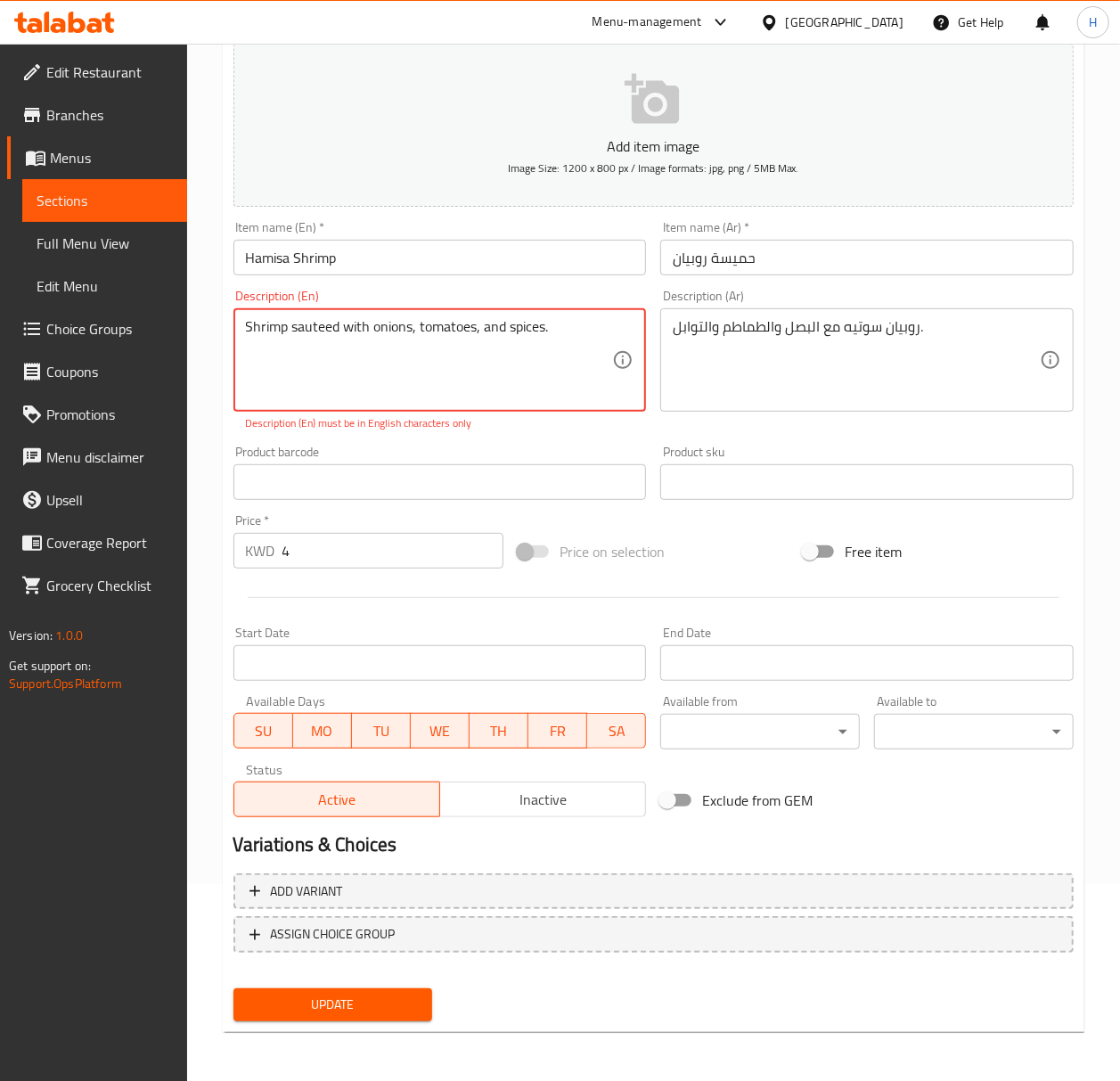
type textarea "Shrimp sauteed with onions, tomatoes, and spices."
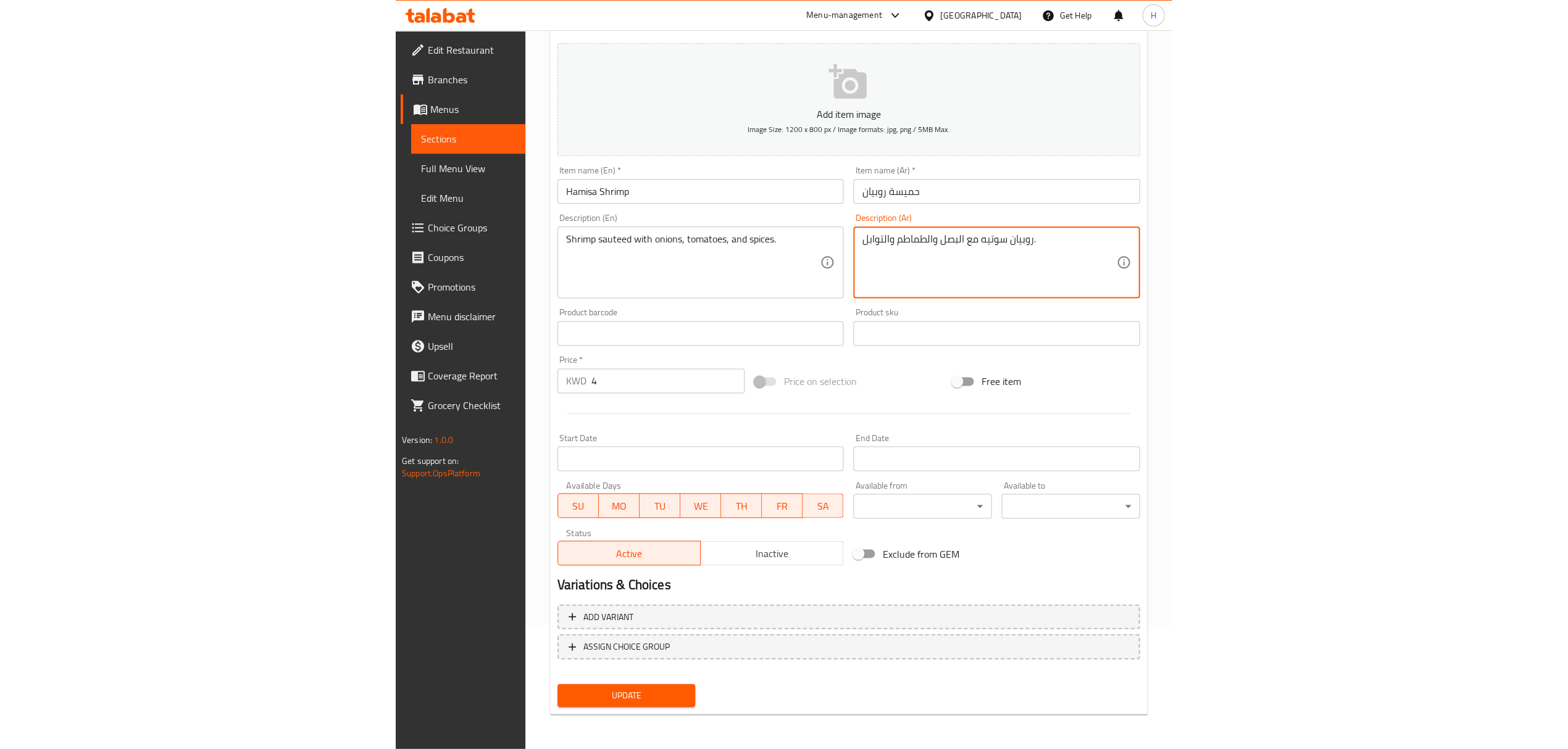
scroll to position [122, 0]
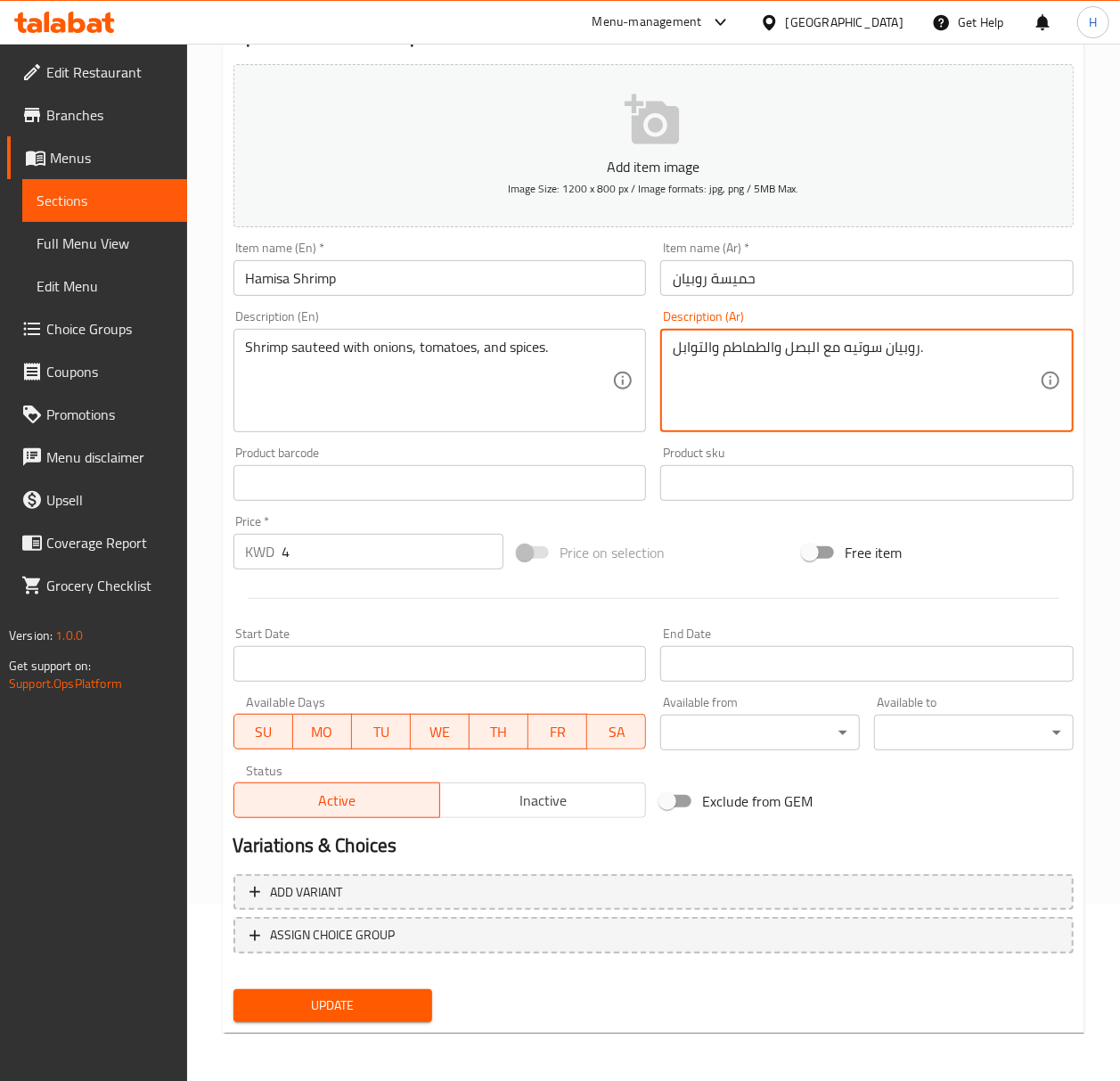
click at [360, 1000] on span "Update" at bounding box center [332, 1006] width 171 height 22
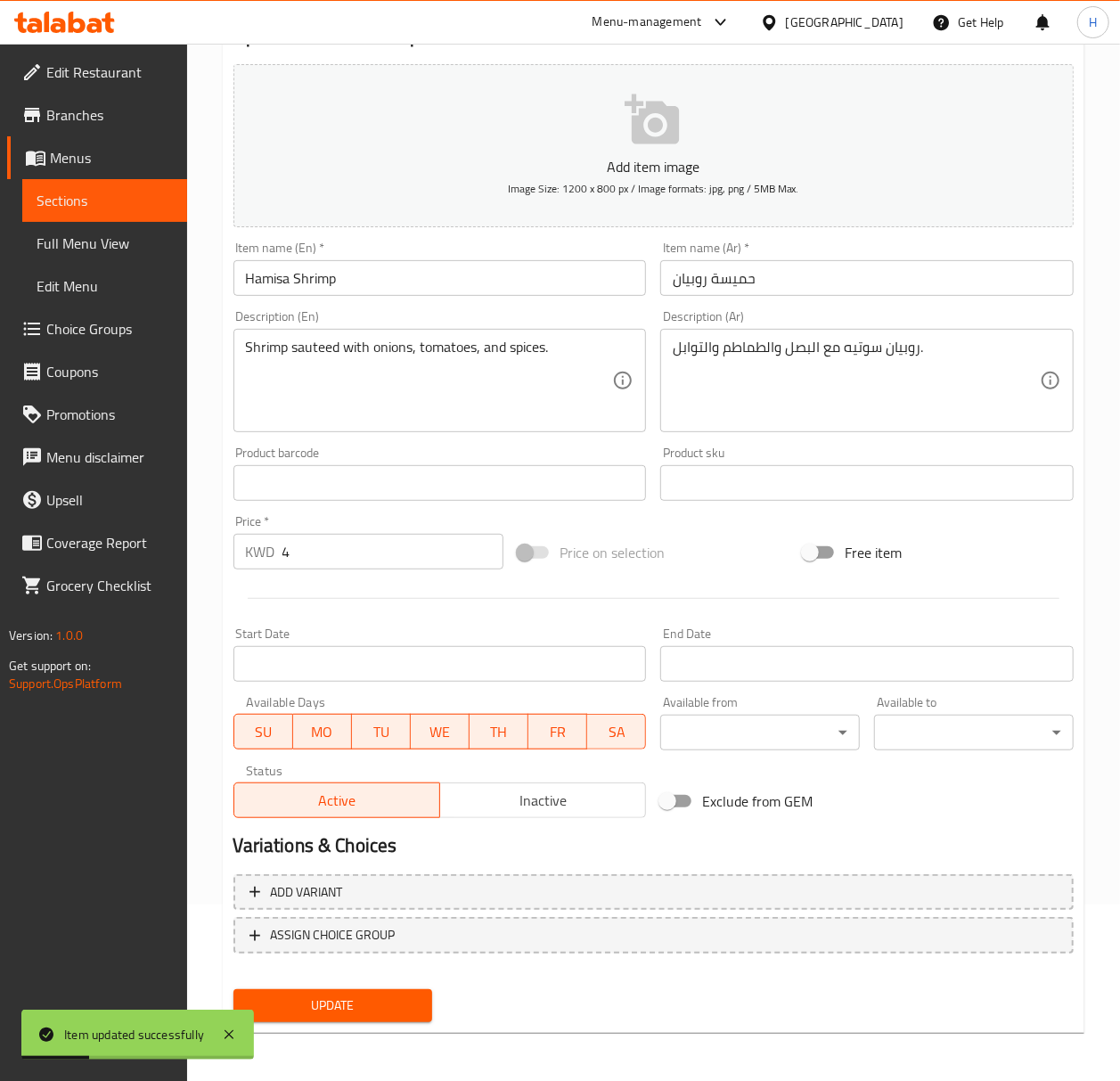
drag, startPoint x: 74, startPoint y: 198, endPoint x: 108, endPoint y: 205, distance: 34.7
click at [74, 198] on span "Sections" at bounding box center [104, 201] width 137 height 21
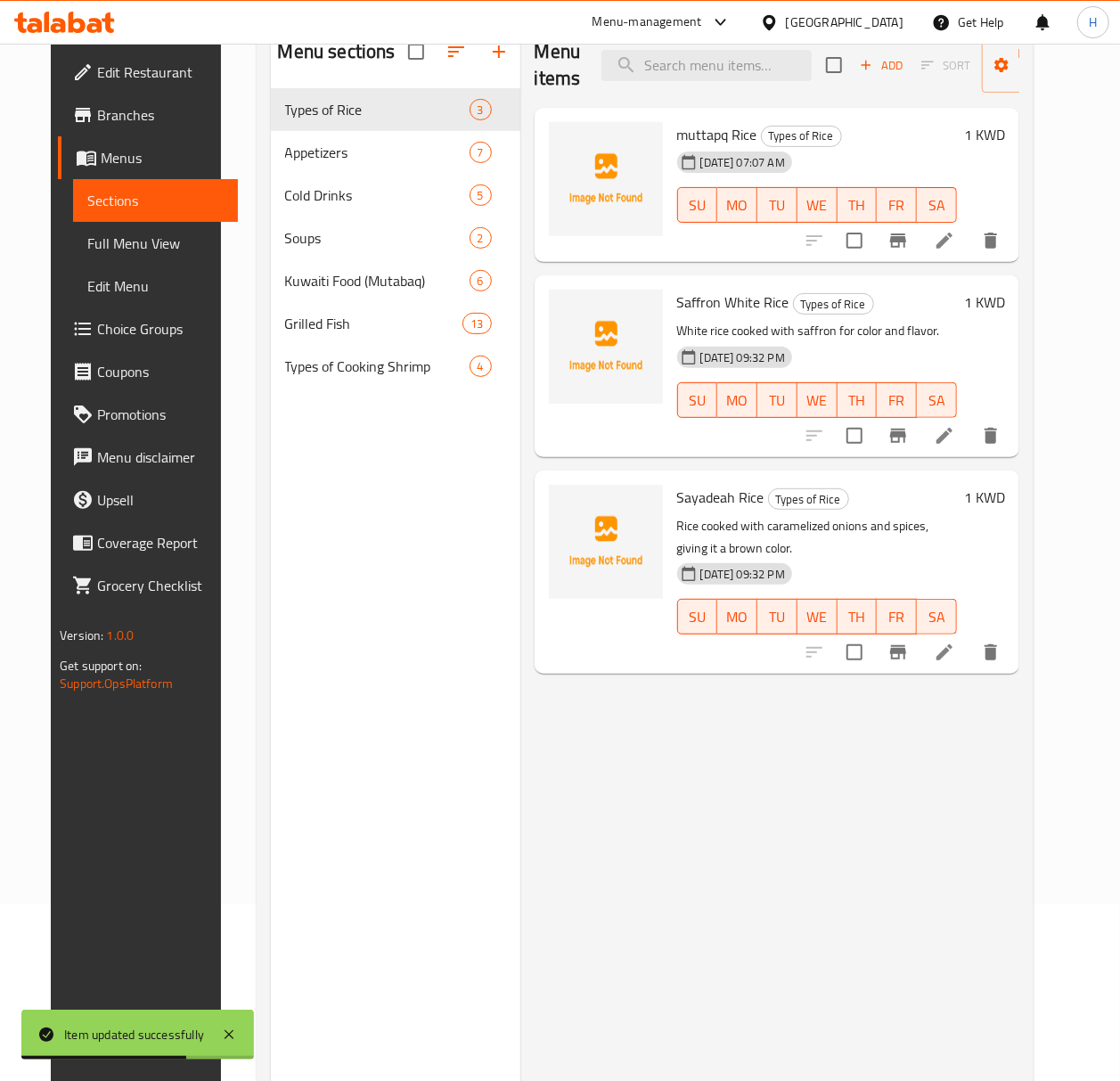
click at [87, 240] on span "Full Menu View" at bounding box center [155, 244] width 137 height 21
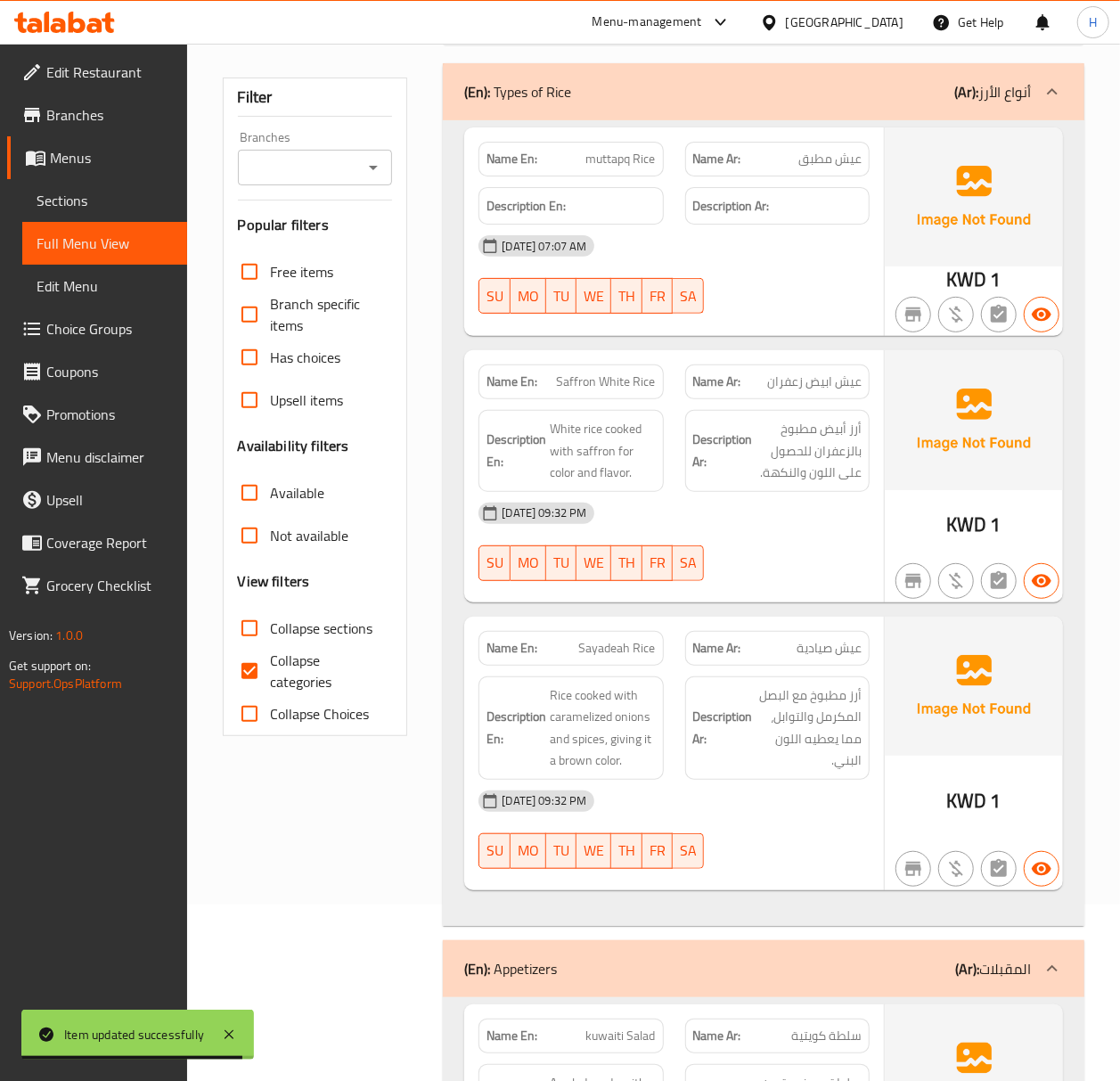
click at [251, 671] on input "Collapse categories" at bounding box center [249, 670] width 43 height 43
checkbox input "false"
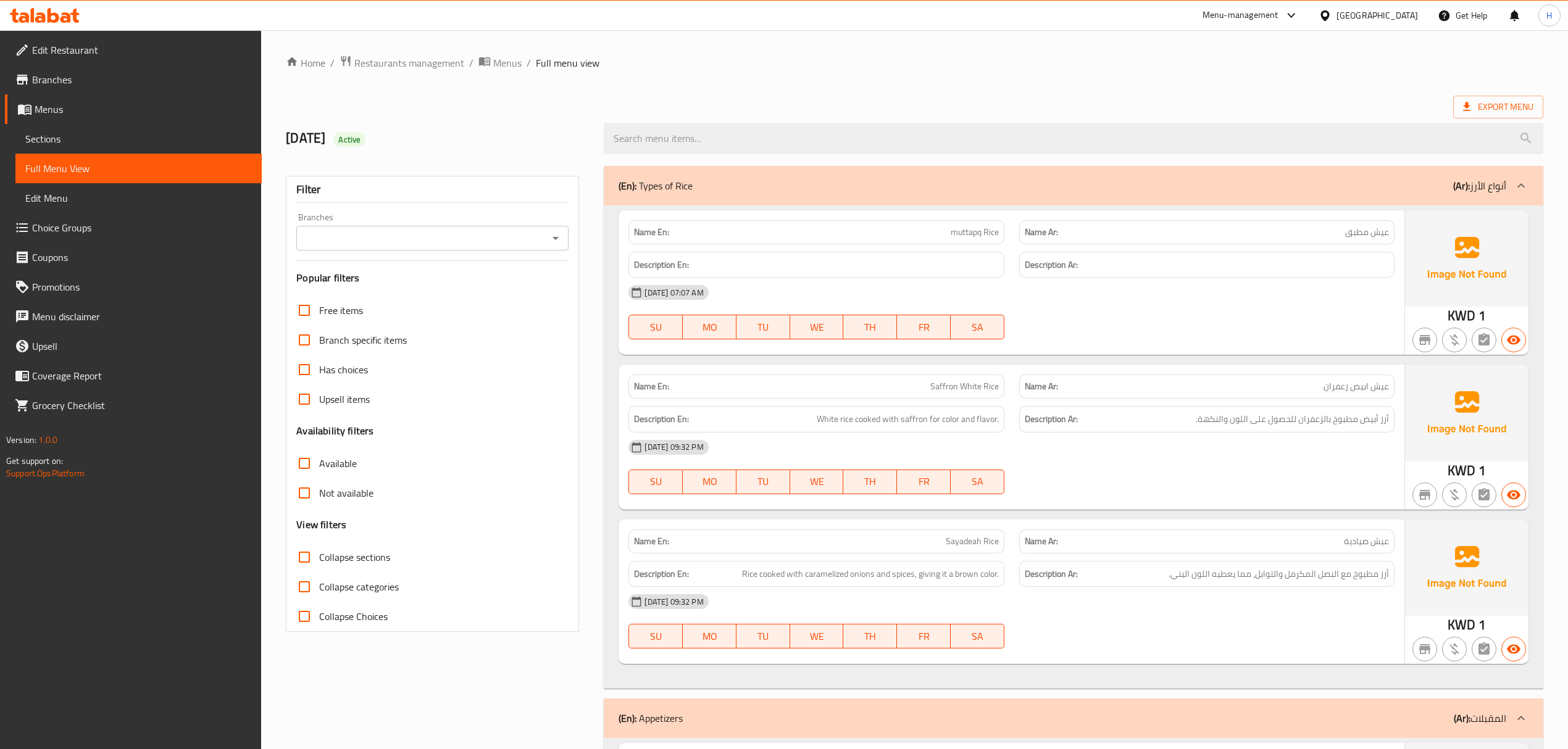
click at [116, 52] on span "Edit Restaurant" at bounding box center [142, 50] width 220 height 15
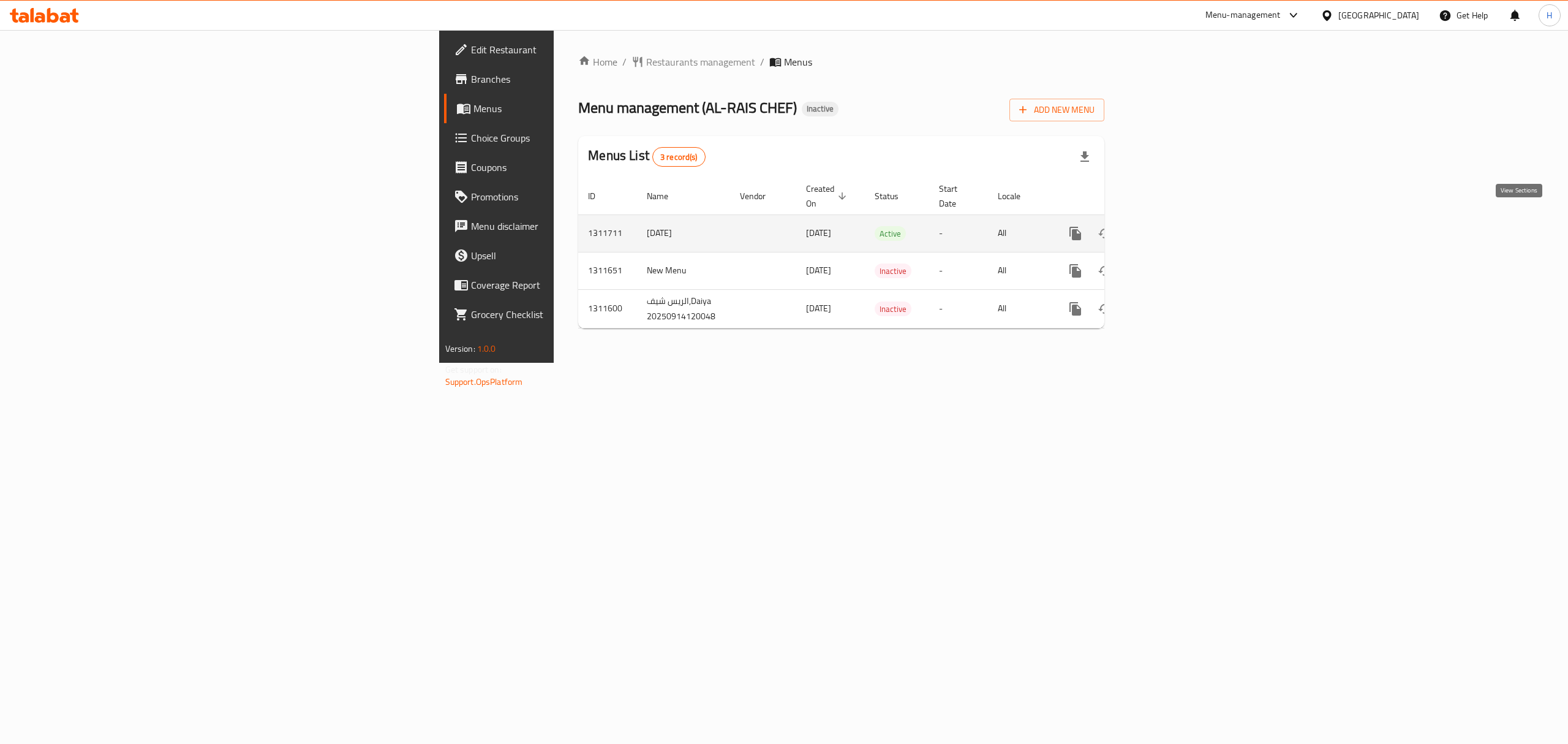
click at [1171, 226] on icon "enhanced table" at bounding box center [1164, 233] width 14 height 14
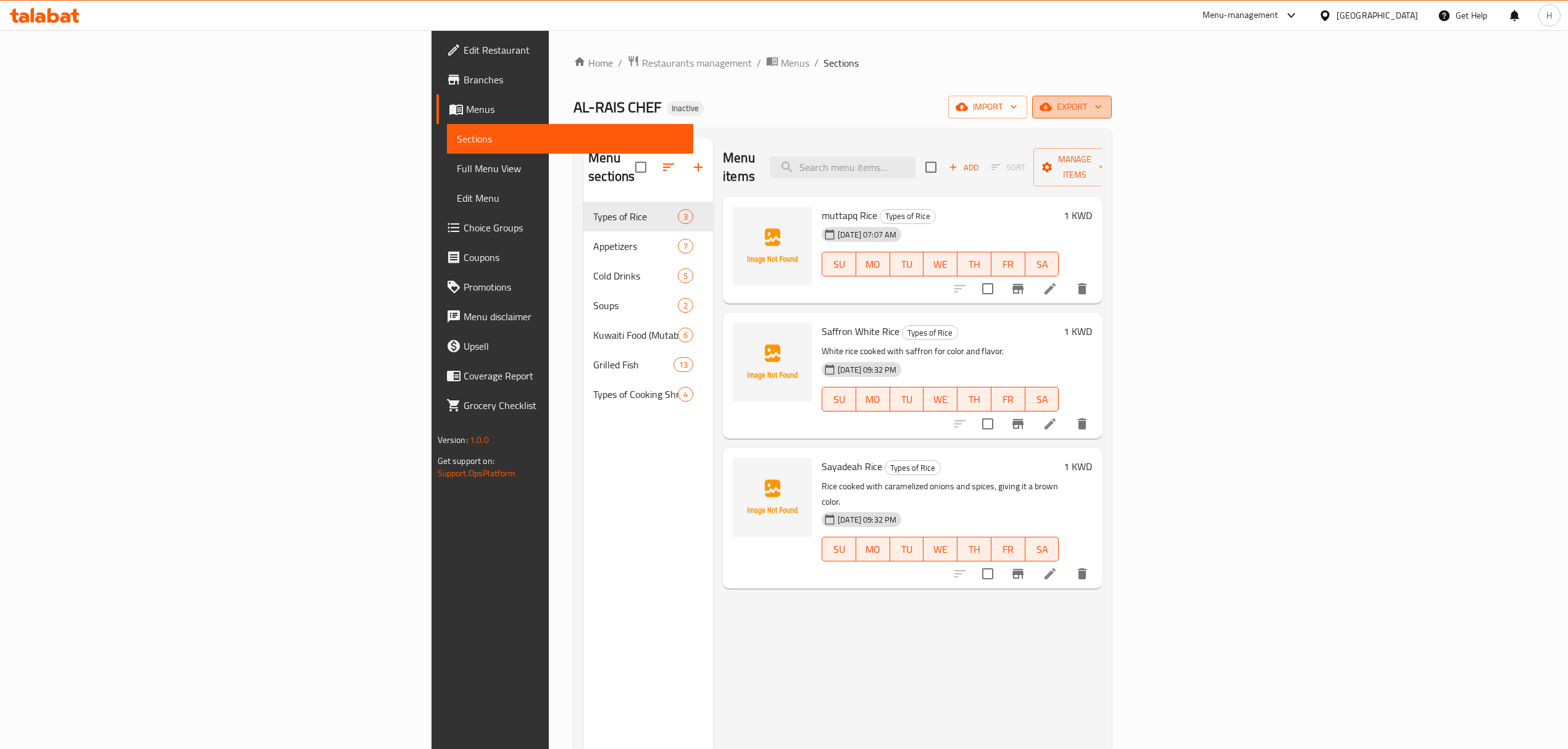
click at [1102, 112] on span "export" at bounding box center [1071, 106] width 60 height 15
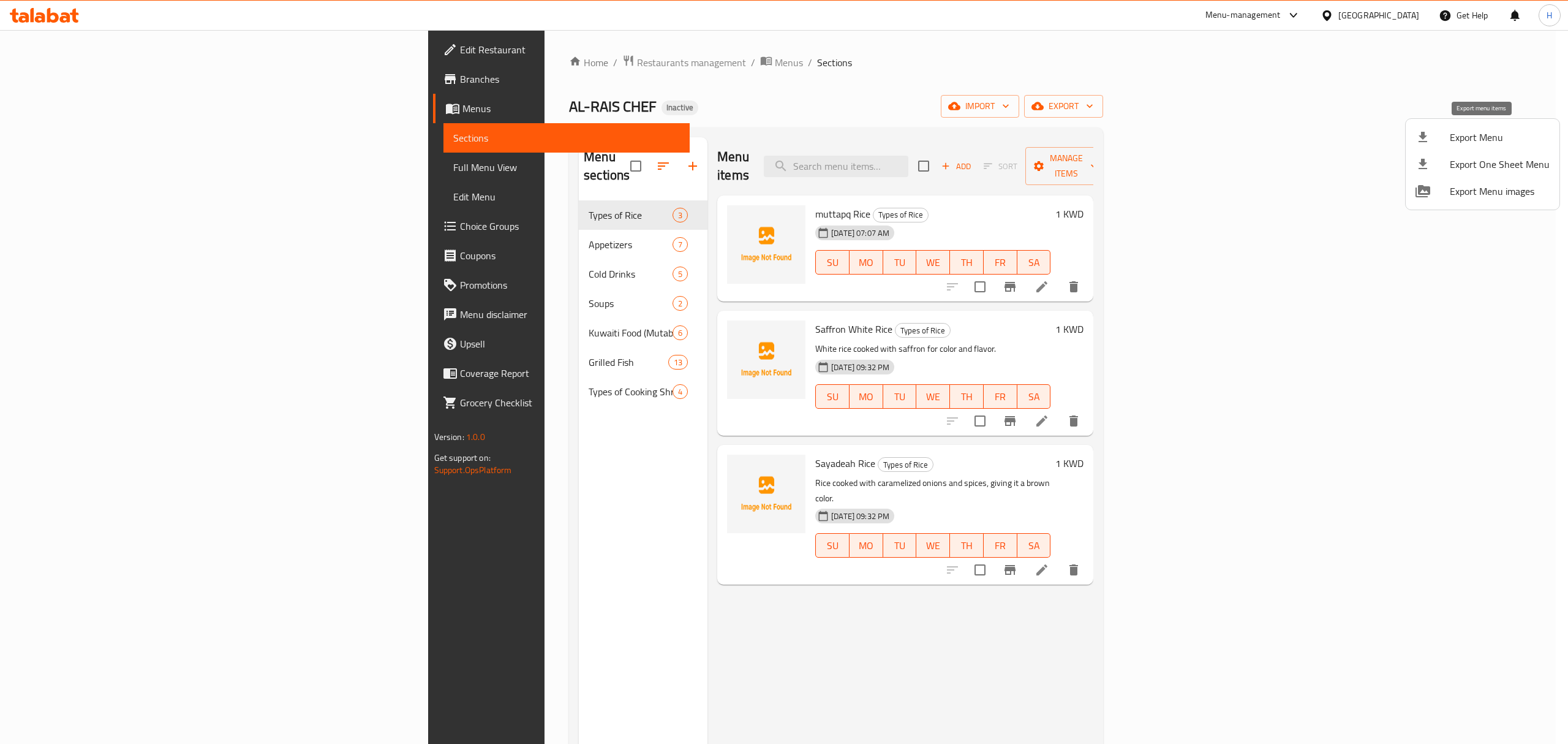
click at [1466, 140] on span "Export Menu" at bounding box center [1500, 137] width 100 height 14
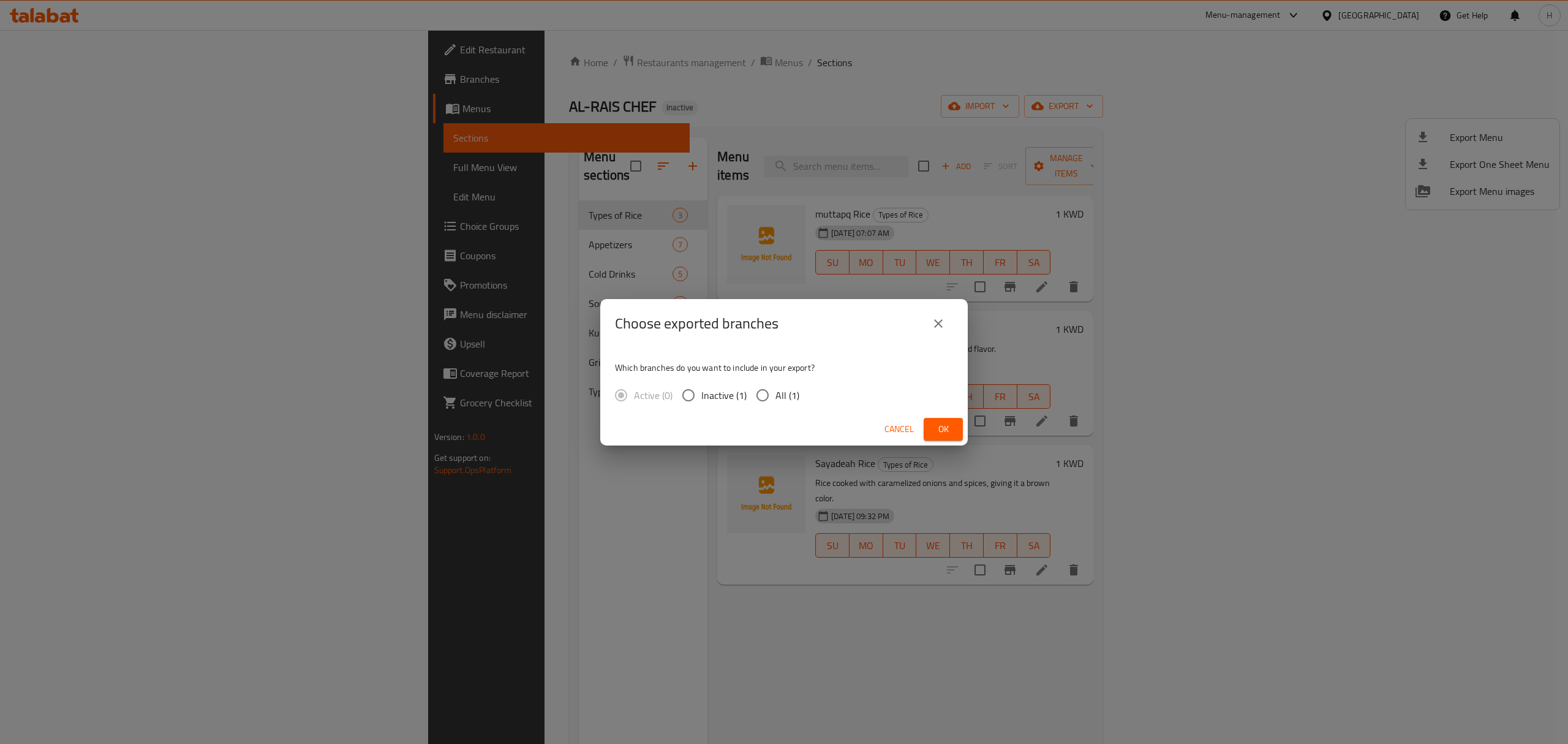
click at [750, 397] on input "All (1)" at bounding box center [762, 395] width 26 height 26
radio input "true"
click at [940, 422] on span "Ok" at bounding box center [943, 429] width 20 height 15
